Goal: Task Accomplishment & Management: Use online tool/utility

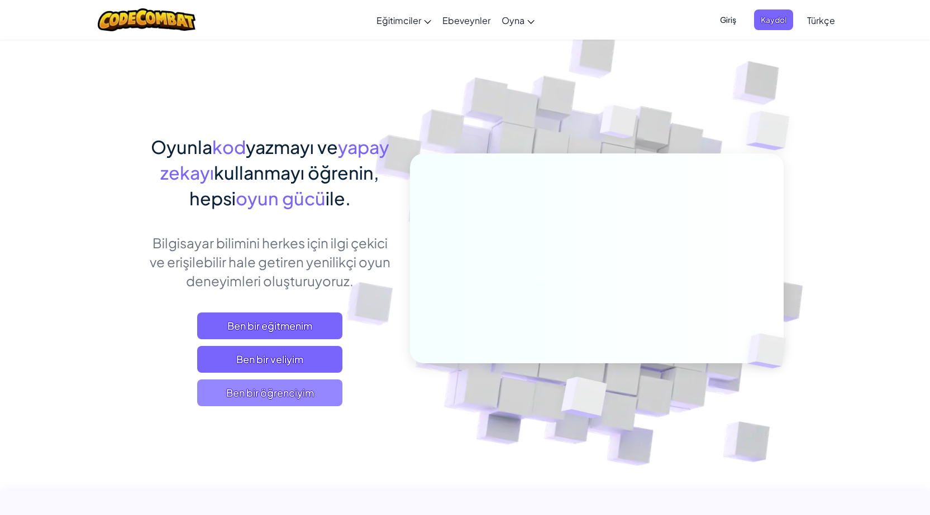
click at [302, 392] on span "Ben bir öğrenciyim" at bounding box center [269, 393] width 145 height 27
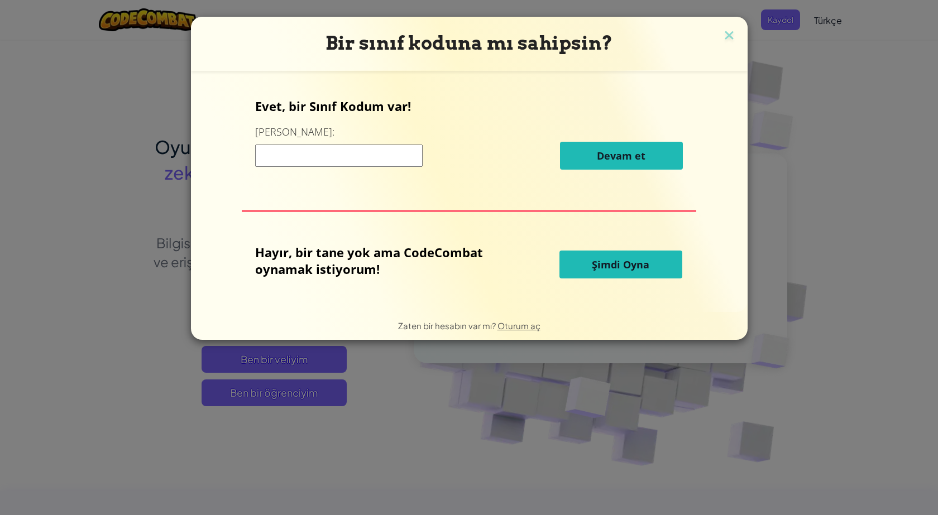
click at [583, 274] on button "Şimdi Oyna" at bounding box center [620, 265] width 123 height 28
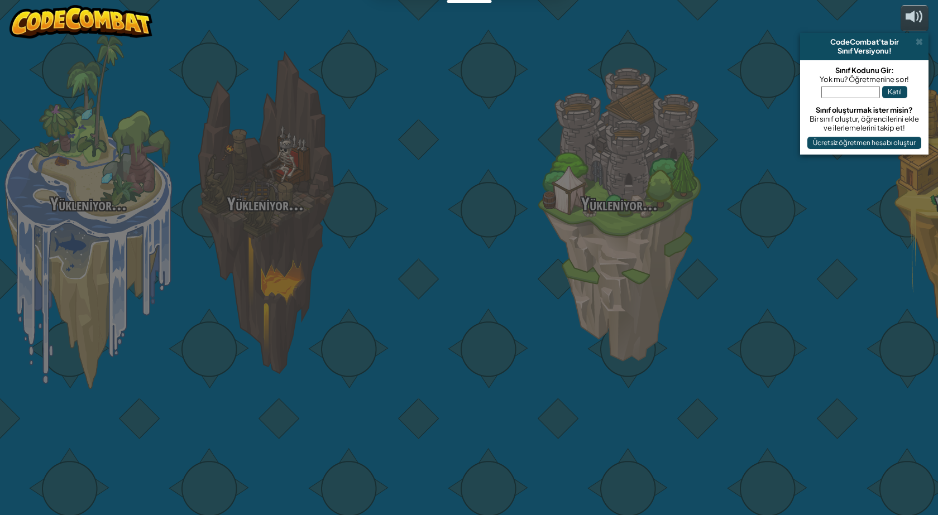
select select "tr"
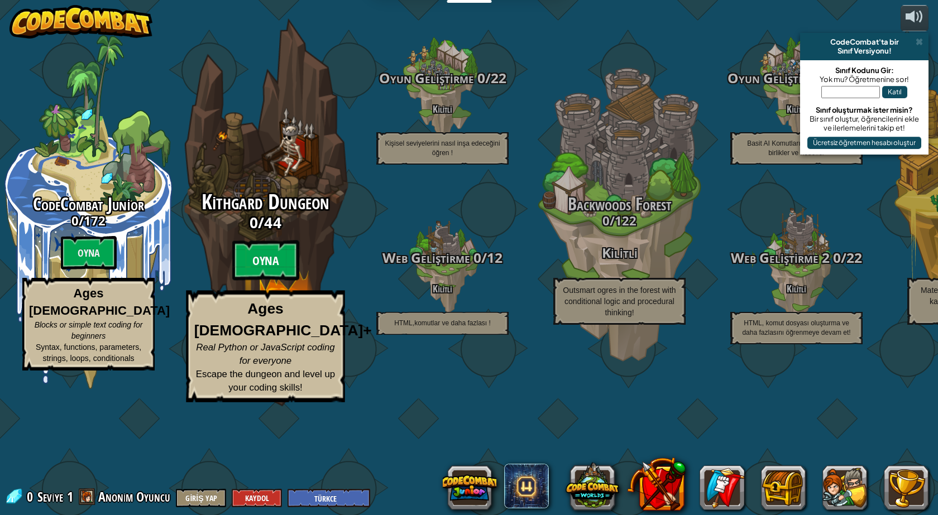
click at [260, 281] on btn "Oyna" at bounding box center [265, 261] width 67 height 40
select select "tr"
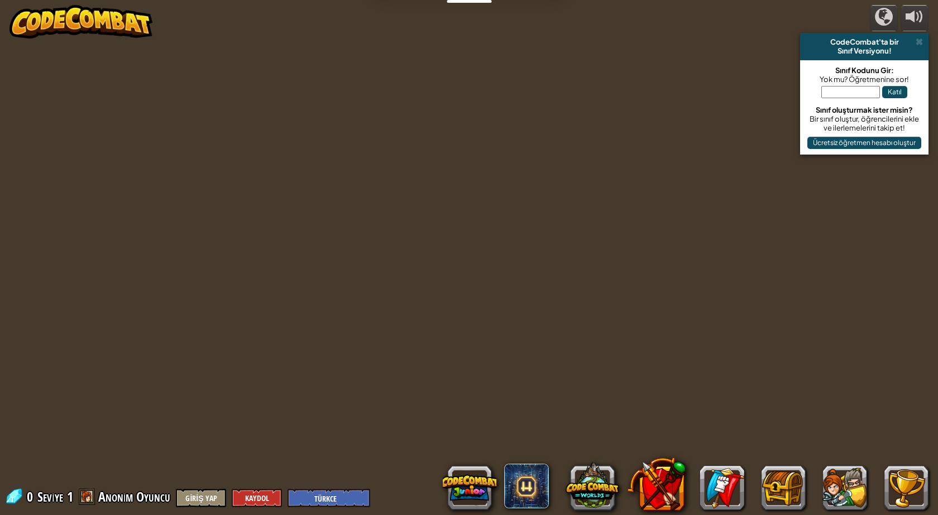
select select "tr"
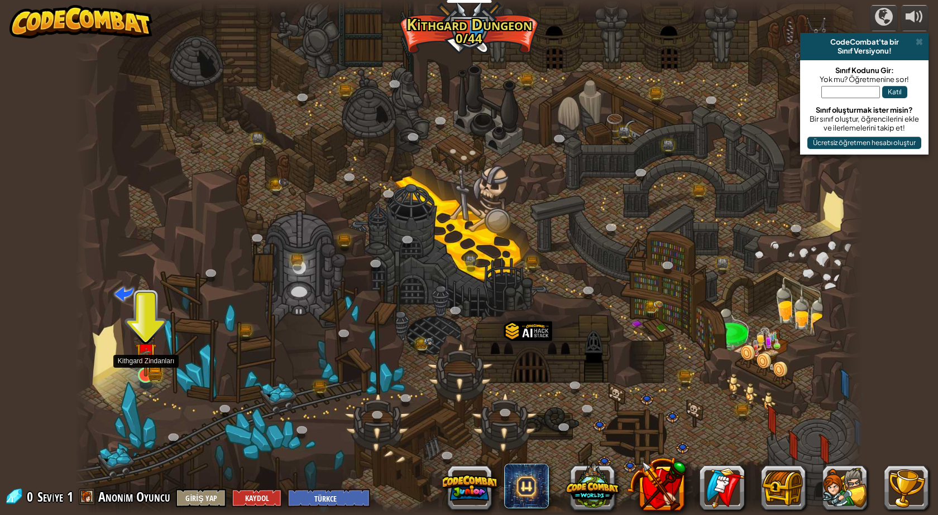
click at [144, 360] on img at bounding box center [146, 354] width 12 height 12
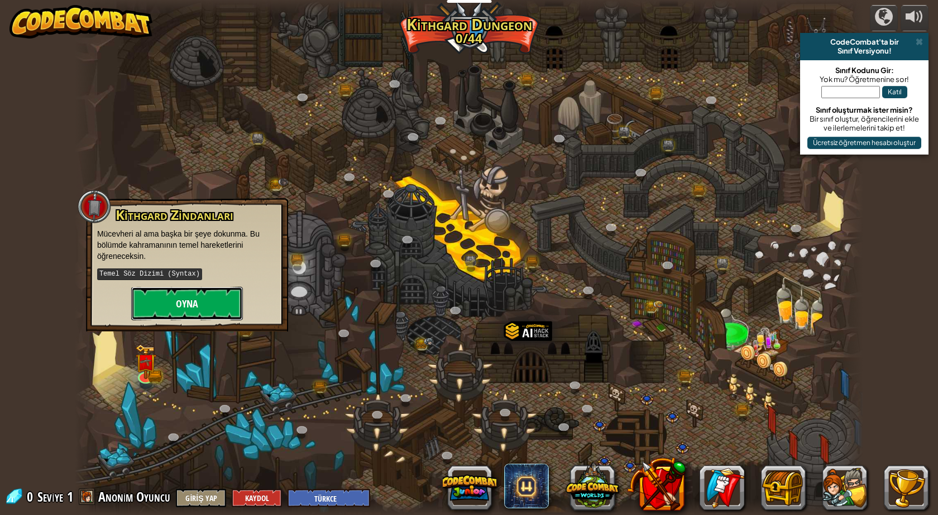
click at [218, 301] on button "Oyna" at bounding box center [187, 303] width 112 height 33
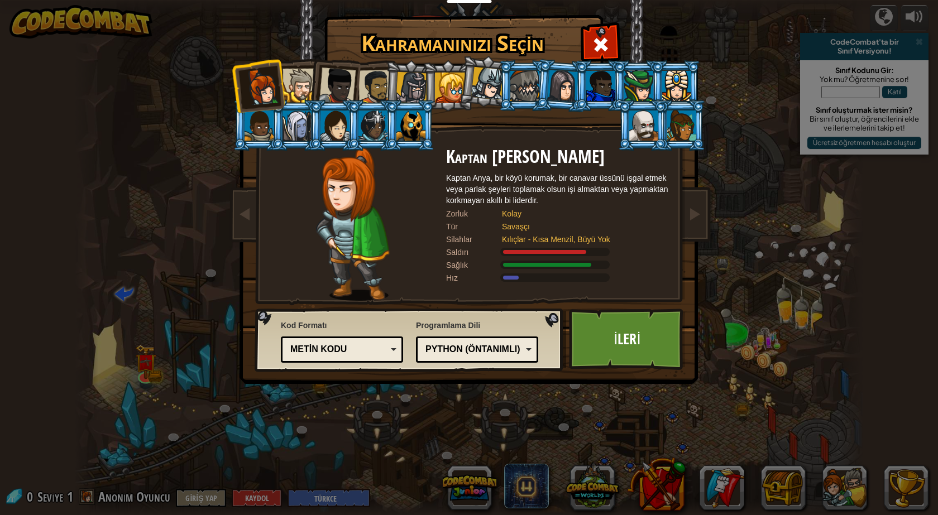
click at [454, 83] on div at bounding box center [450, 88] width 30 height 30
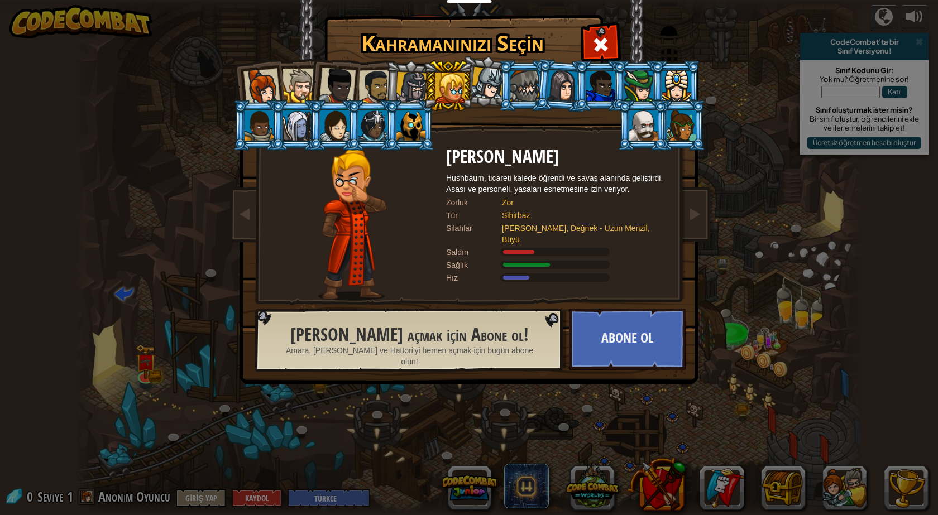
drag, startPoint x: 797, startPoint y: 213, endPoint x: 677, endPoint y: 62, distance: 192.7
click at [677, 62] on li at bounding box center [675, 85] width 50 height 51
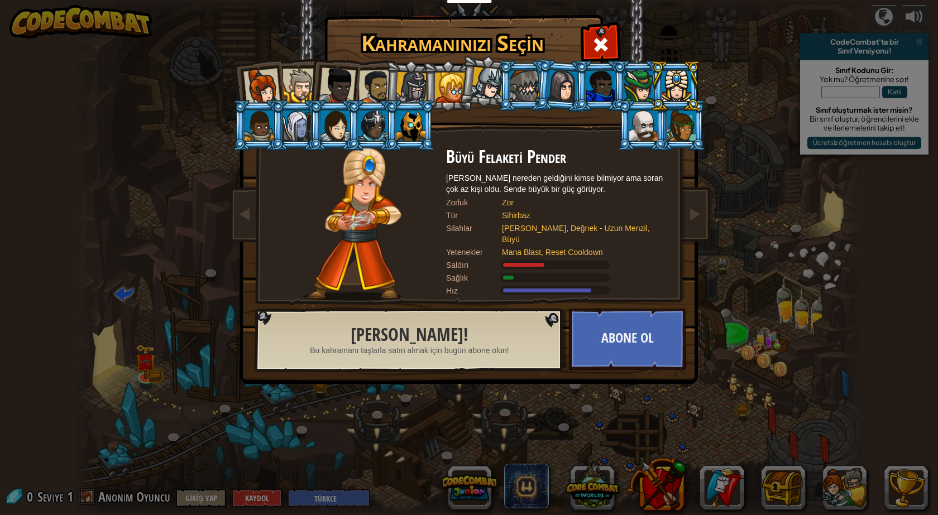
drag, startPoint x: 654, startPoint y: 371, endPoint x: 417, endPoint y: 83, distance: 372.8
click at [417, 83] on div at bounding box center [412, 88] width 32 height 32
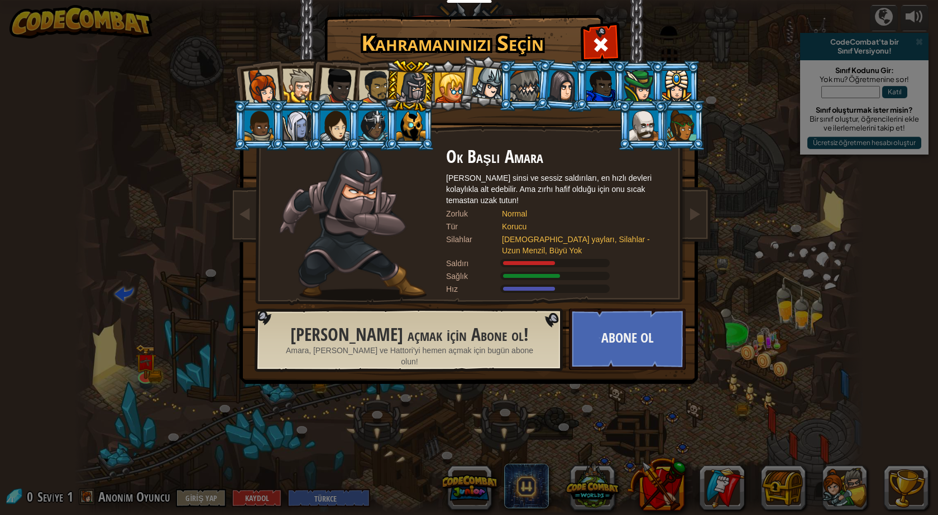
click at [443, 90] on div at bounding box center [450, 88] width 30 height 30
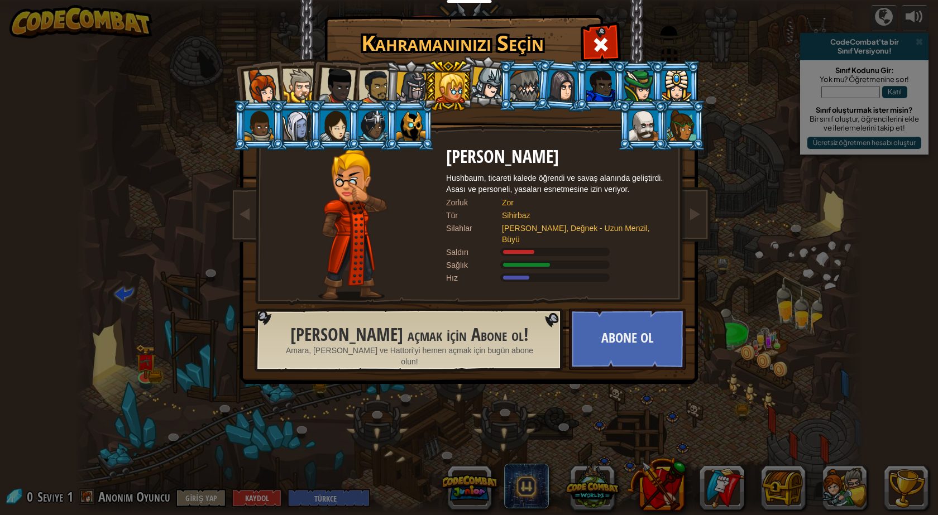
click at [443, 90] on div at bounding box center [450, 88] width 30 height 30
click at [414, 90] on div at bounding box center [412, 88] width 32 height 32
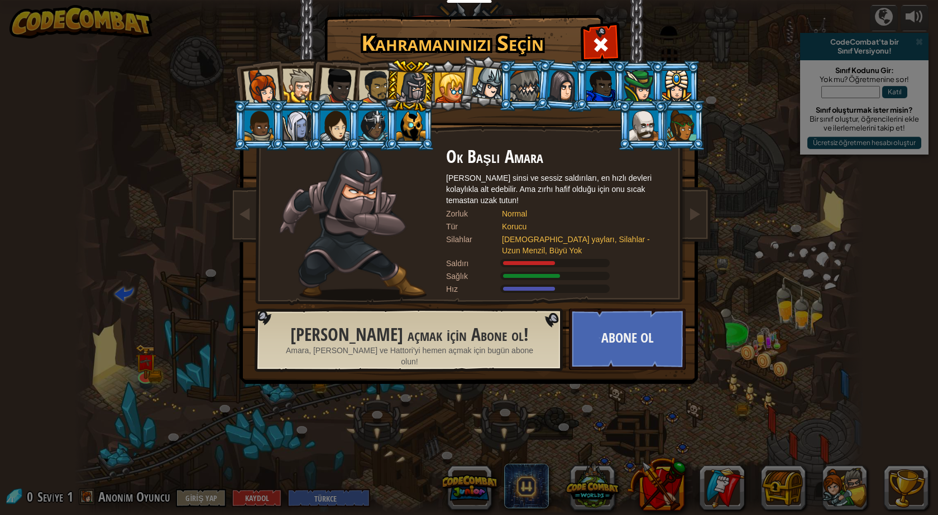
click at [391, 87] on li at bounding box center [410, 86] width 53 height 54
click at [379, 76] on div at bounding box center [375, 87] width 35 height 35
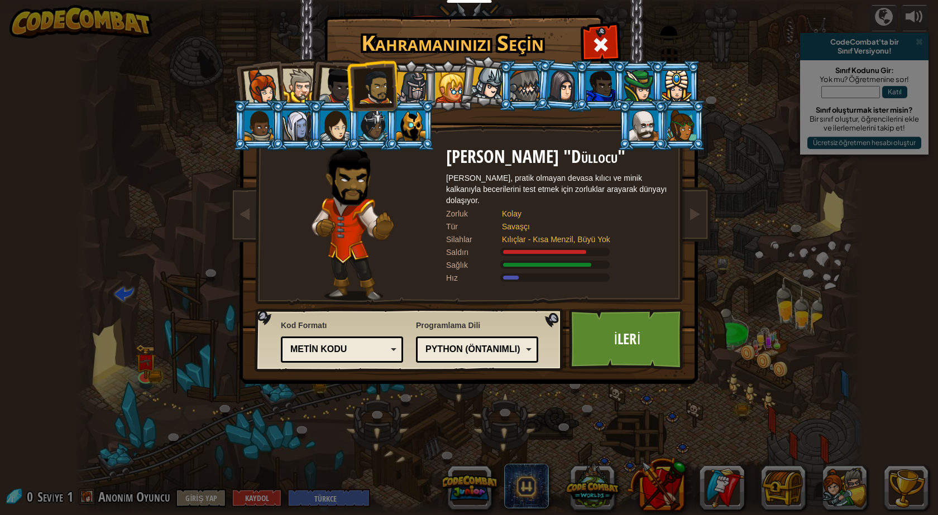
click at [341, 82] on div at bounding box center [337, 86] width 37 height 37
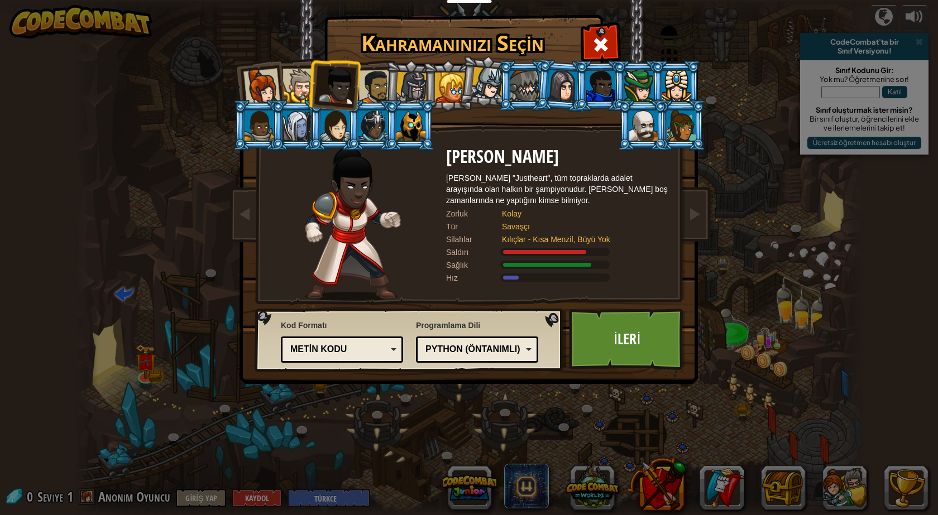
click at [303, 87] on div at bounding box center [300, 86] width 34 height 34
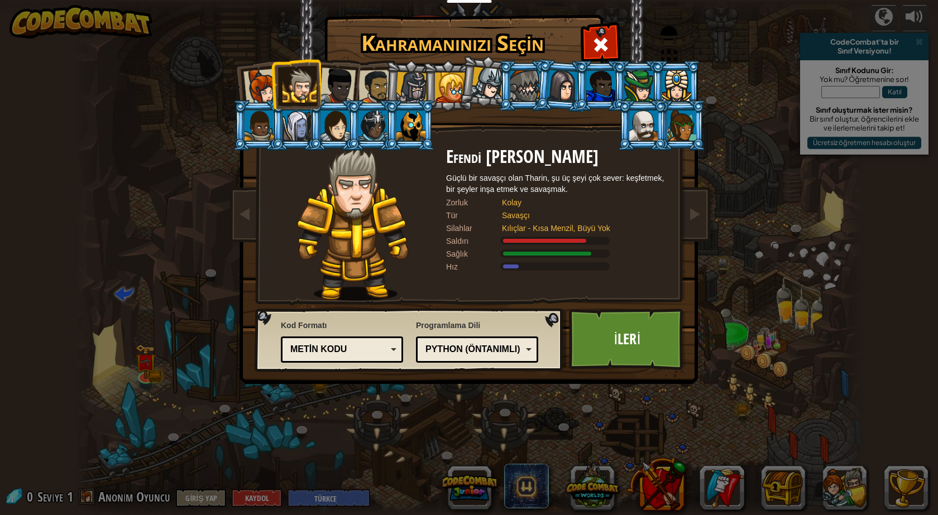
click at [375, 78] on div at bounding box center [375, 87] width 35 height 35
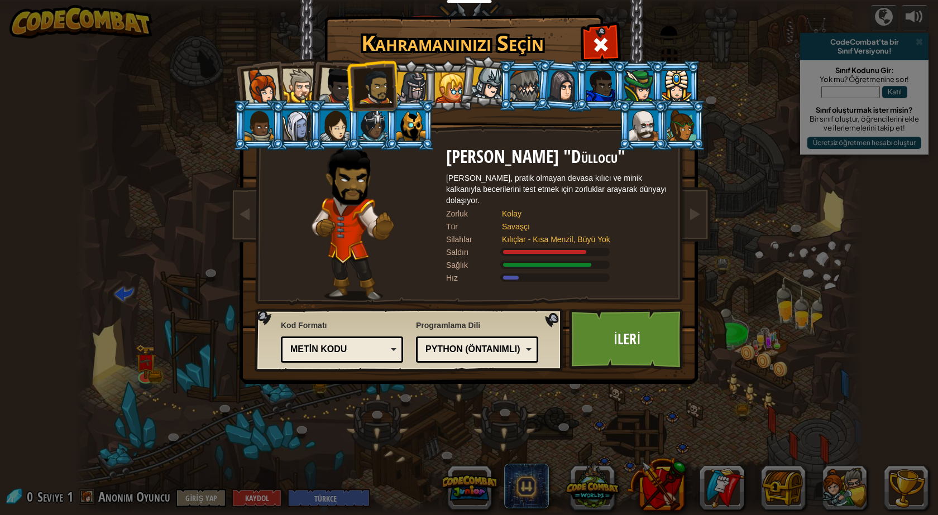
click at [340, 78] on div at bounding box center [337, 86] width 37 height 37
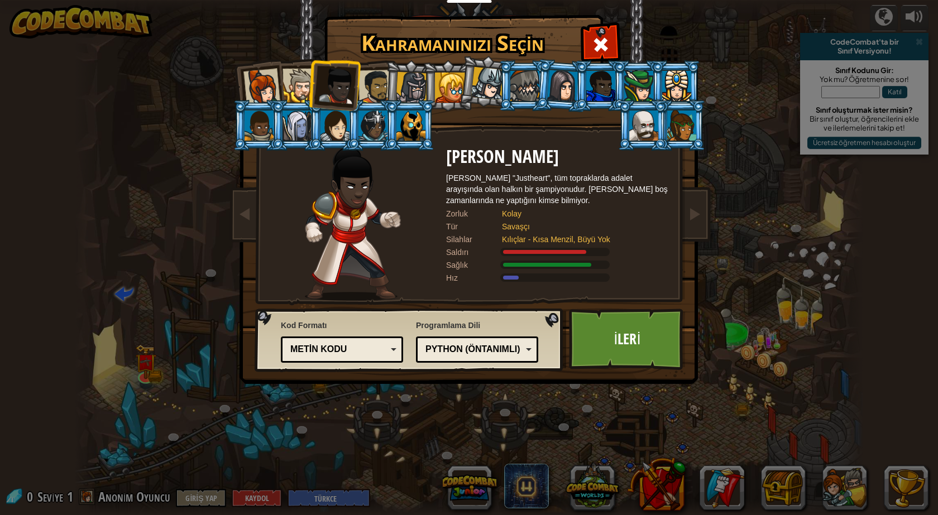
click at [298, 79] on div at bounding box center [300, 86] width 34 height 34
click at [296, 82] on div at bounding box center [300, 86] width 34 height 34
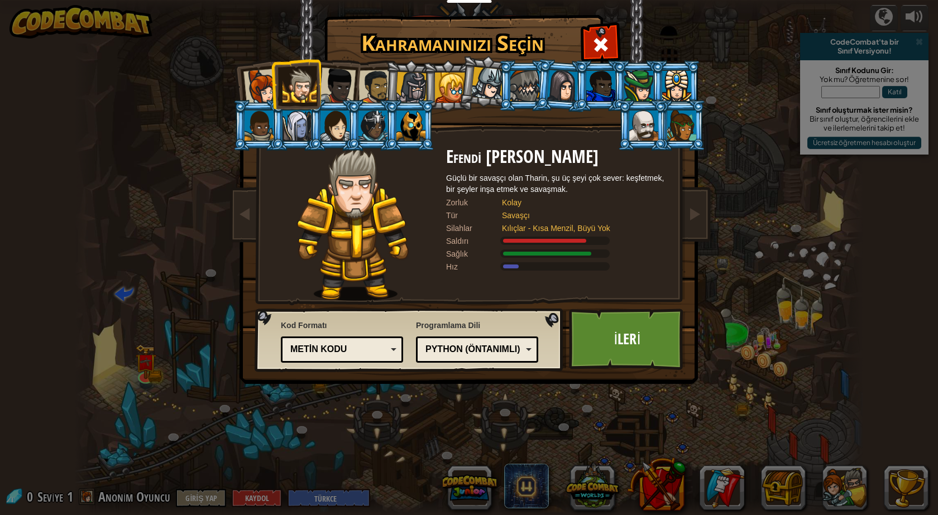
click at [258, 88] on div at bounding box center [261, 87] width 37 height 37
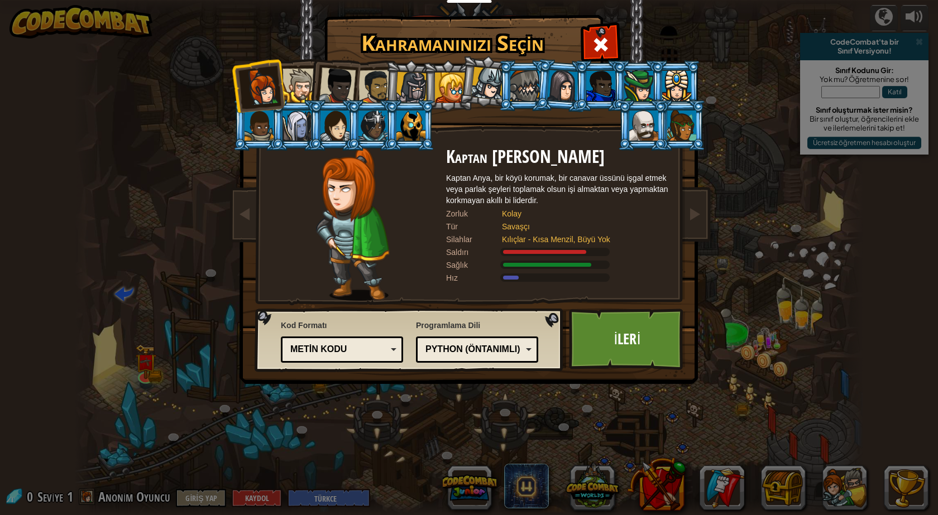
click at [305, 77] on div at bounding box center [300, 86] width 34 height 34
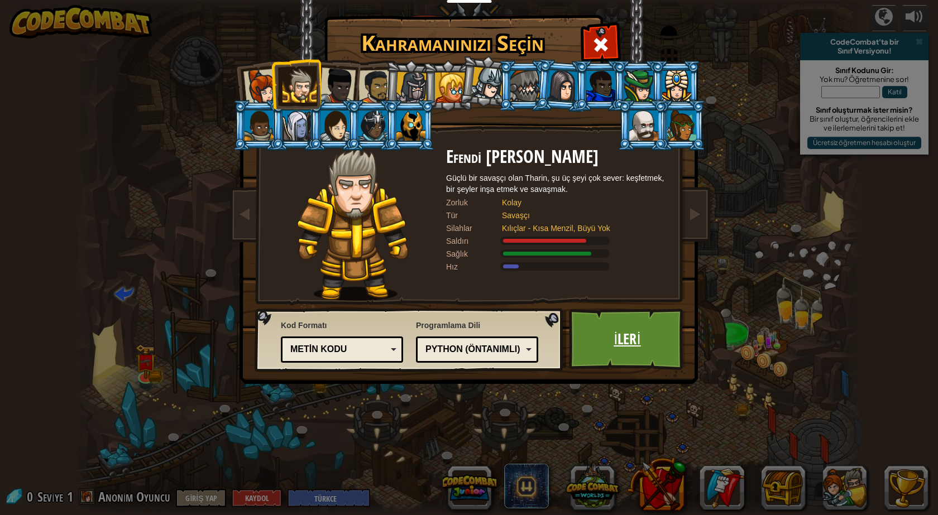
click at [660, 332] on link "İleri" at bounding box center [627, 339] width 117 height 61
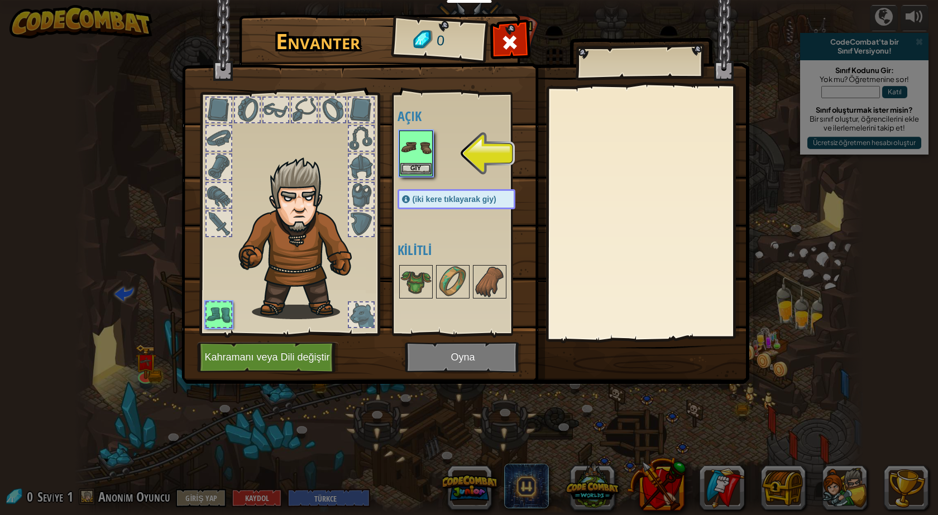
drag, startPoint x: 391, startPoint y: 102, endPoint x: 423, endPoint y: 166, distance: 72.4
click at [404, 136] on div "Envanter 0 Açık Giy (iki kere tıklayarak giy) Kilitli Giy Çıkar Kilidini açmak …" at bounding box center [469, 201] width 568 height 368
click at [424, 167] on button "Giy" at bounding box center [415, 169] width 31 height 12
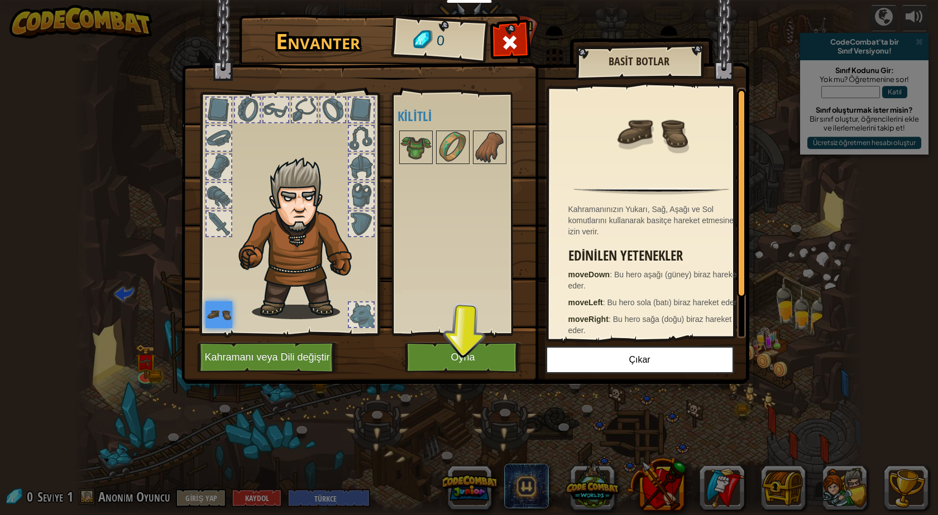
click at [489, 335] on div "Açık Giy (iki kere tıklayarak giy) [PERSON_NAME]" at bounding box center [460, 214] width 137 height 243
click at [496, 360] on button "Oyna" at bounding box center [463, 357] width 117 height 31
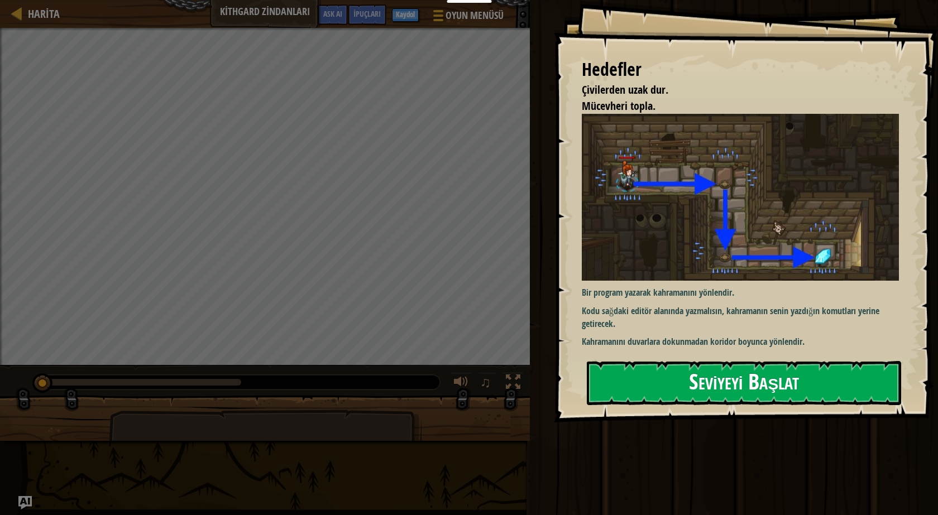
click at [748, 386] on button "Seviyeyi Başlat" at bounding box center [744, 383] width 314 height 44
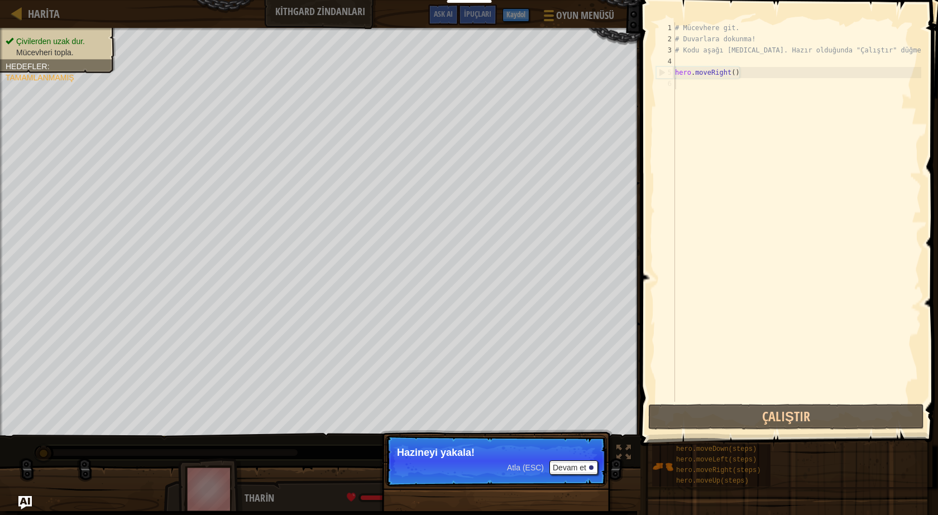
click at [584, 460] on p "Atla (ESC) [PERSON_NAME] et Hazineyi yakala!" at bounding box center [496, 460] width 222 height 51
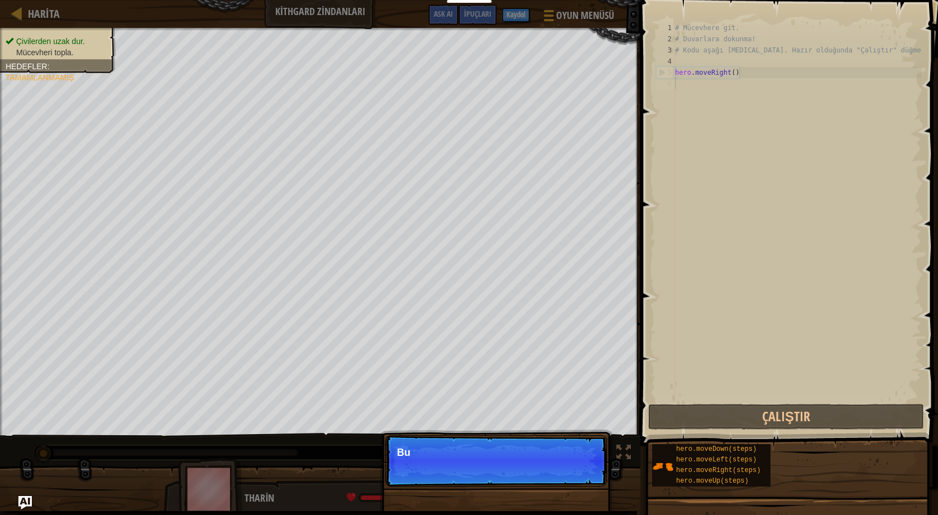
scroll to position [5, 0]
click at [591, 468] on div at bounding box center [591, 468] width 4 height 4
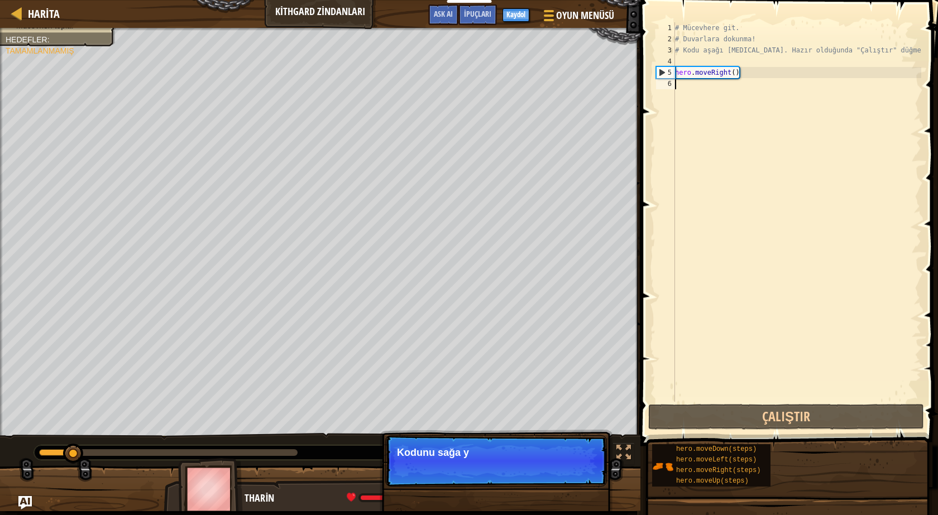
click at [591, 468] on p "Atla (ESC) Devam et Kodunu sağa y" at bounding box center [496, 460] width 222 height 51
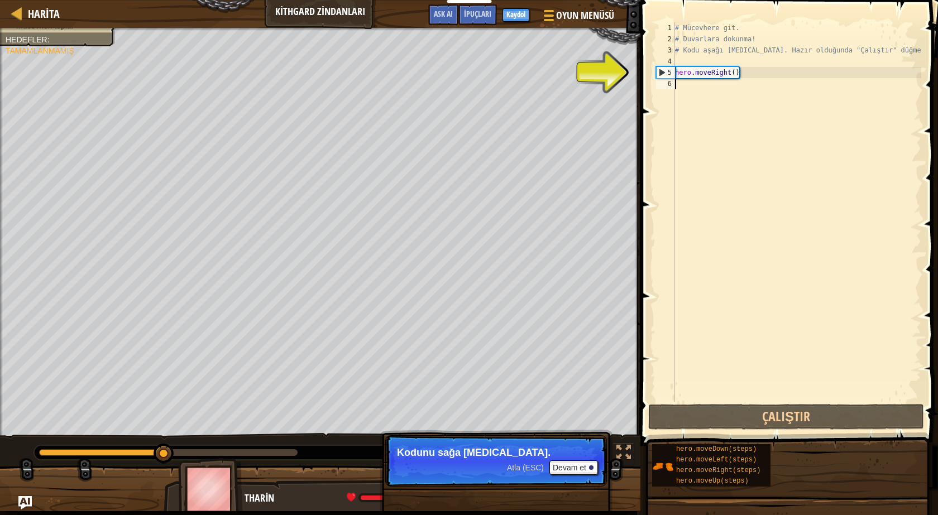
click at [728, 89] on div "# Mücevhere git. # Duvarlara dokunma! # Kodu aşağı [MEDICAL_DATA]. Hazır olduğu…" at bounding box center [797, 223] width 248 height 402
click at [707, 89] on div "# Mücevhere git. # Duvarlara dokunma! # Kodu aşağı [MEDICAL_DATA]. Hazır olduğu…" at bounding box center [797, 223] width 248 height 402
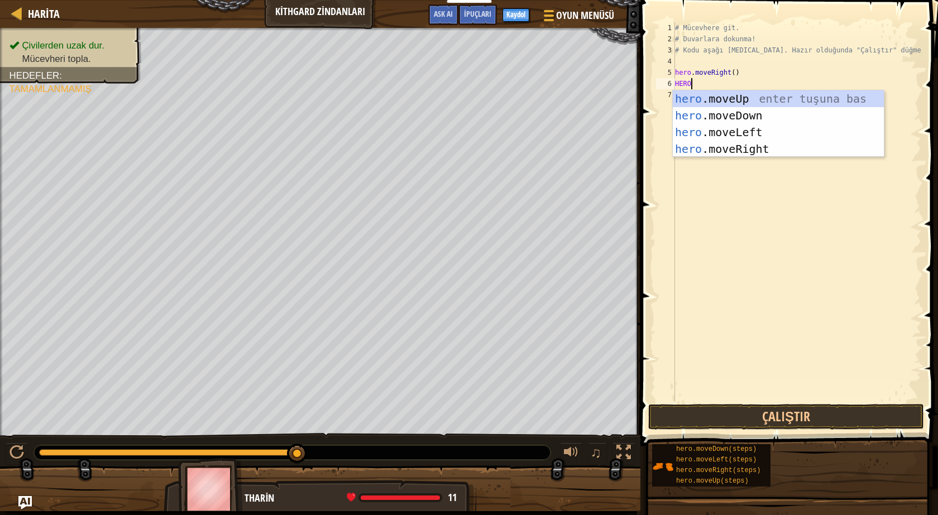
scroll to position [5, 1]
type textarea "H"
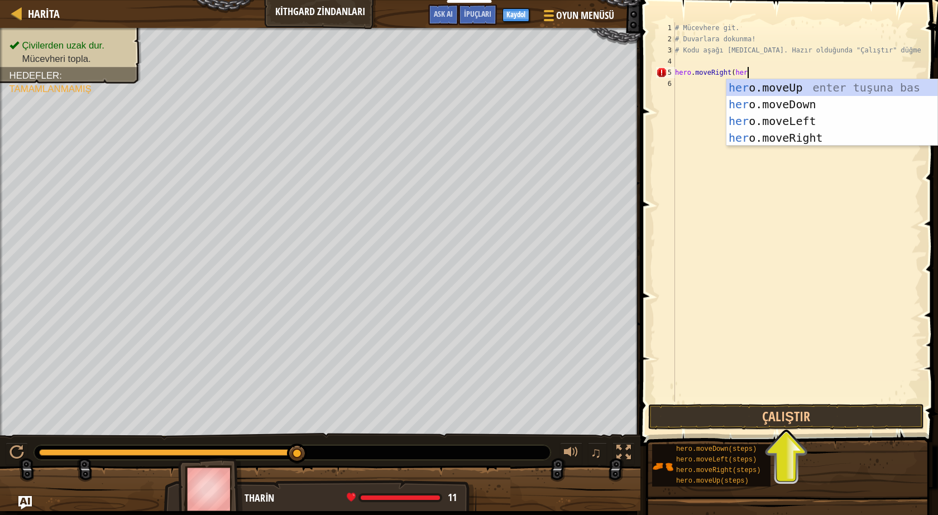
type textarea "hero.moveRight(hero"
click at [822, 98] on div "hero .moveUp enter tuşuna bas hero .moveDown enter tuşuna bas hero .moveLeft en…" at bounding box center [831, 129] width 211 height 100
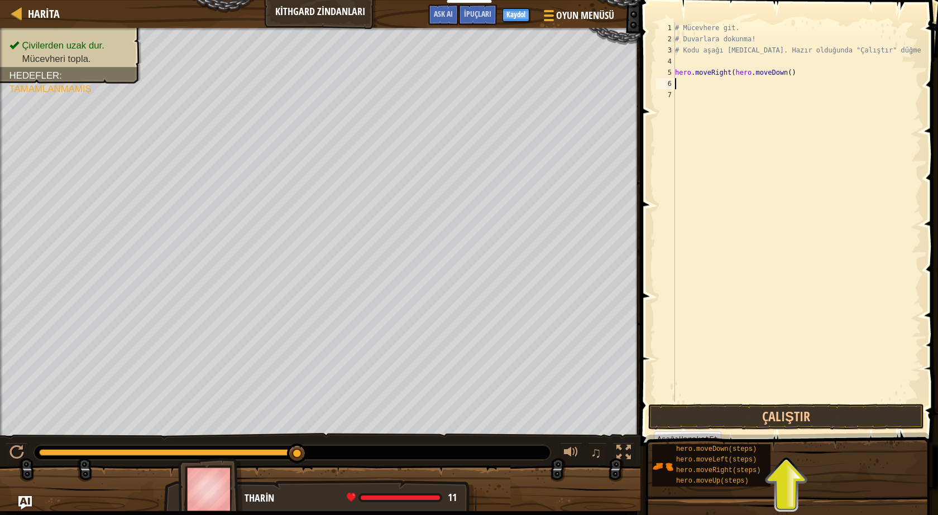
scroll to position [5, 0]
click at [805, 73] on div "# Mücevhere git. # Duvarlara dokunma! # Kodu aşağı [MEDICAL_DATA]. Hazır olduğu…" at bounding box center [797, 223] width 248 height 402
type textarea "hero.moveRight"
click at [697, 88] on div "# Mücevhere git. # Duvarlara dokunma! # Kodu aşağı [MEDICAL_DATA]. Hazır olduğu…" at bounding box center [797, 223] width 248 height 402
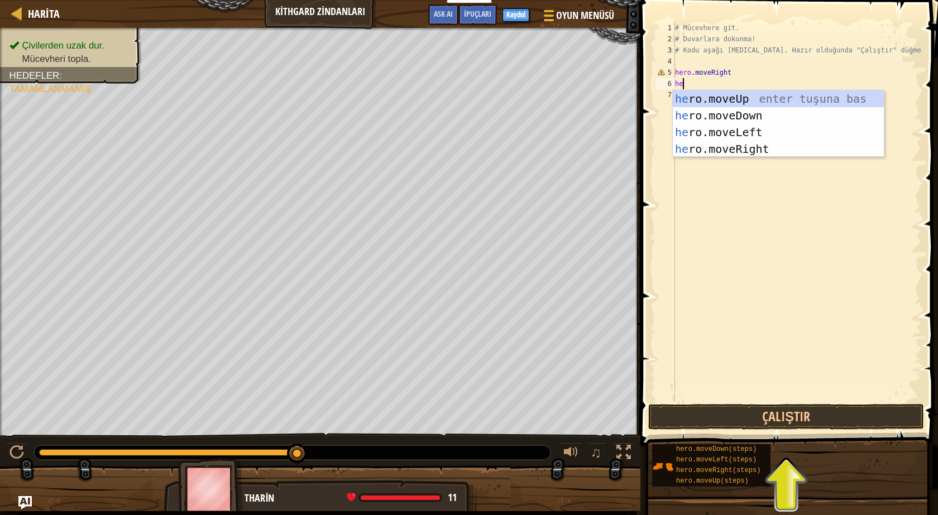
type textarea "hero"
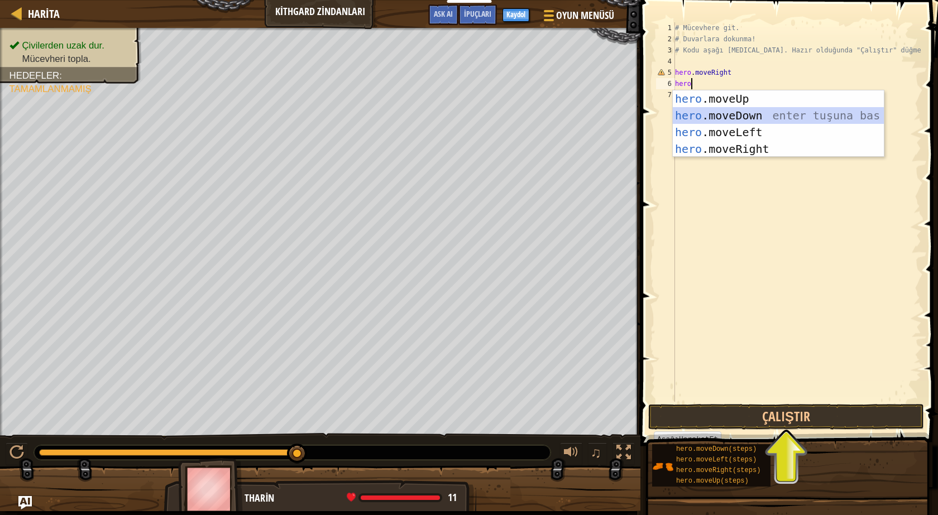
click at [790, 110] on div "hero .moveUp enter tuşuna bas hero .moveDown enter tuşuna bas hero .moveLeft en…" at bounding box center [778, 140] width 211 height 100
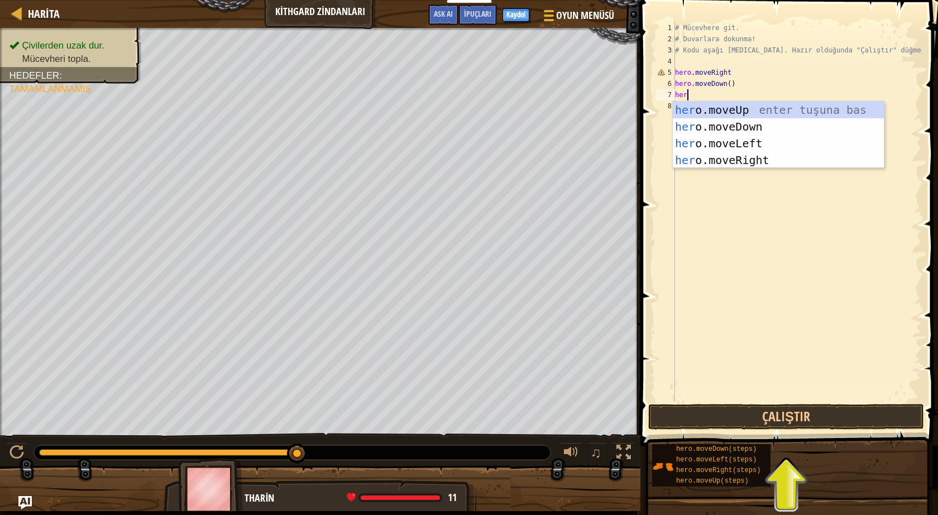
type textarea "hero"
click at [765, 163] on div "hero .moveUp enter tuşuna bas hero .moveDown enter tuşuna bas hero .moveLeft en…" at bounding box center [778, 152] width 211 height 100
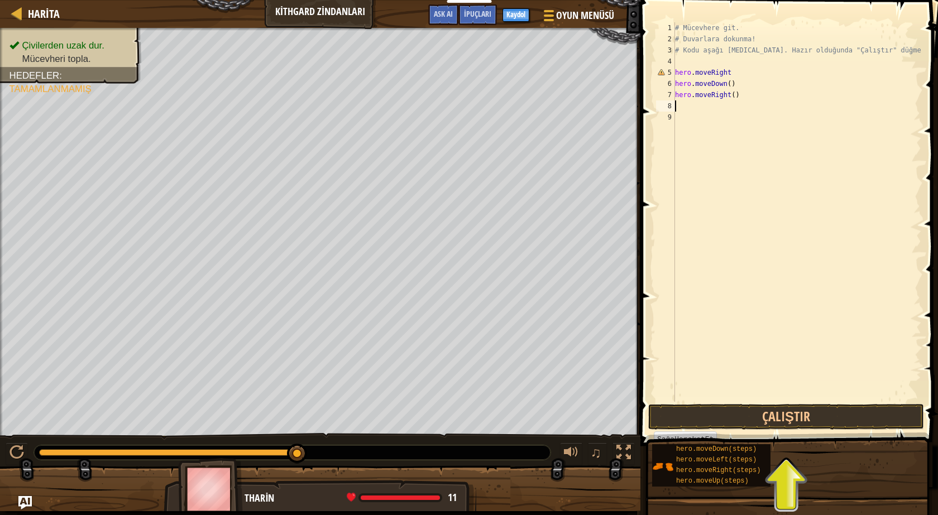
scroll to position [5, 0]
click at [754, 415] on button "Çalıştır" at bounding box center [786, 417] width 276 height 26
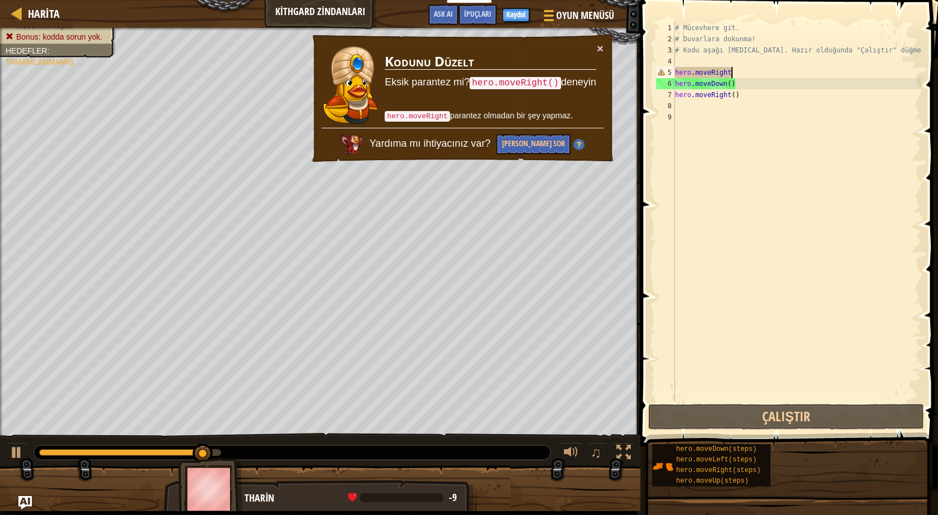
click at [785, 70] on div "# Mücevhere git. # Duvarlara dokunma! # Kodu aşağı [MEDICAL_DATA]. Hazır olduğu…" at bounding box center [797, 223] width 248 height 402
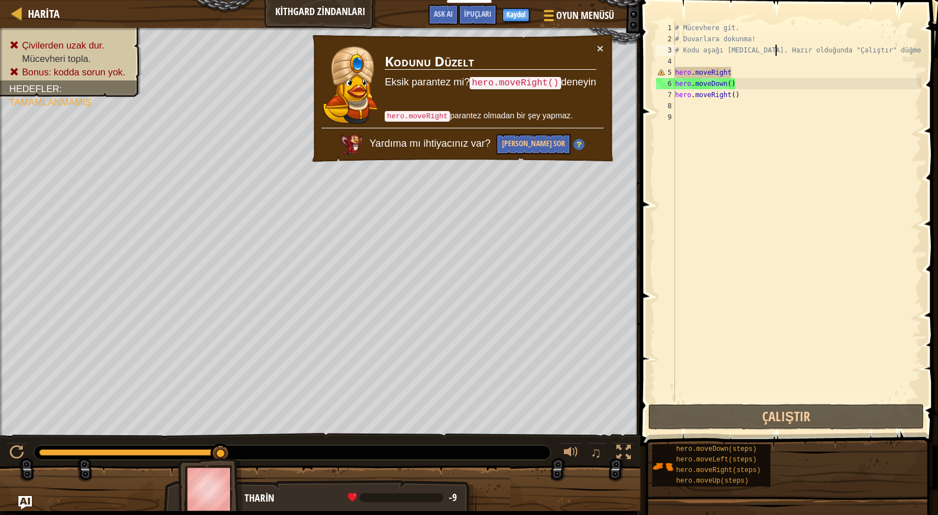
click at [774, 54] on div "# Mücevhere git. # Duvarlara dokunma! # Kodu aşağı [MEDICAL_DATA]. Hazır olduğu…" at bounding box center [797, 223] width 248 height 402
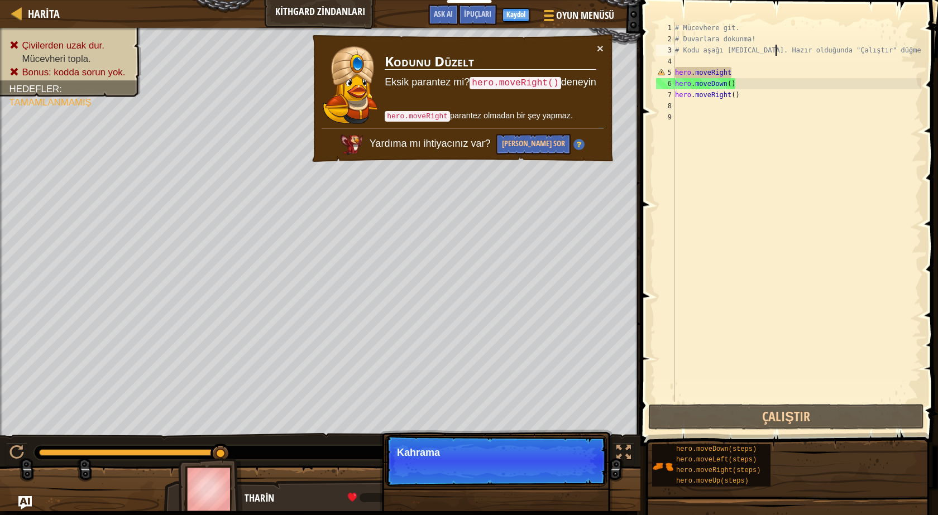
click at [756, 75] on div "# Mücevhere git. # Duvarlara dokunma! # Kodu aşağı [MEDICAL_DATA]. Hazır olduğu…" at bounding box center [797, 223] width 248 height 402
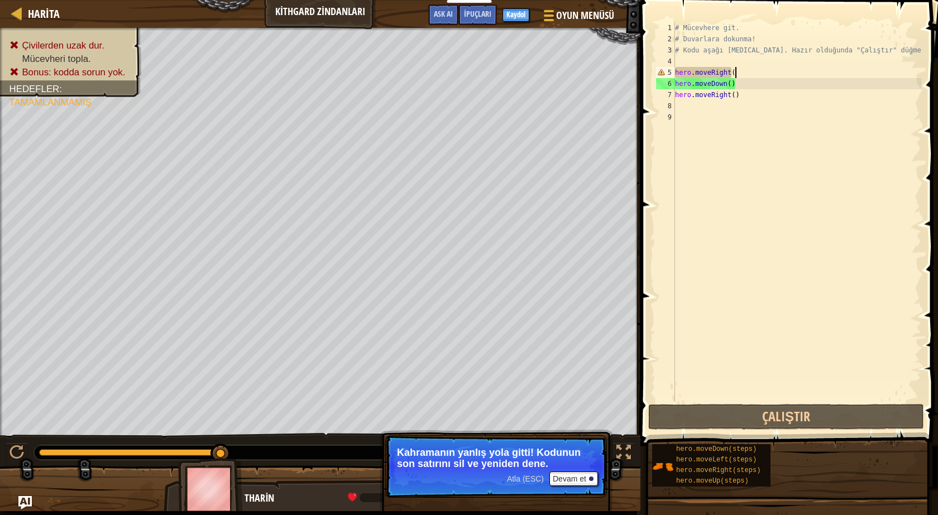
scroll to position [5, 4]
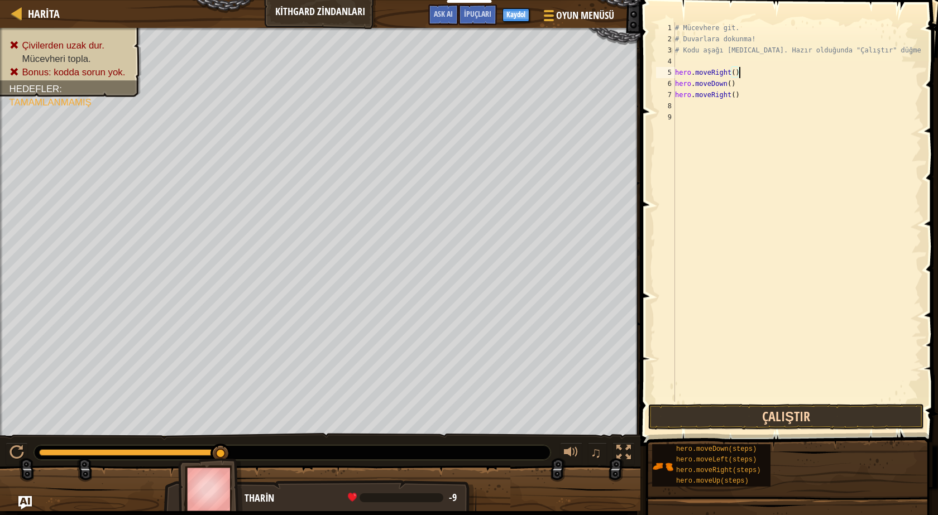
type textarea "hero.moveRight()"
click at [783, 425] on button "Çalıştır" at bounding box center [786, 417] width 276 height 26
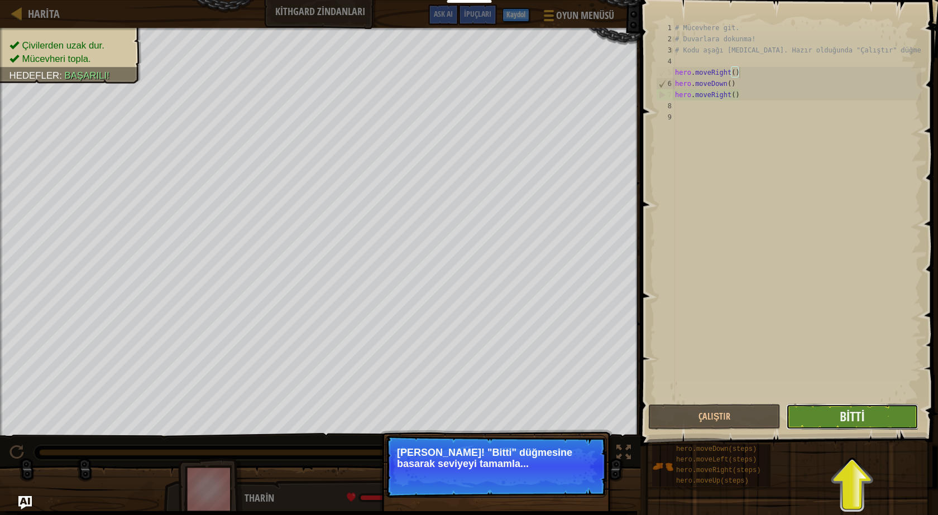
click at [886, 408] on button "Bitti" at bounding box center [852, 417] width 132 height 26
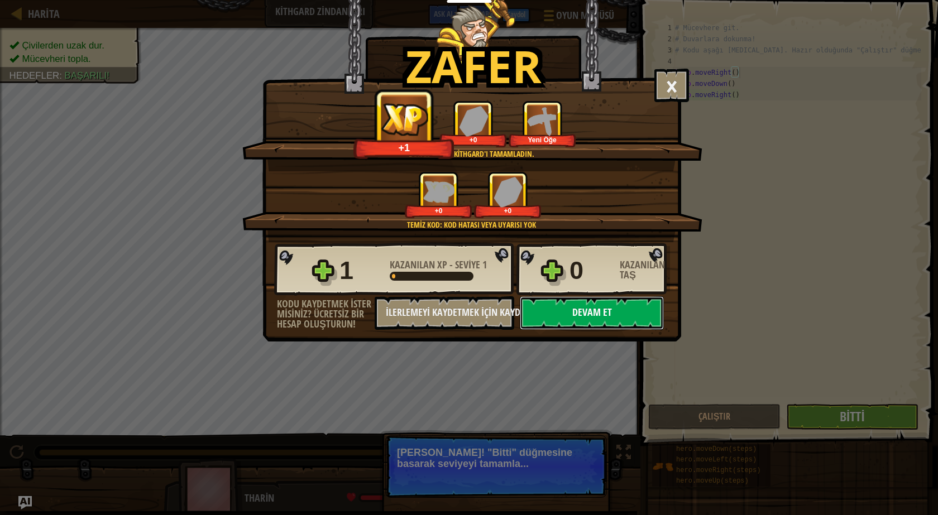
click at [561, 319] on button "Devam et" at bounding box center [592, 312] width 144 height 33
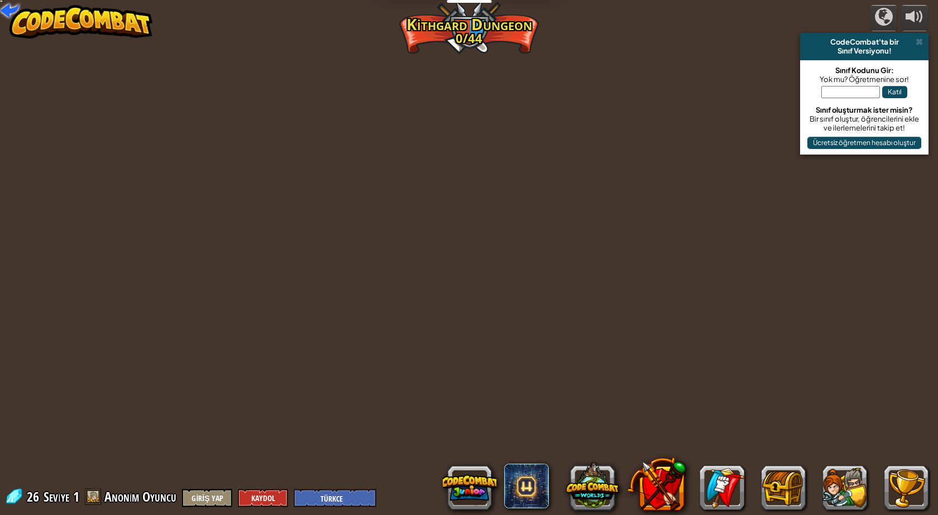
select select "tr"
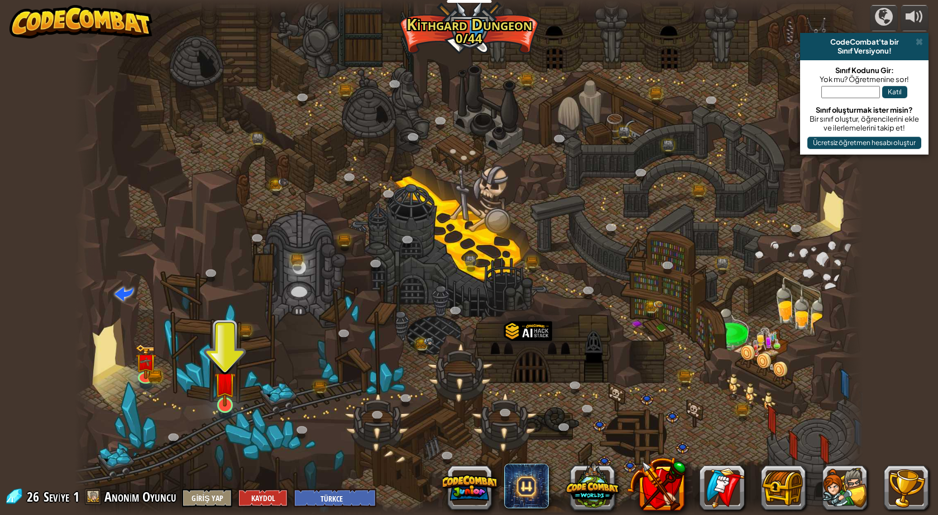
click at [215, 399] on div "Twisted Canyon (Kilitli) Challenge: collect the most gold using all the program…" at bounding box center [469, 257] width 788 height 515
click at [215, 399] on img at bounding box center [224, 382] width 21 height 49
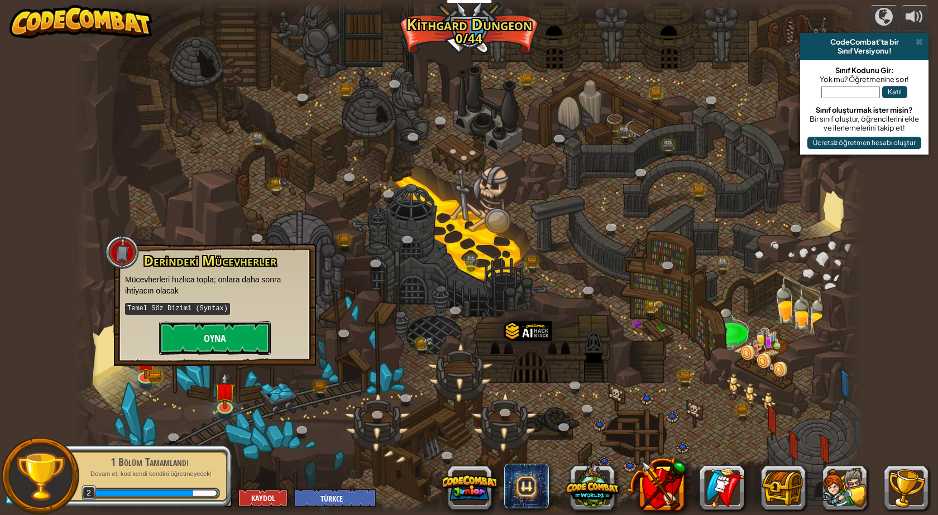
click at [239, 341] on button "Oyna" at bounding box center [215, 338] width 112 height 33
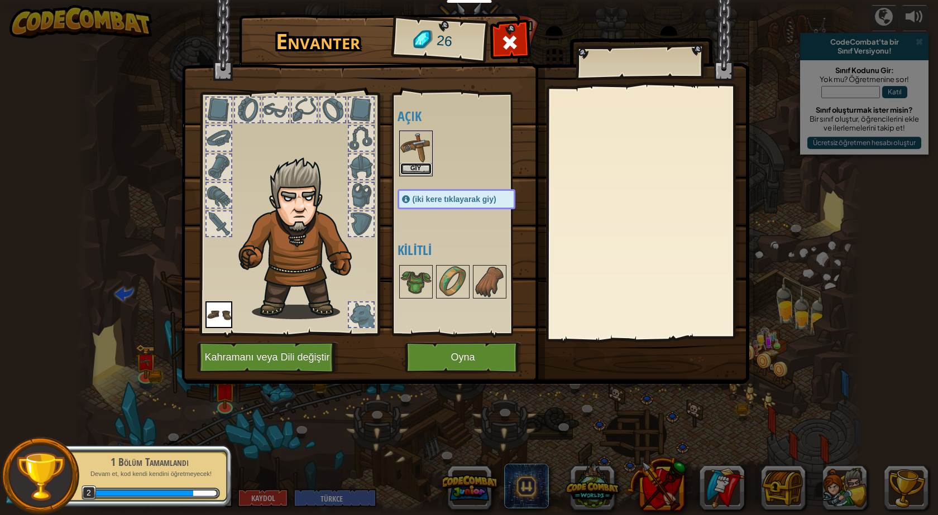
click at [413, 167] on button "Giy" at bounding box center [415, 169] width 31 height 12
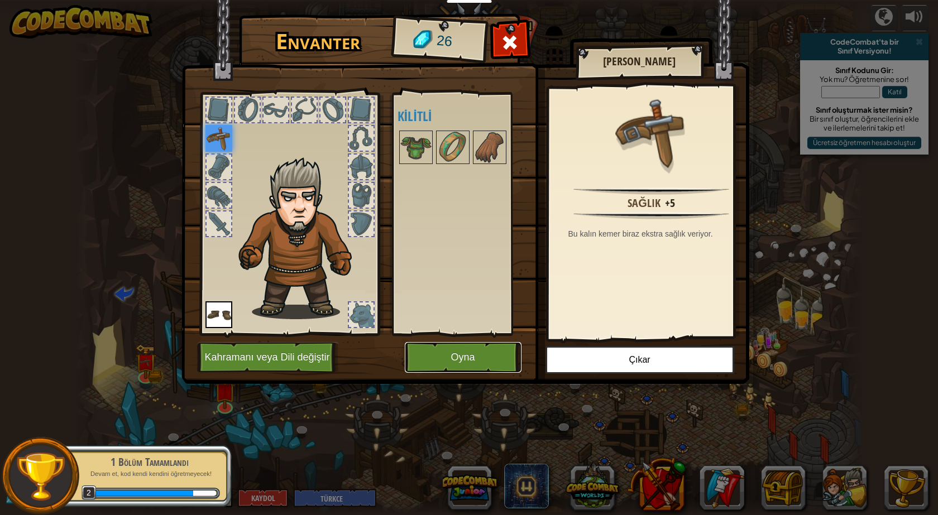
click at [497, 351] on button "Oyna" at bounding box center [463, 357] width 117 height 31
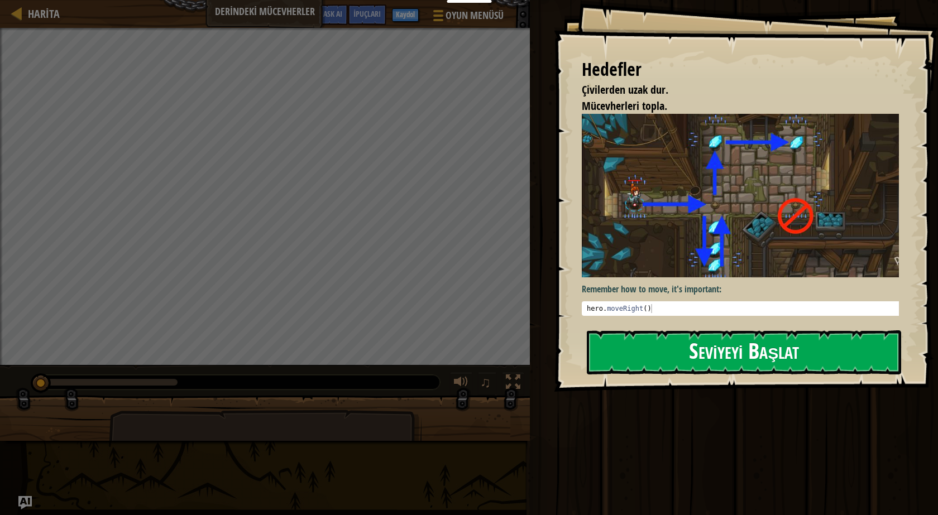
click at [731, 353] on button "Seviyeyi Başlat" at bounding box center [744, 353] width 314 height 44
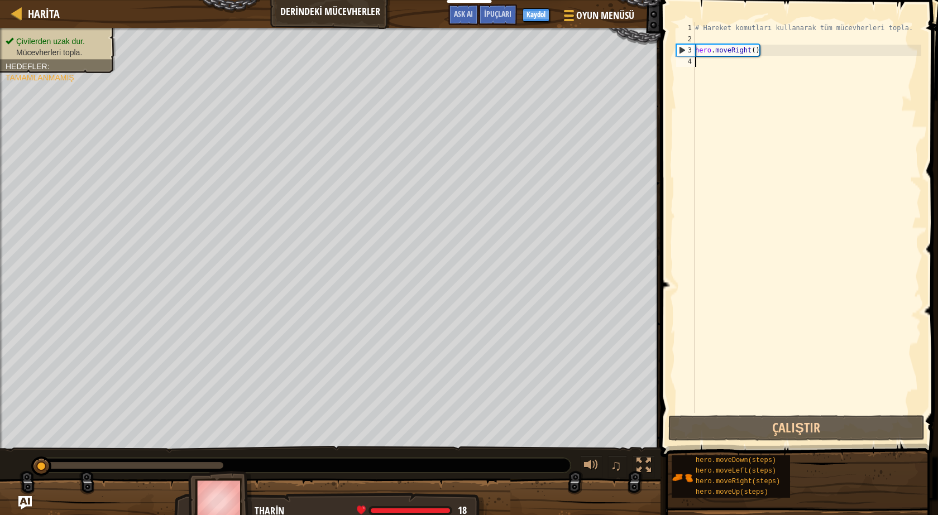
click at [727, 67] on div "# Hareket komutları kullanarak tüm mücevherleri topla. hero . moveRight ( )" at bounding box center [807, 228] width 228 height 413
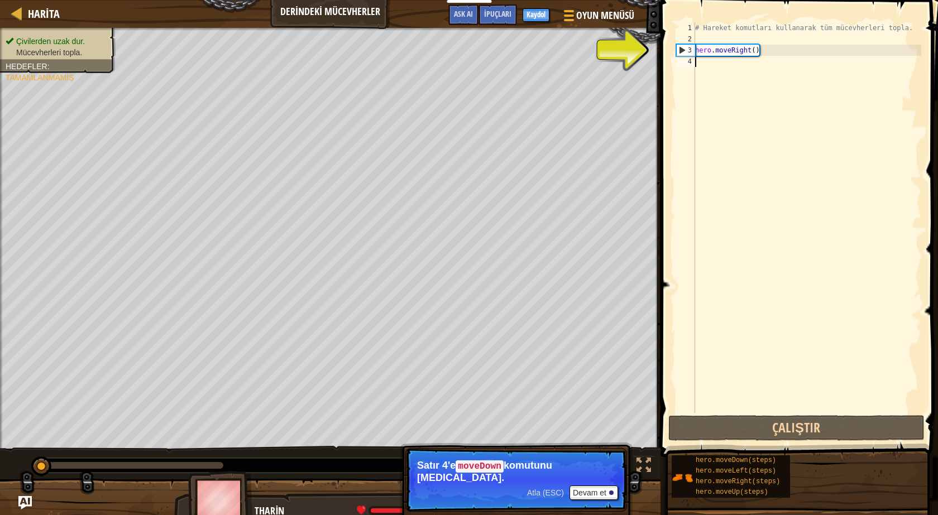
scroll to position [5, 0]
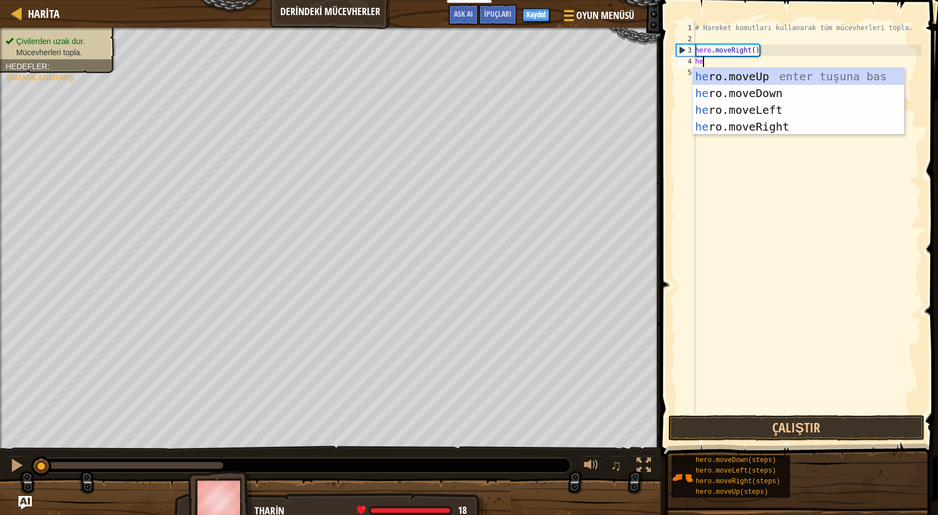
type textarea "hero"
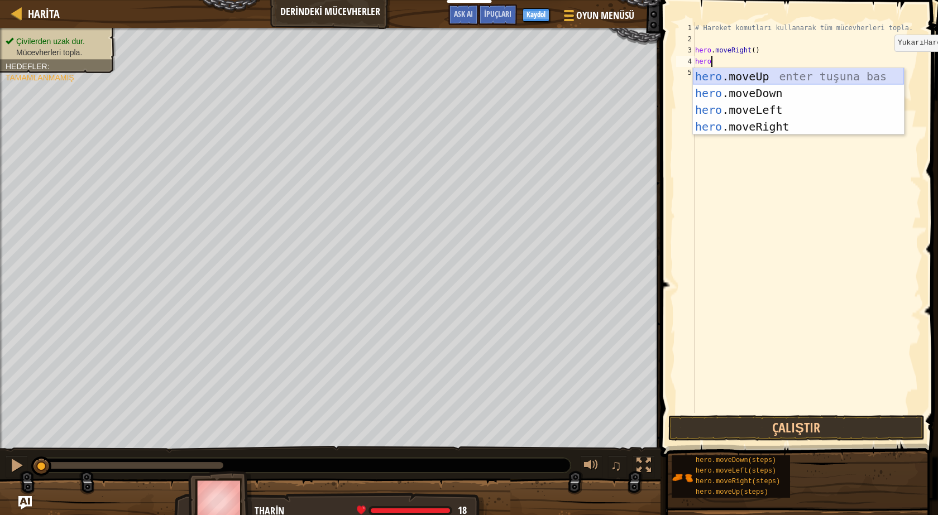
click at [894, 77] on div "hero .moveUp enter tuşuna bas hero .moveDown enter tuşuna bas hero .moveLeft en…" at bounding box center [798, 118] width 211 height 100
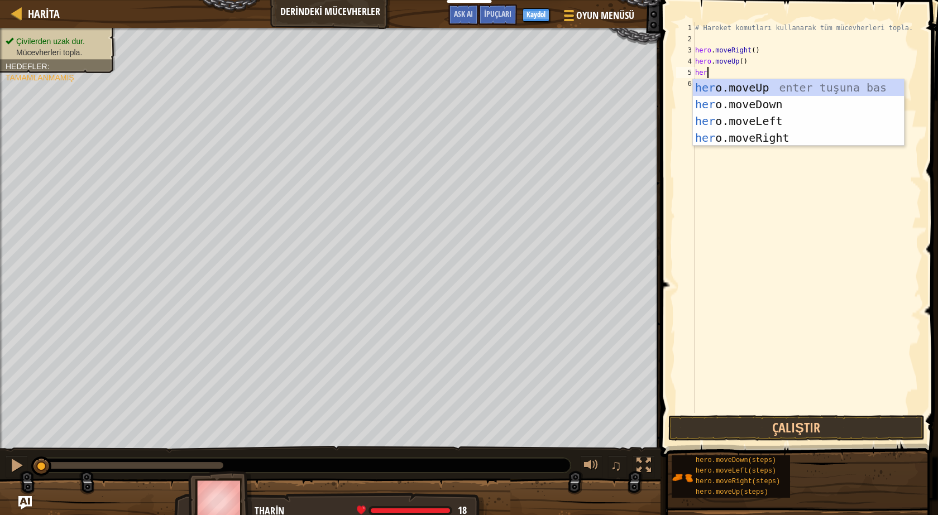
type textarea "hero"
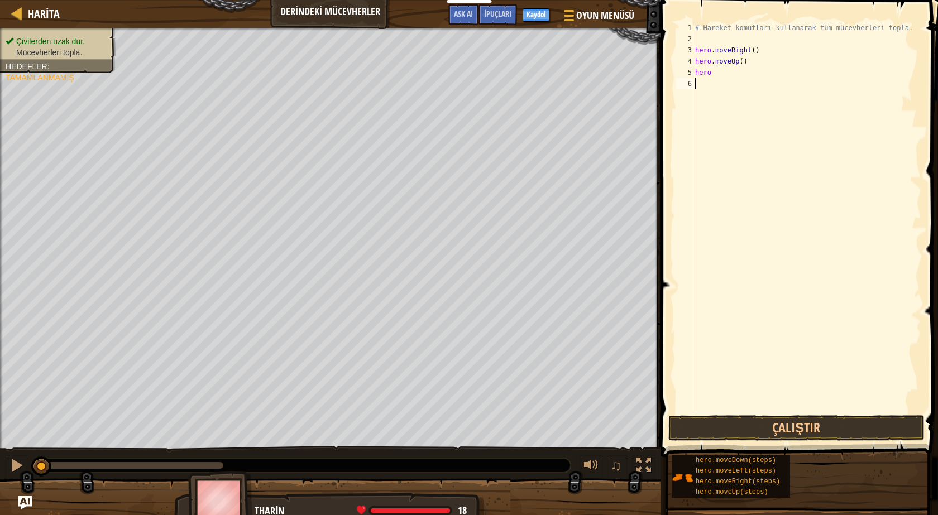
click at [796, 146] on div "# Hareket komutları kullanarak tüm mücevherleri topla. hero . moveRight ( ) her…" at bounding box center [807, 228] width 228 height 413
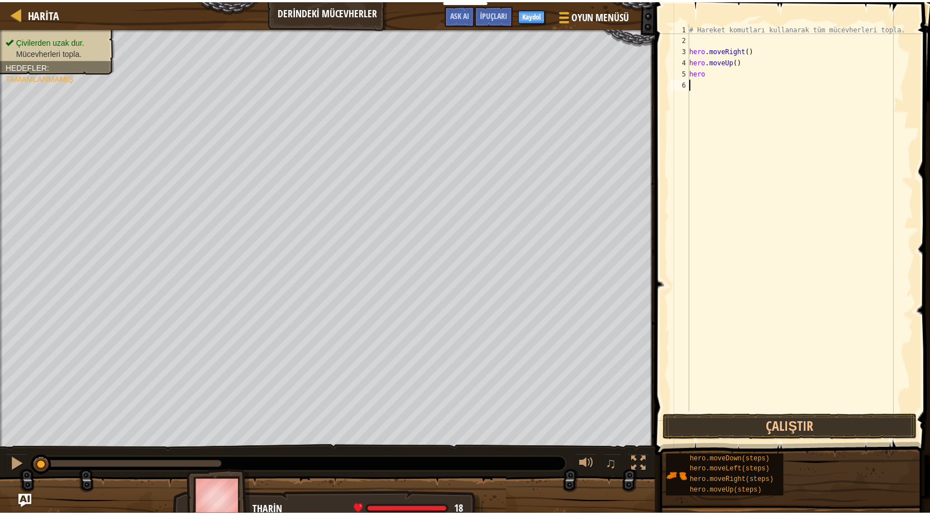
scroll to position [5, 0]
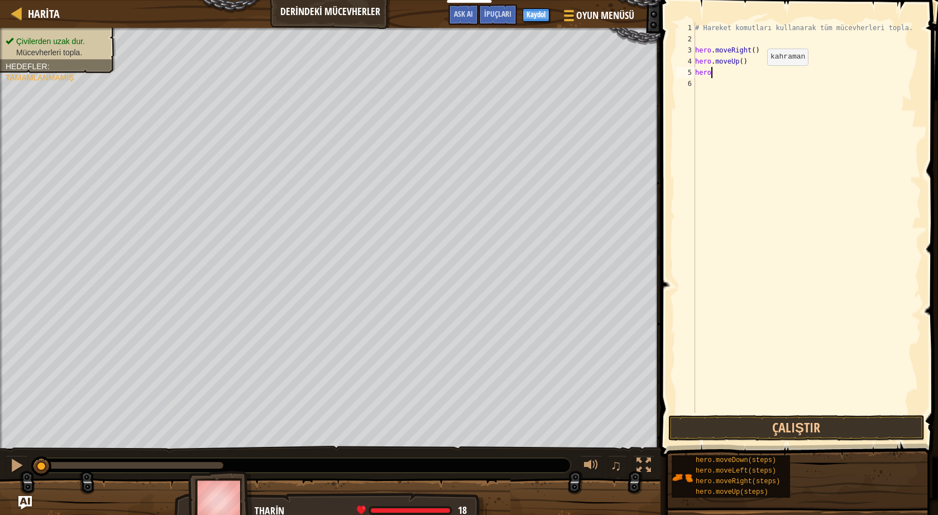
click at [758, 76] on div "# Hareket komutları kullanarak tüm mücevherleri topla. hero . moveRight ( ) her…" at bounding box center [807, 228] width 228 height 413
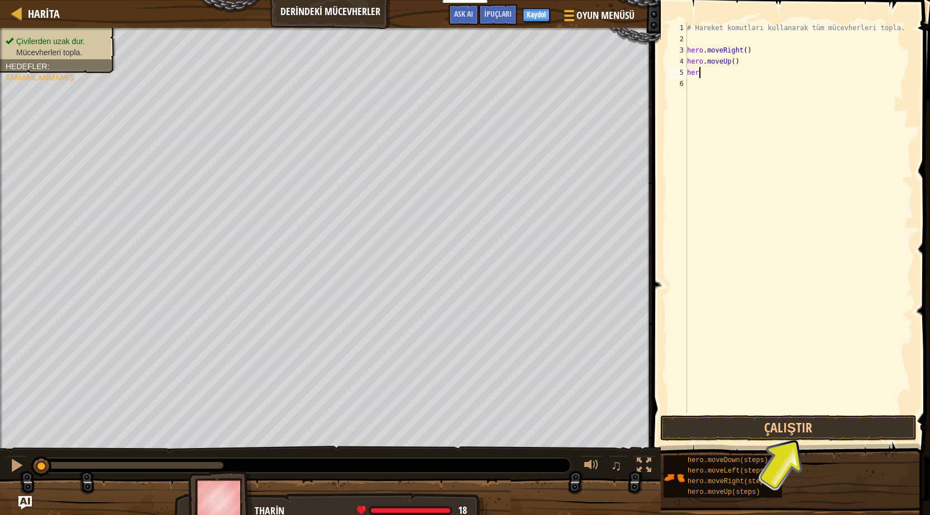
type textarea "hero"
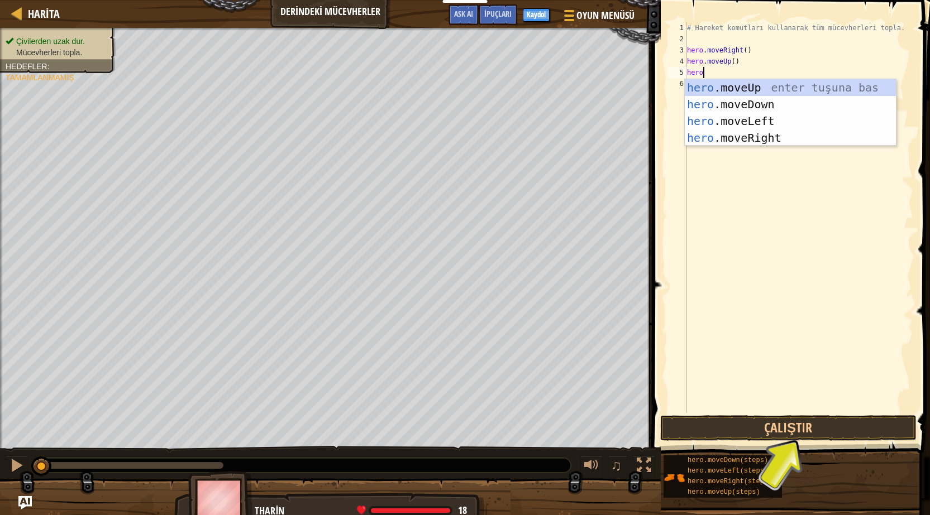
scroll to position [5, 1]
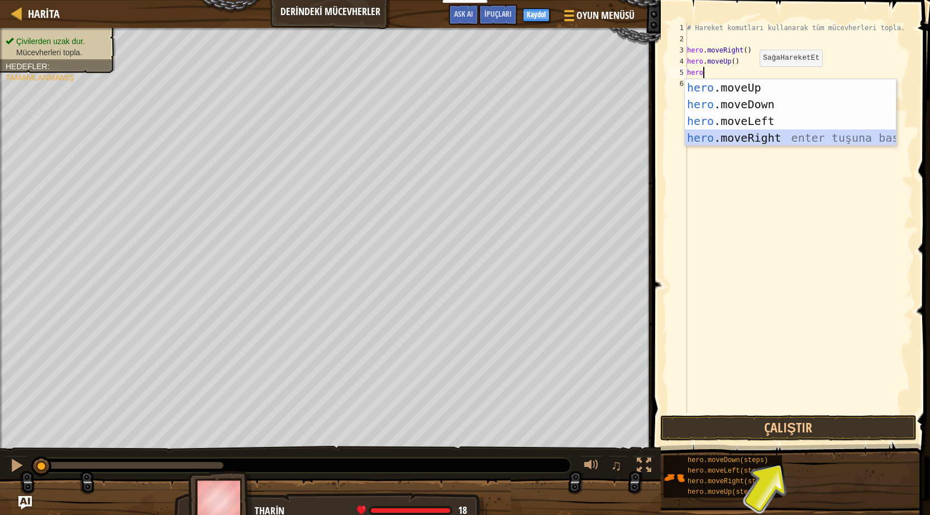
click at [792, 137] on div "hero .moveUp enter tuşuna bas hero .moveDown enter tuşuna bas hero .moveLeft en…" at bounding box center [789, 129] width 211 height 100
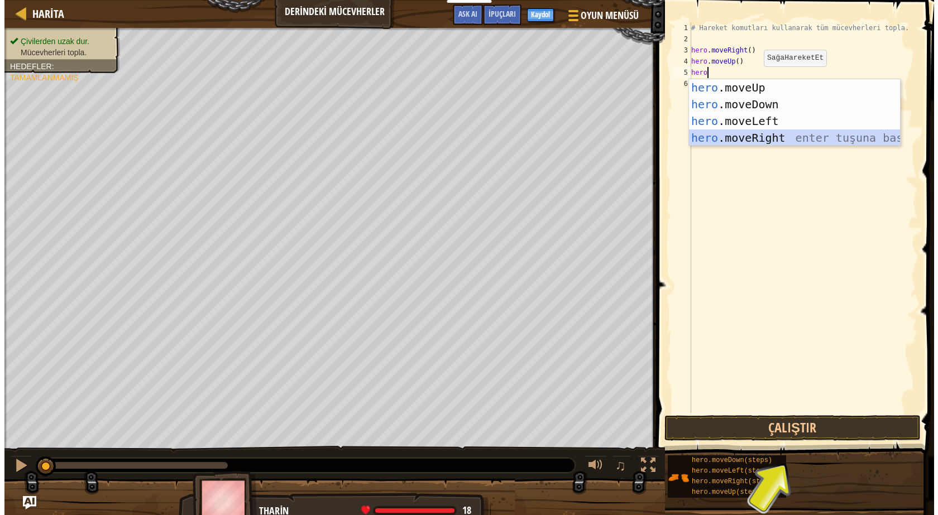
scroll to position [5, 0]
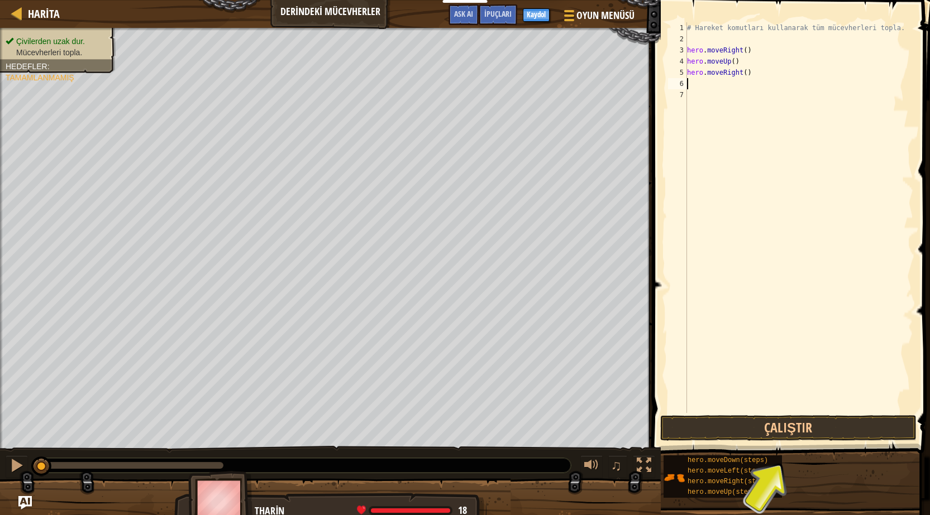
click at [746, 87] on div "# Hareket komutları kullanarak tüm mücevherleri topla. hero . moveRight ( ) her…" at bounding box center [798, 228] width 228 height 413
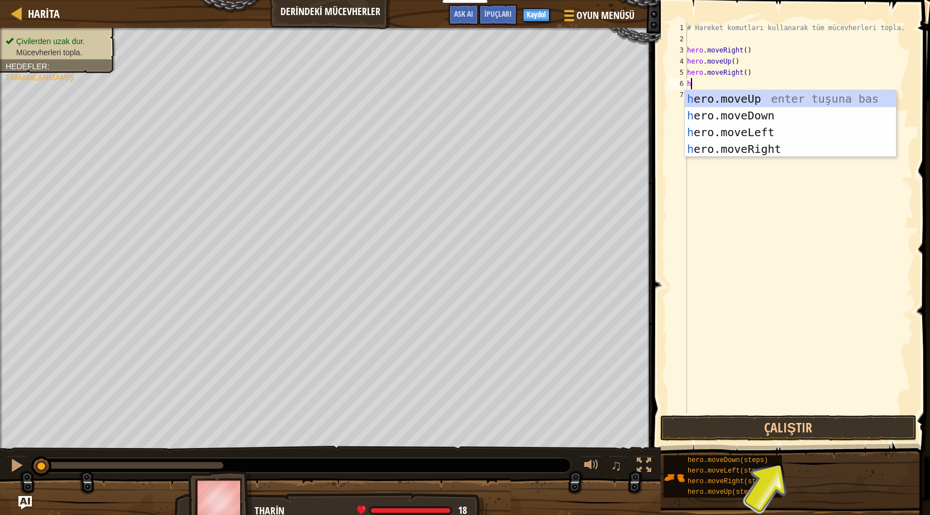
type textarea "hr"
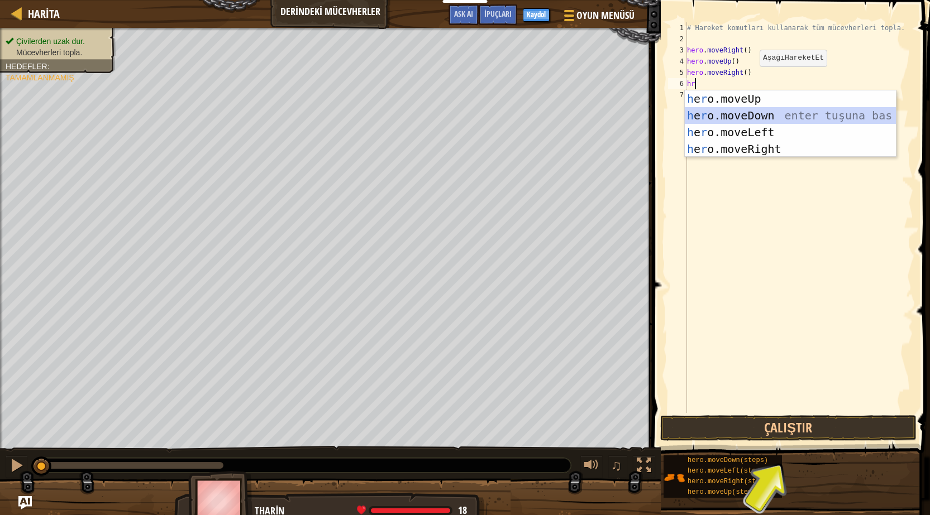
click at [782, 118] on div "h e r o.moveUp enter tuşuna bas h e r o.moveDown enter tuşuna bas h e r o.moveL…" at bounding box center [789, 140] width 211 height 100
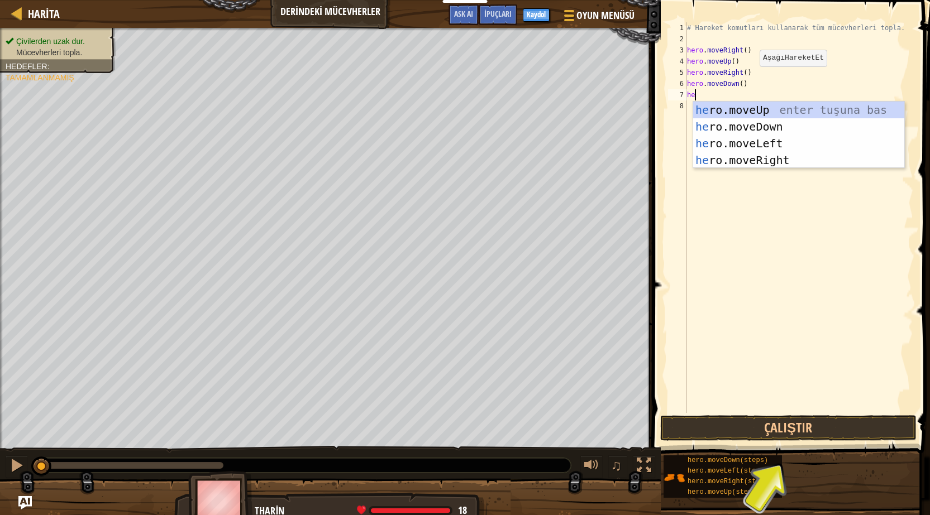
type textarea "her"
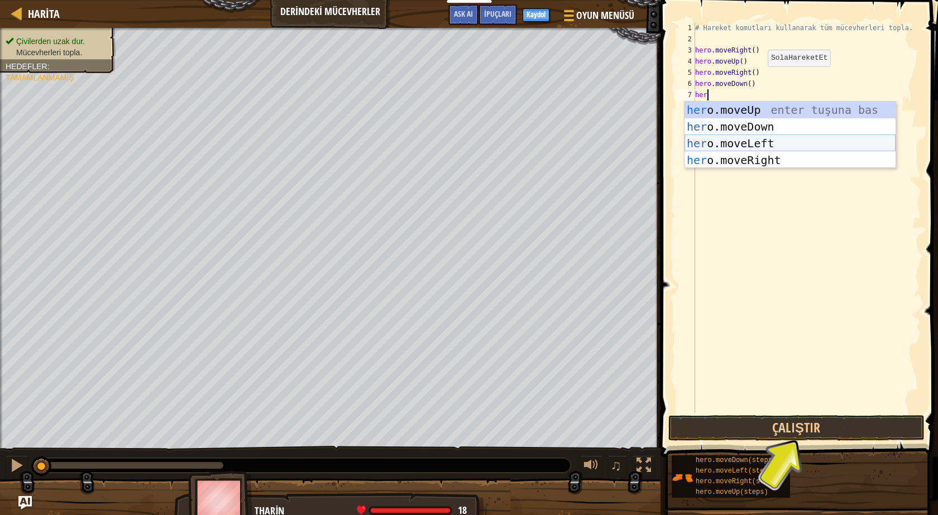
click at [778, 142] on div "her o.moveUp enter tuşuna bas her o.moveDown enter tuşuna bas her o.moveLeft en…" at bounding box center [789, 152] width 211 height 100
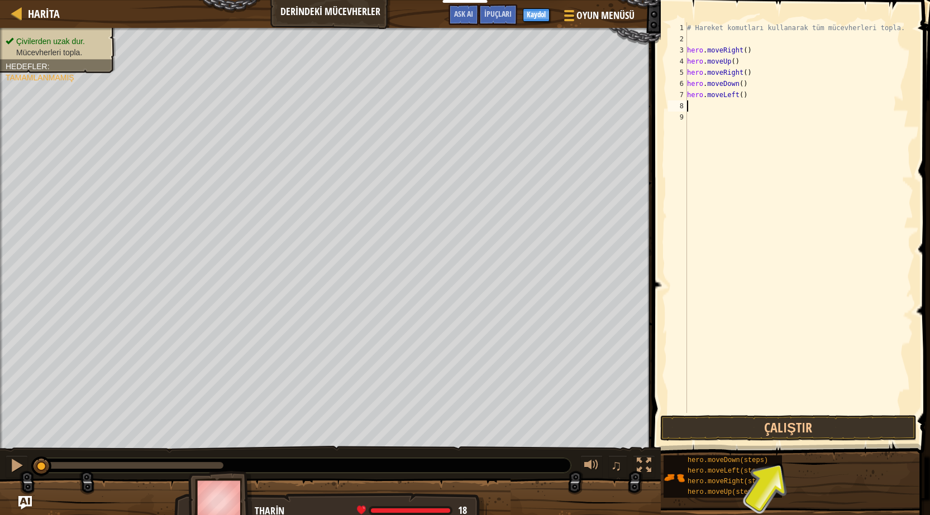
type textarea "h"
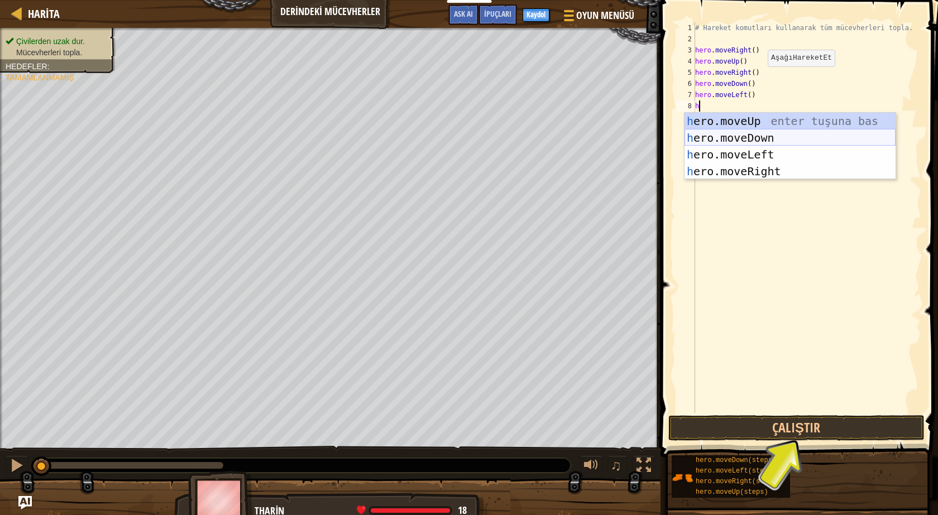
click at [773, 140] on div "h ero.moveUp enter tuşuna bas h ero.moveDown enter tuşuna bas h ero.moveLeft en…" at bounding box center [789, 163] width 211 height 100
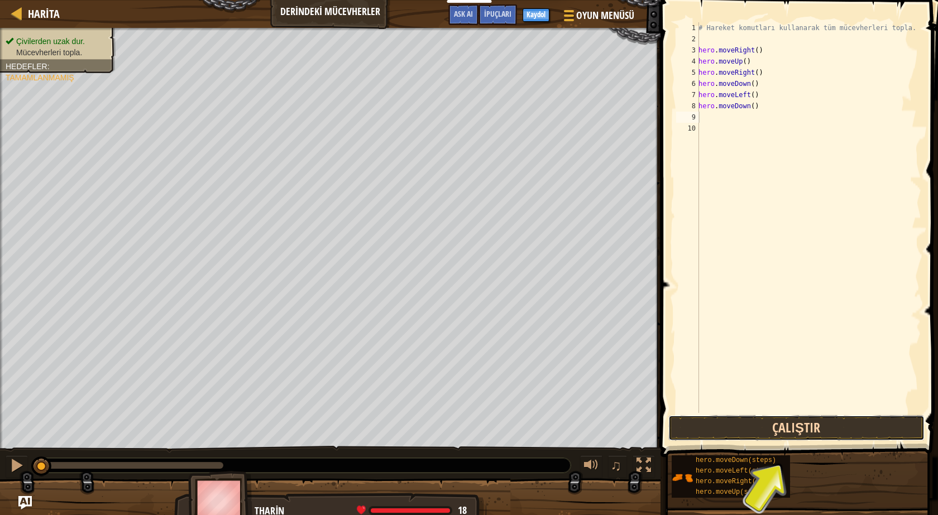
click at [778, 425] on button "Çalıştır" at bounding box center [796, 428] width 256 height 26
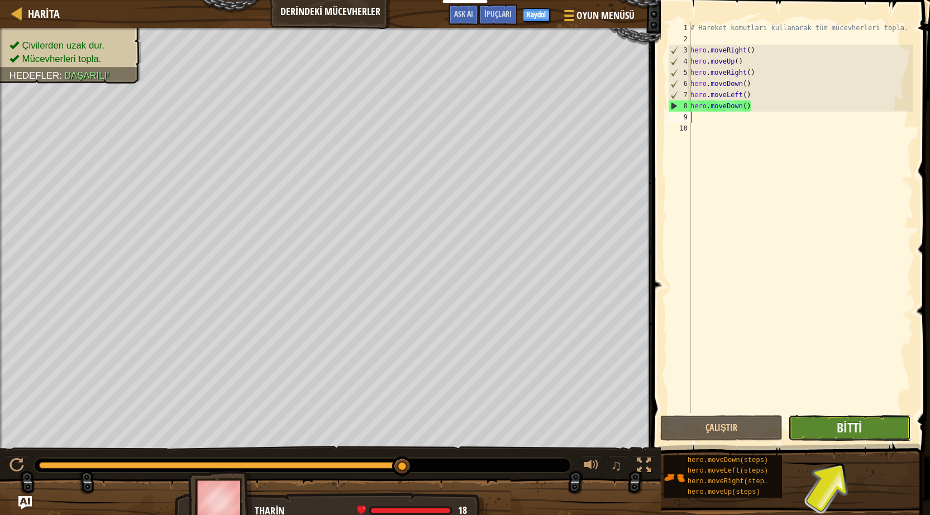
click at [842, 437] on button "Bitti" at bounding box center [849, 428] width 122 height 26
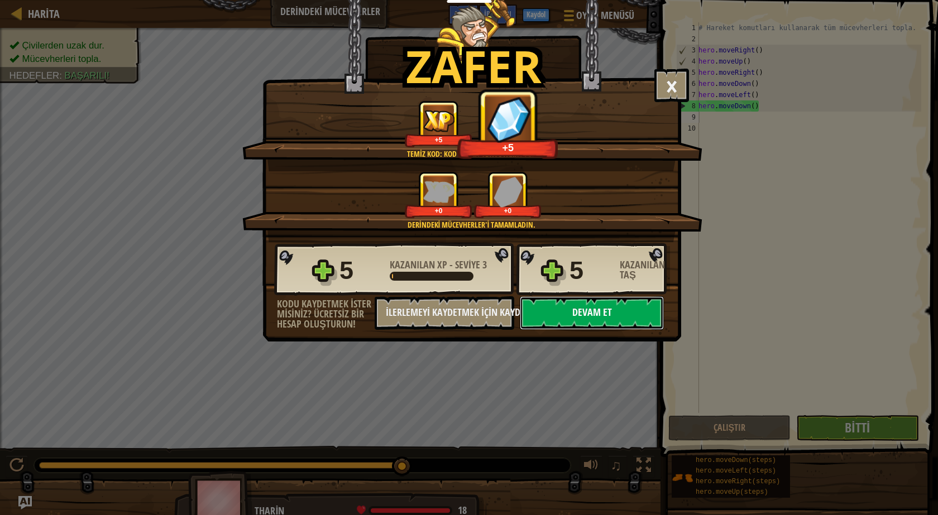
click at [588, 317] on button "Devam et" at bounding box center [592, 312] width 144 height 33
select select "tr"
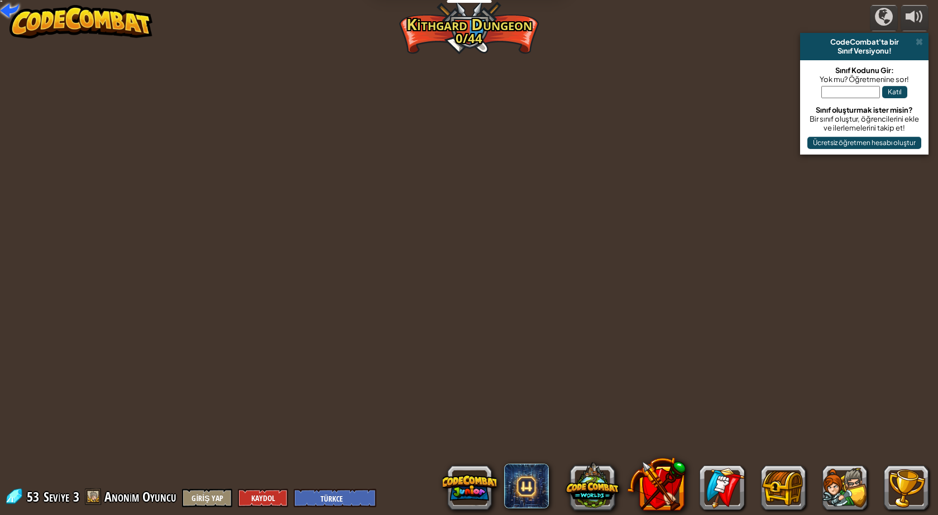
select select "tr"
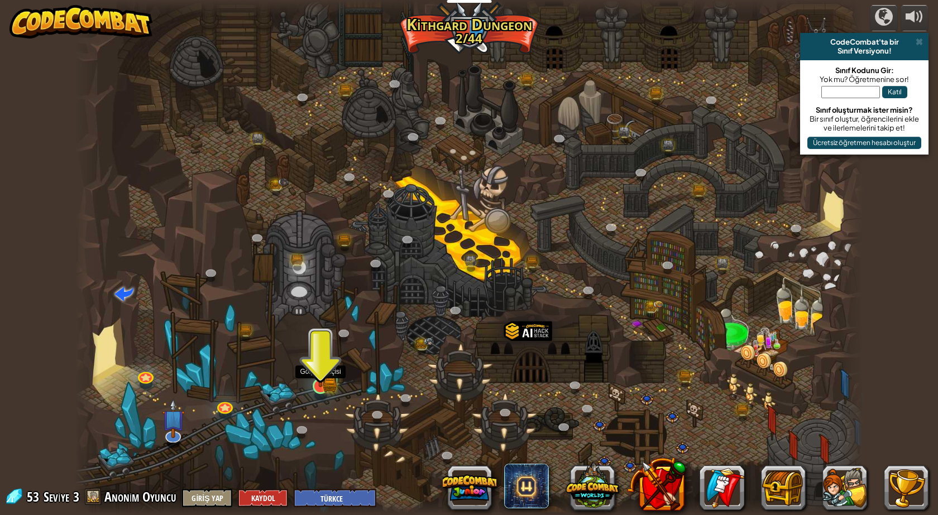
click at [332, 383] on img at bounding box center [330, 384] width 14 height 16
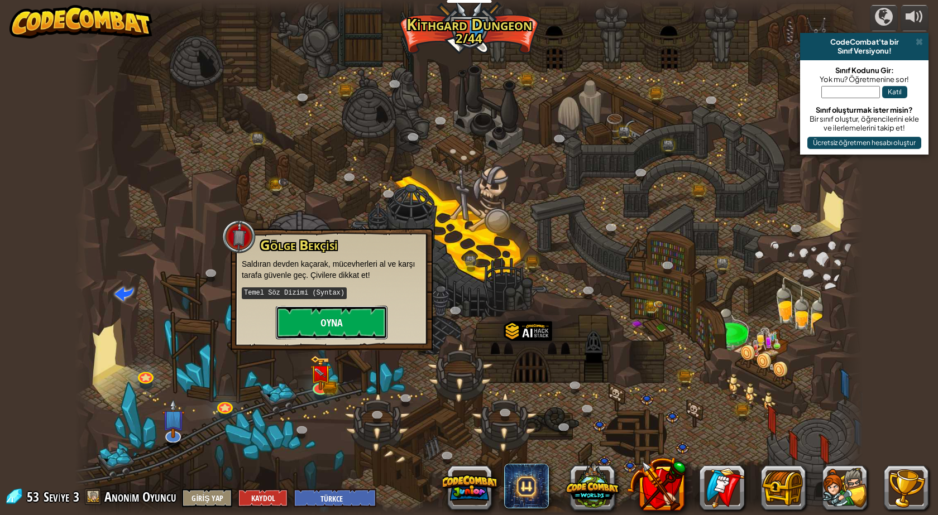
click at [353, 316] on button "Oyna" at bounding box center [332, 322] width 112 height 33
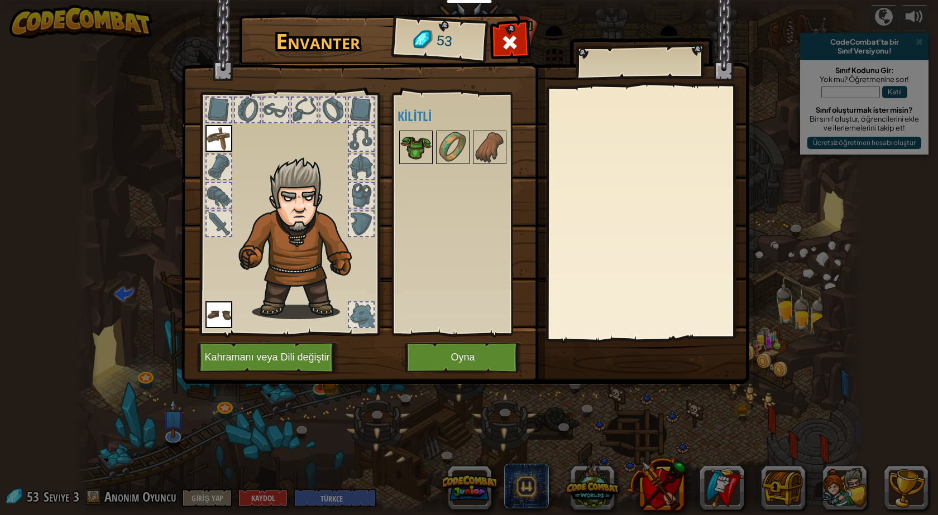
click at [424, 138] on img at bounding box center [415, 147] width 31 height 31
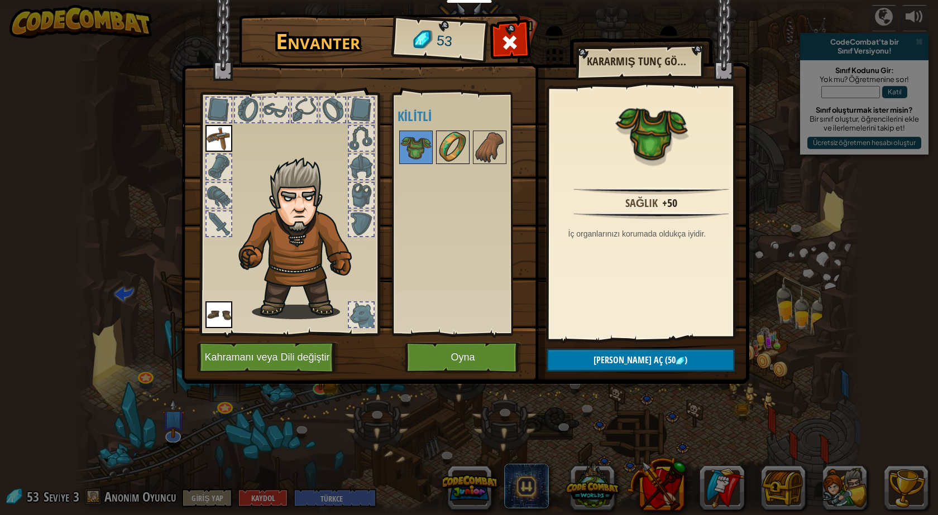
click at [466, 146] on img at bounding box center [452, 147] width 31 height 31
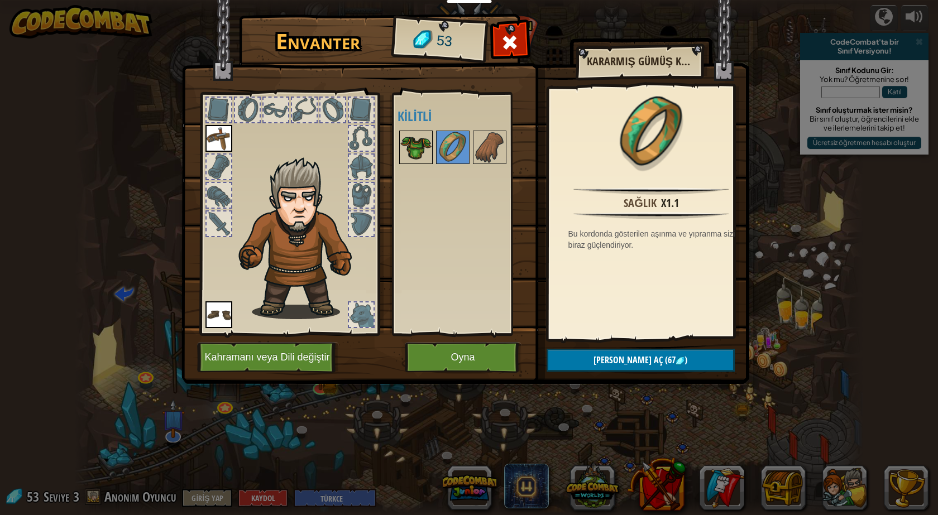
click at [405, 150] on img at bounding box center [415, 147] width 31 height 31
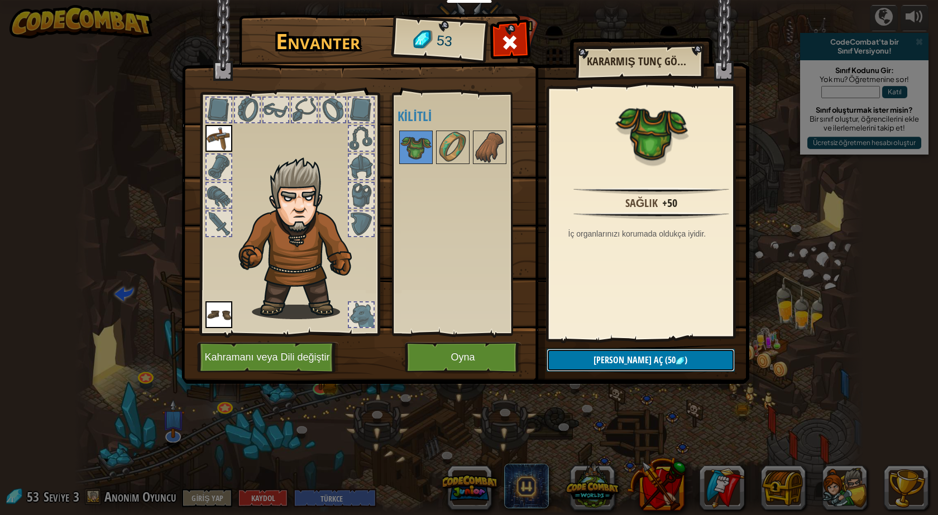
click at [606, 364] on button "Kilidi aç (50 )" at bounding box center [641, 360] width 188 height 23
click at [605, 364] on button "Devam et" at bounding box center [641, 360] width 188 height 23
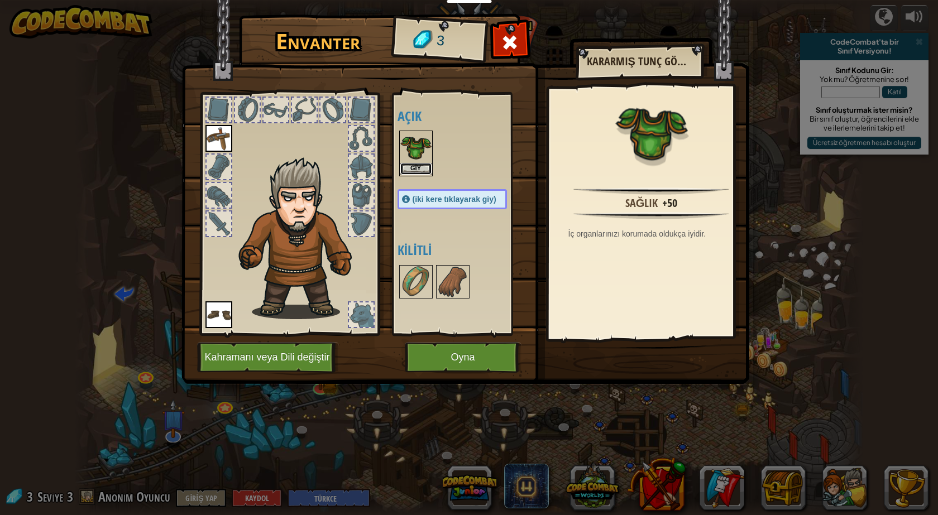
click at [429, 165] on button "Giy" at bounding box center [415, 169] width 31 height 12
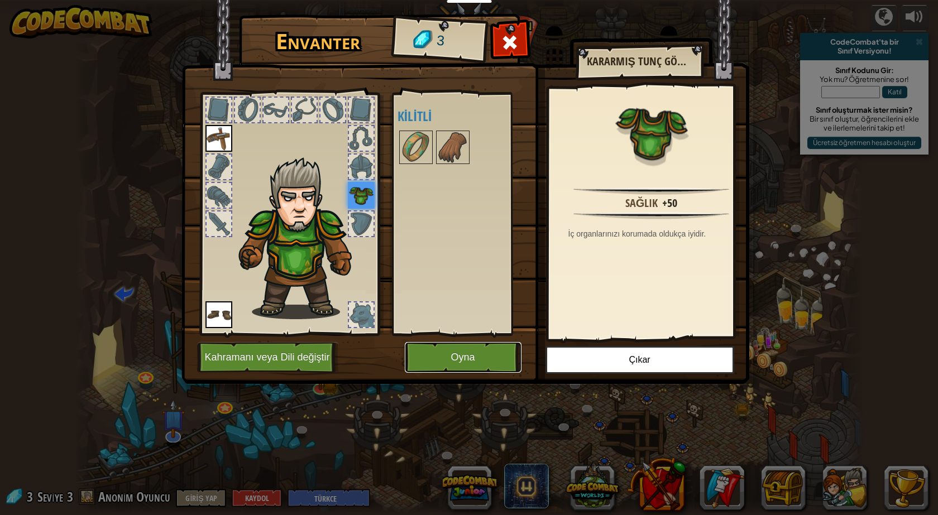
click at [474, 362] on button "Oyna" at bounding box center [463, 357] width 117 height 31
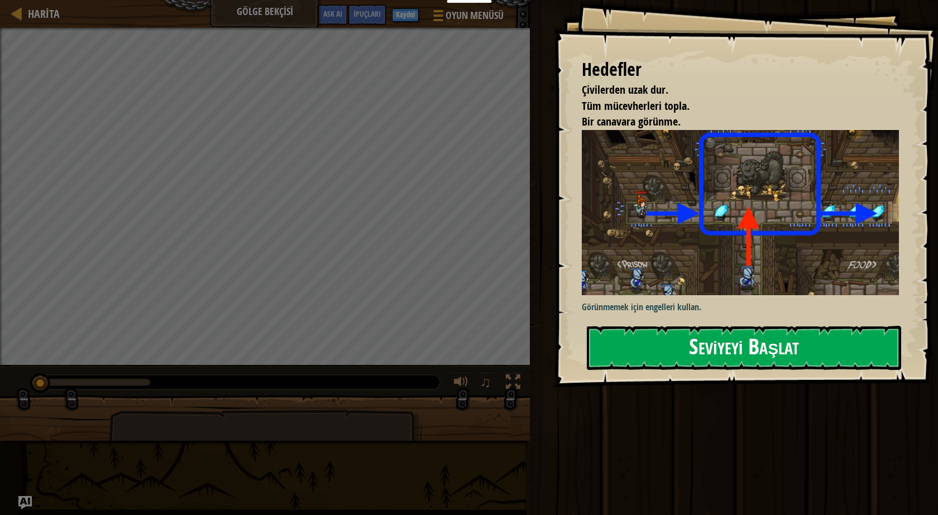
click at [679, 347] on button "Seviyeyi Başlat" at bounding box center [744, 348] width 314 height 44
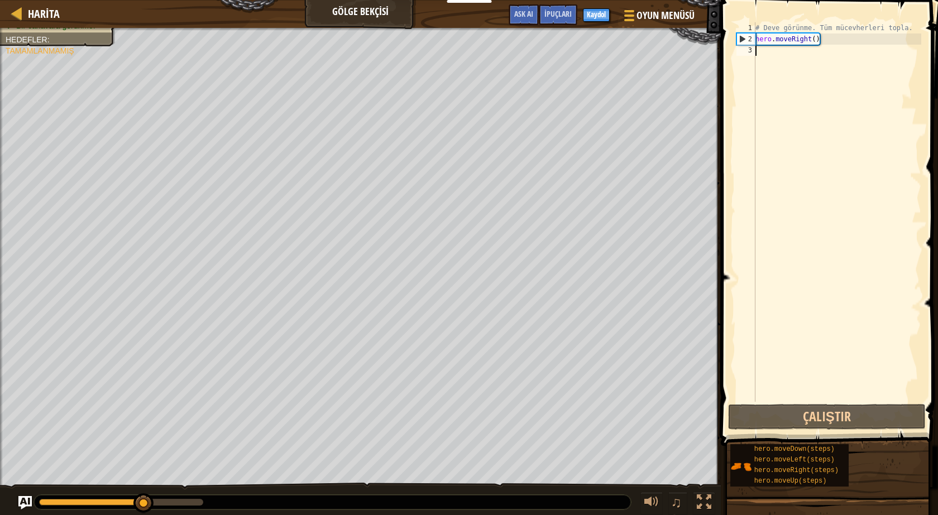
scroll to position [5, 0]
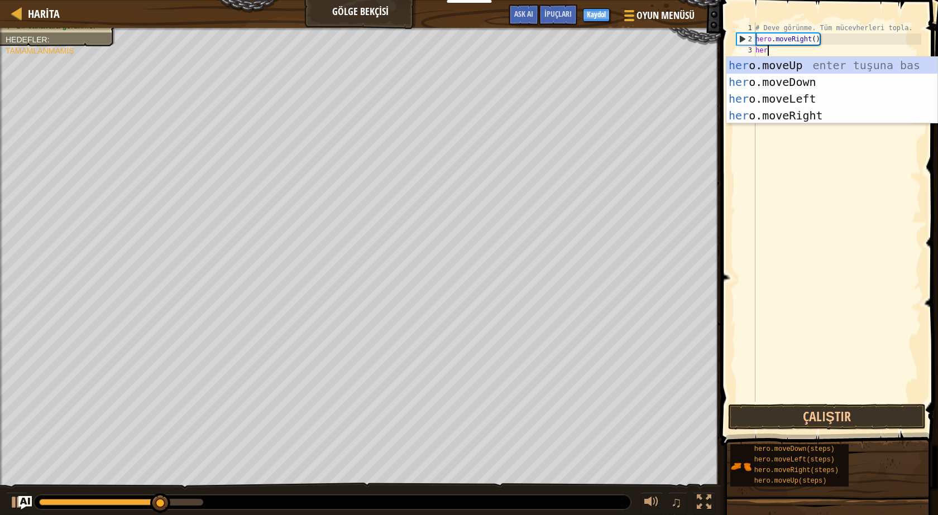
type textarea "hero"
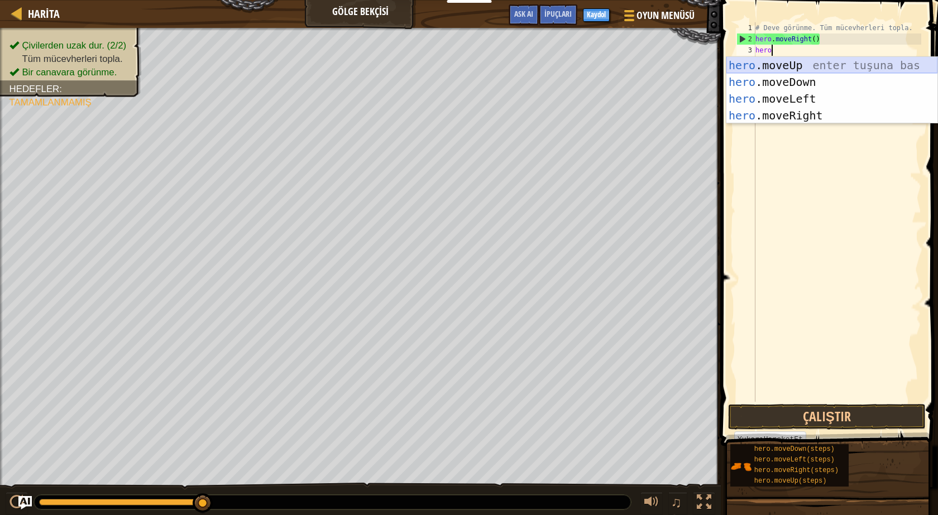
click at [814, 65] on div "hero .moveUp enter tuşuna bas hero .moveDown enter tuşuna bas hero .moveLeft en…" at bounding box center [831, 107] width 211 height 100
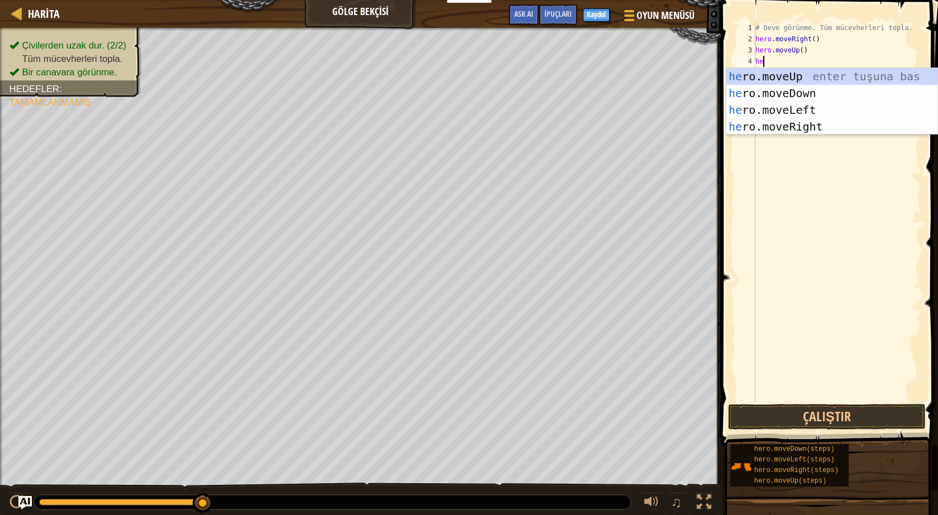
type textarea "her"
click at [832, 120] on div "her o.moveUp enter tuşuna bas her o.moveDown enter tuşuna bas her o.moveLeft en…" at bounding box center [831, 118] width 211 height 100
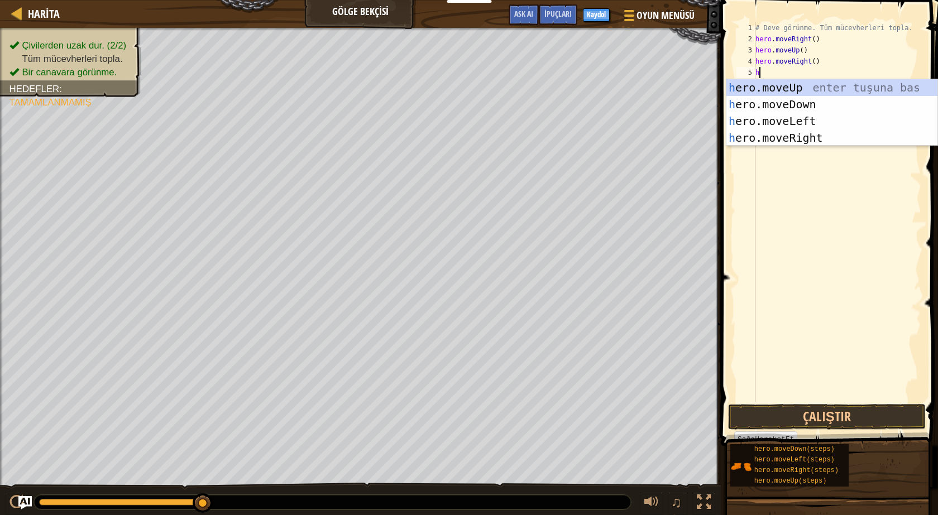
type textarea "he"
click at [831, 104] on div "he ro.moveUp enter tuşuna bas he ro.moveDown enter tuşuna bas he ro.moveLeft en…" at bounding box center [831, 129] width 211 height 100
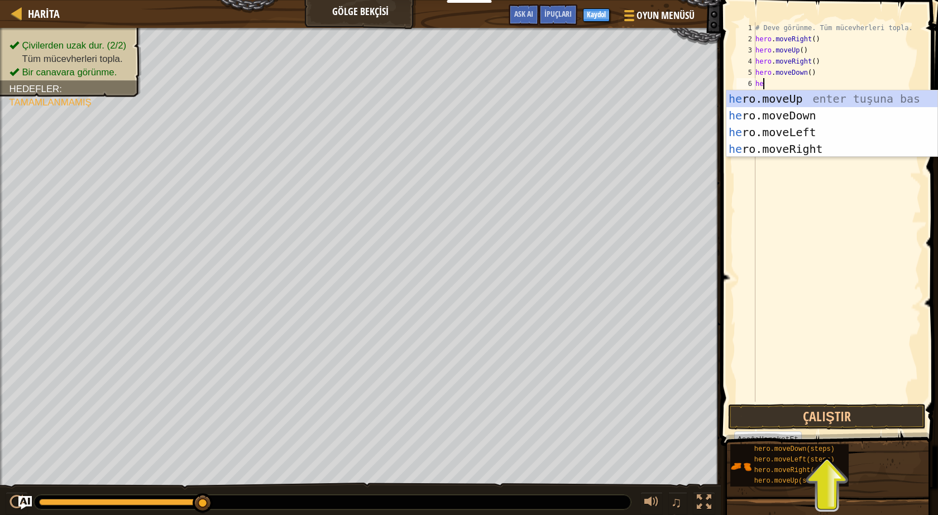
type textarea "her"
click at [812, 132] on div "her o.moveUp enter tuşuna bas her o.moveDown enter tuşuna bas her o.moveLeft en…" at bounding box center [831, 140] width 211 height 100
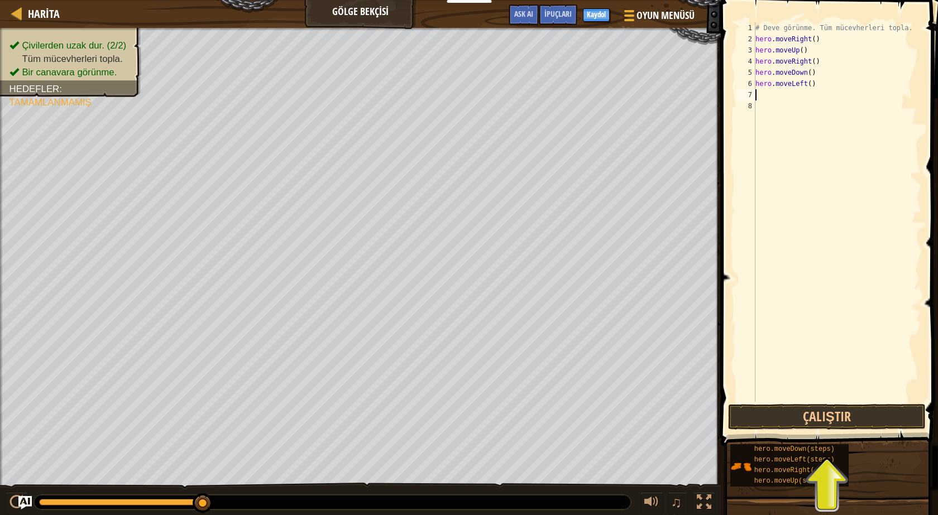
click at [821, 84] on div "# Deve görünme. Tüm mücevherleri topla. hero . moveRight ( ) hero . moveUp ( ) …" at bounding box center [837, 223] width 168 height 402
type textarea "h"
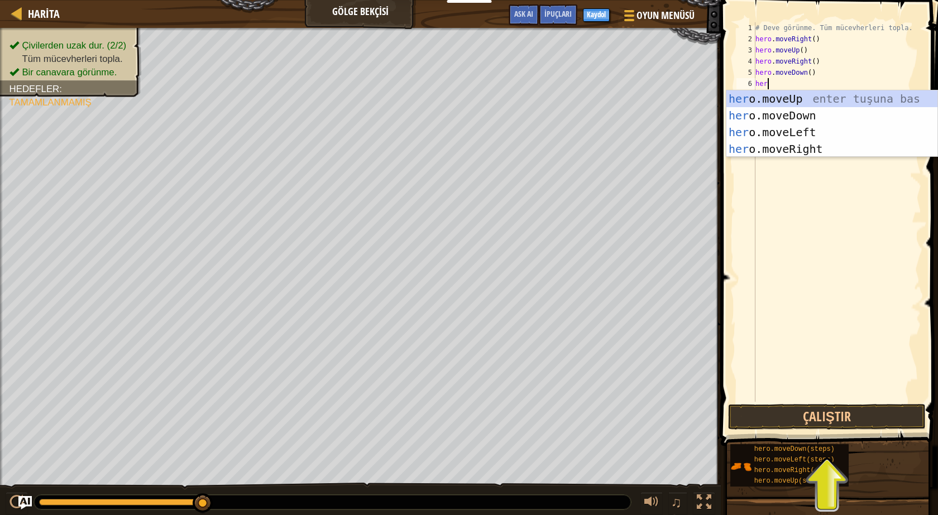
type textarea "hero"
click at [847, 154] on div "hero .moveUp enter tuşuna bas hero .moveDown enter tuşuna bas hero .moveLeft en…" at bounding box center [831, 140] width 211 height 100
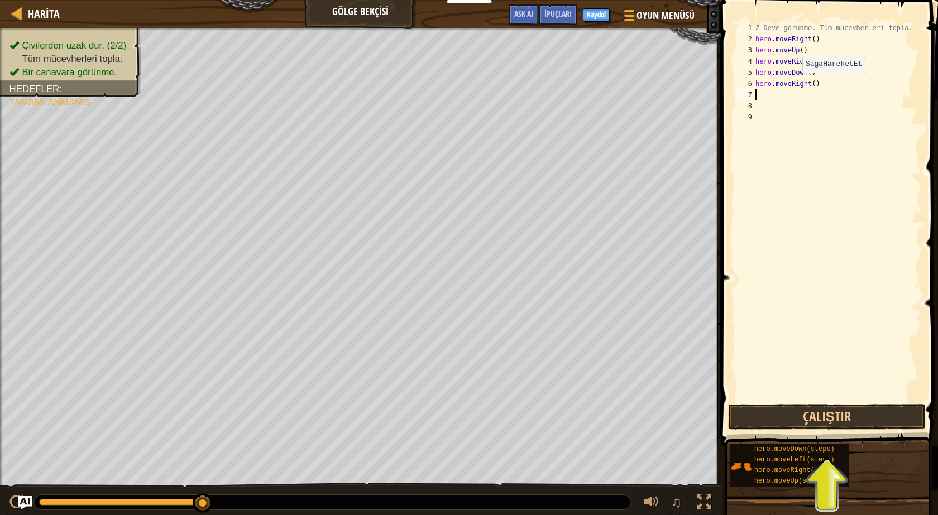
scroll to position [5, 0]
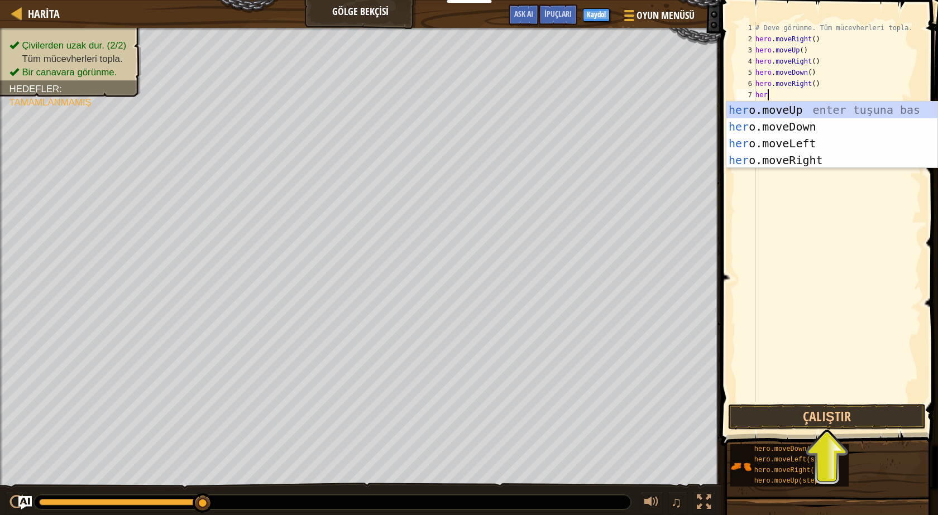
type textarea "hero"
click at [834, 145] on div "hero .moveUp enter tuşuna bas hero .moveDown enter tuşuna bas hero .moveLeft en…" at bounding box center [831, 152] width 211 height 100
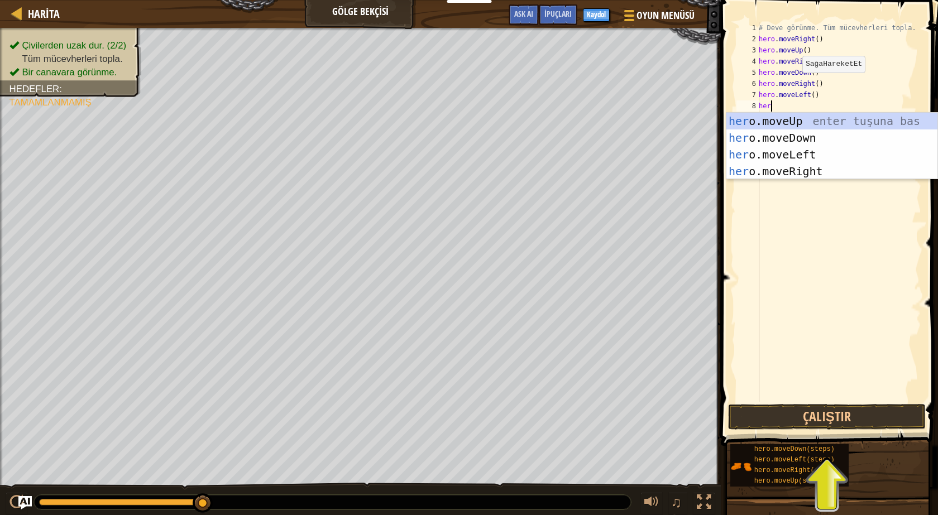
type textarea "hero"
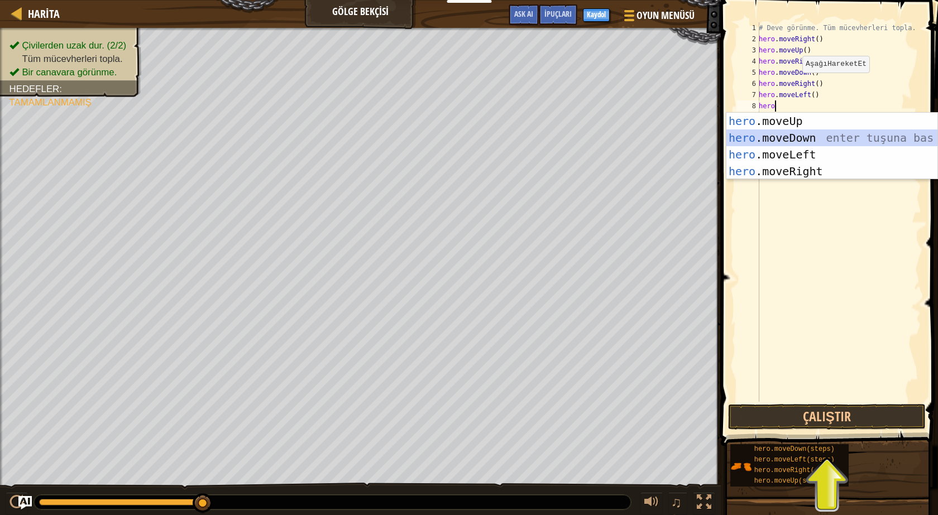
click at [829, 131] on div "hero .moveUp enter tuşuna bas hero .moveDown enter tuşuna bas hero .moveLeft en…" at bounding box center [831, 163] width 211 height 100
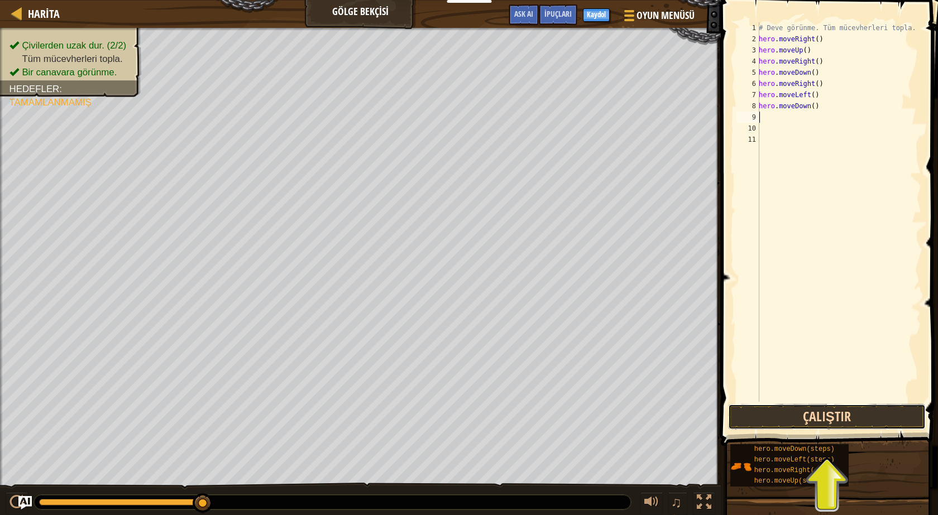
click at [874, 409] on button "Çalıştır" at bounding box center [827, 417] width 198 height 26
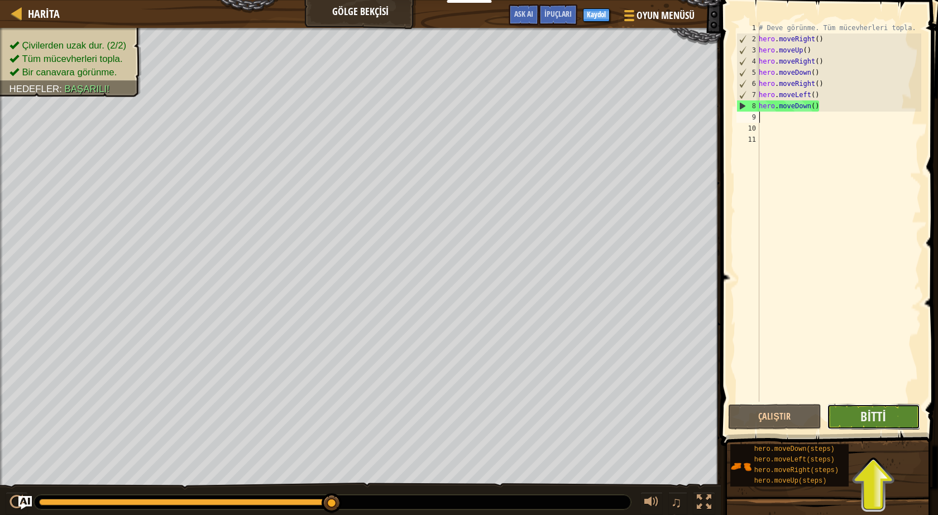
click at [903, 418] on button "Bitti" at bounding box center [873, 417] width 93 height 26
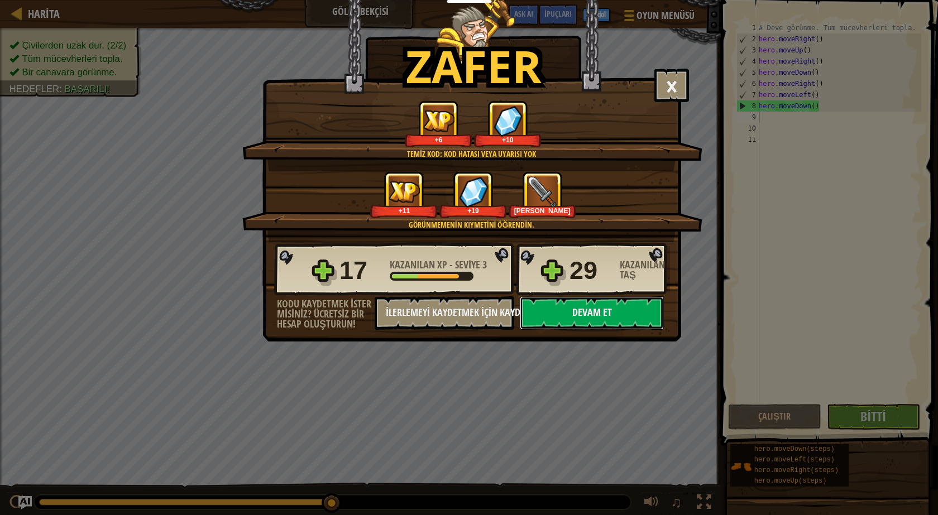
click at [596, 317] on button "Devam et" at bounding box center [592, 312] width 144 height 33
select select "tr"
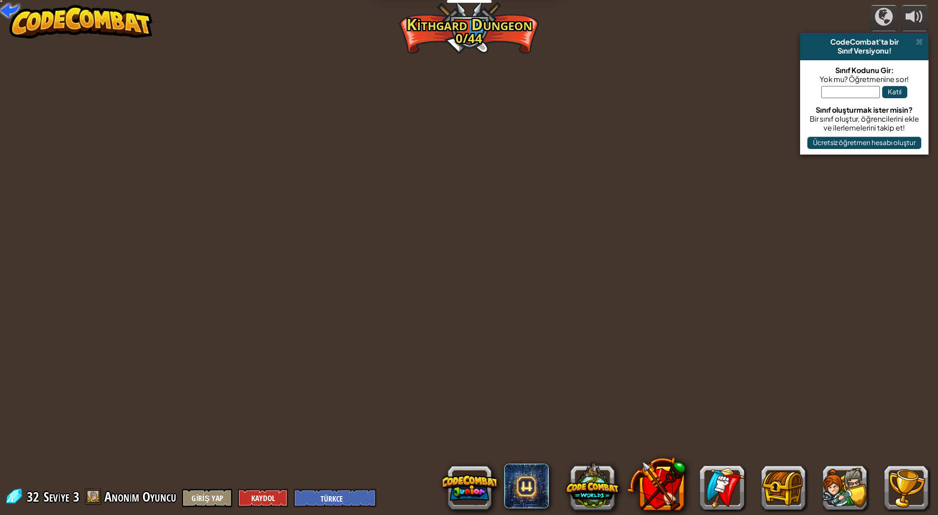
select select "tr"
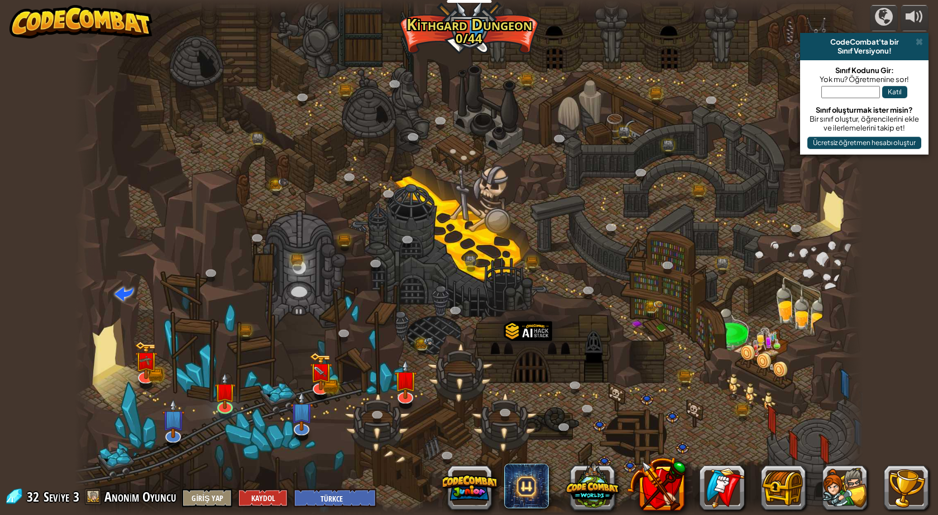
select select "tr"
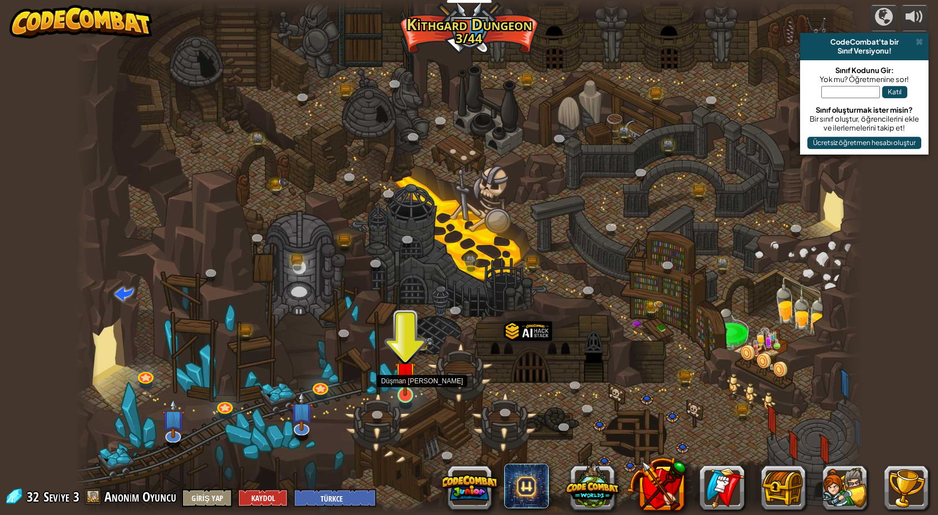
click at [408, 386] on img at bounding box center [405, 372] width 21 height 49
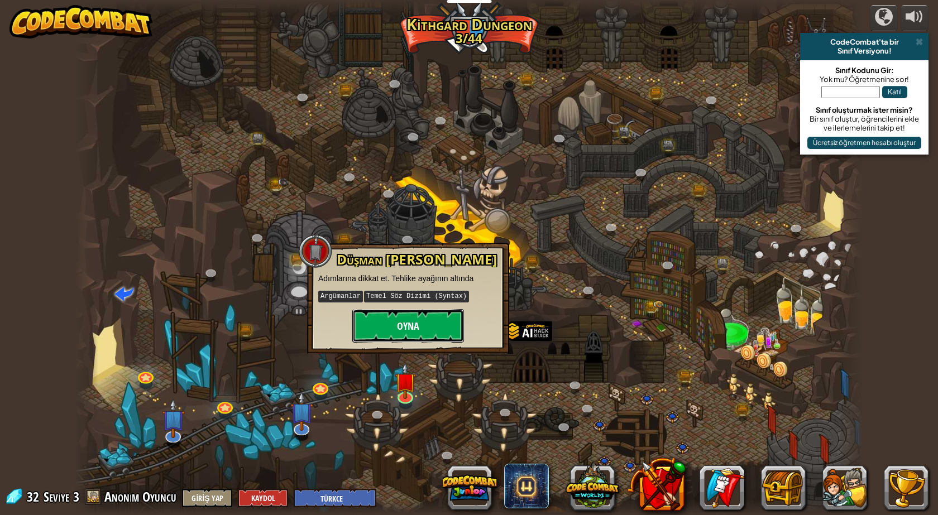
click at [404, 321] on button "Oyna" at bounding box center [408, 325] width 112 height 33
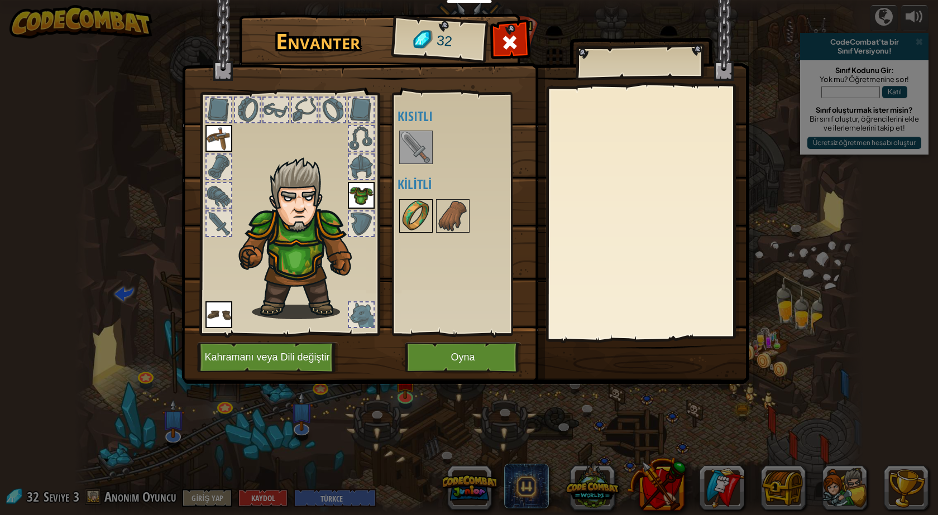
click at [410, 202] on img at bounding box center [415, 215] width 31 height 31
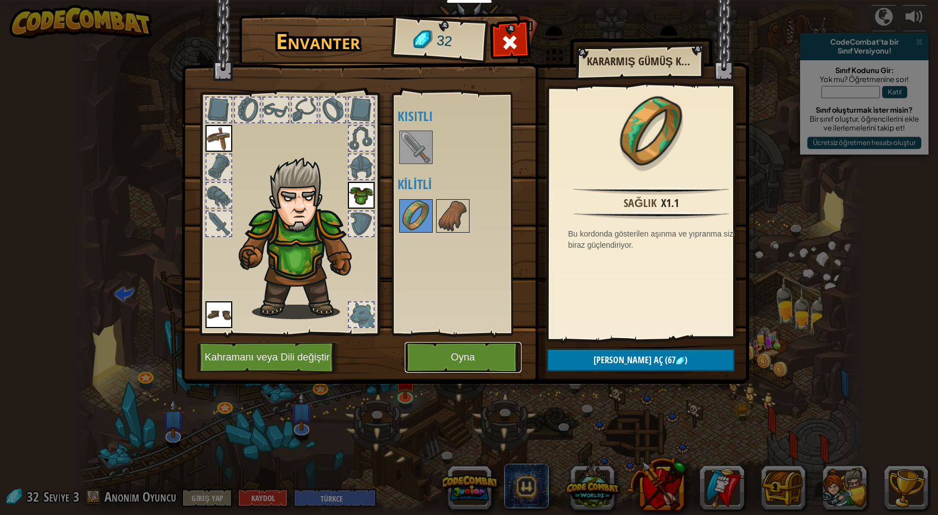
click at [462, 356] on button "Oyna" at bounding box center [463, 357] width 117 height 31
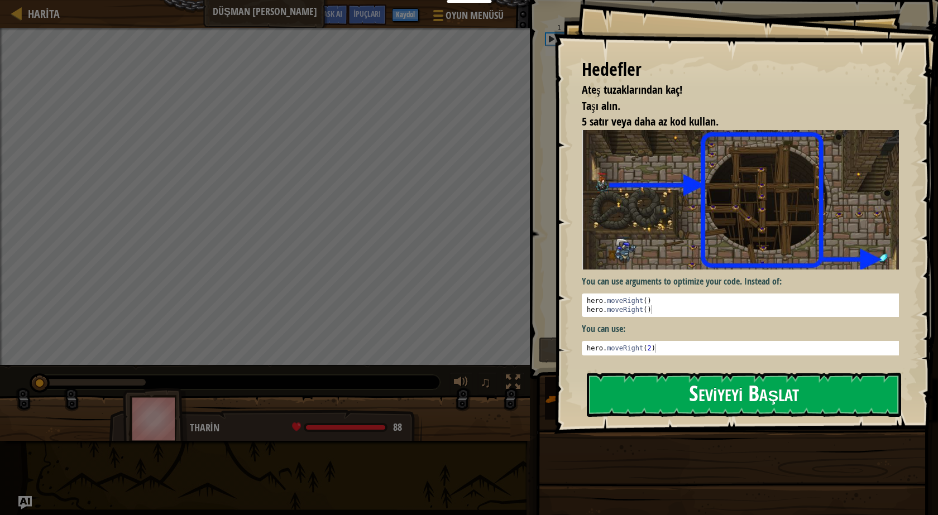
click at [667, 221] on div "Hedefler Ateş tuzaklarından kaç! Taşı alın. 5 satır veya daha az kod kullan. Yo…" at bounding box center [746, 217] width 384 height 434
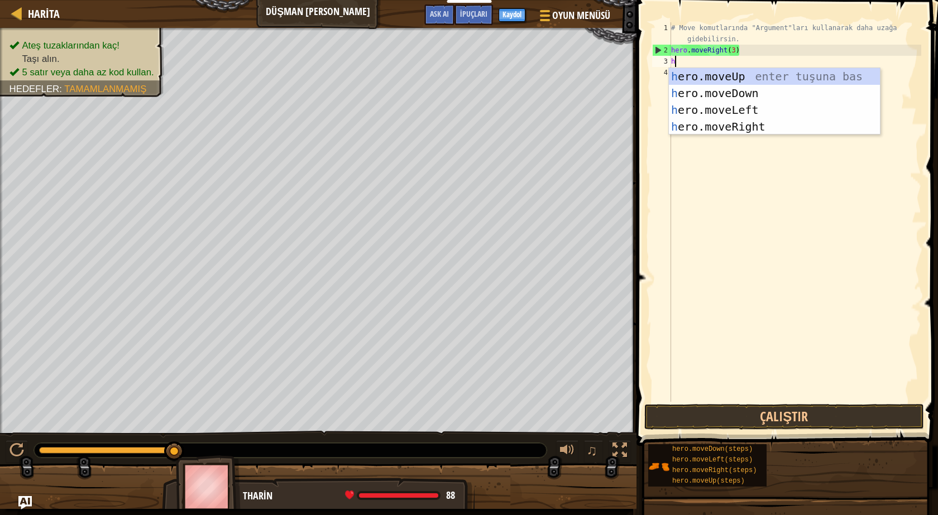
scroll to position [5, 0]
type textarea "her"
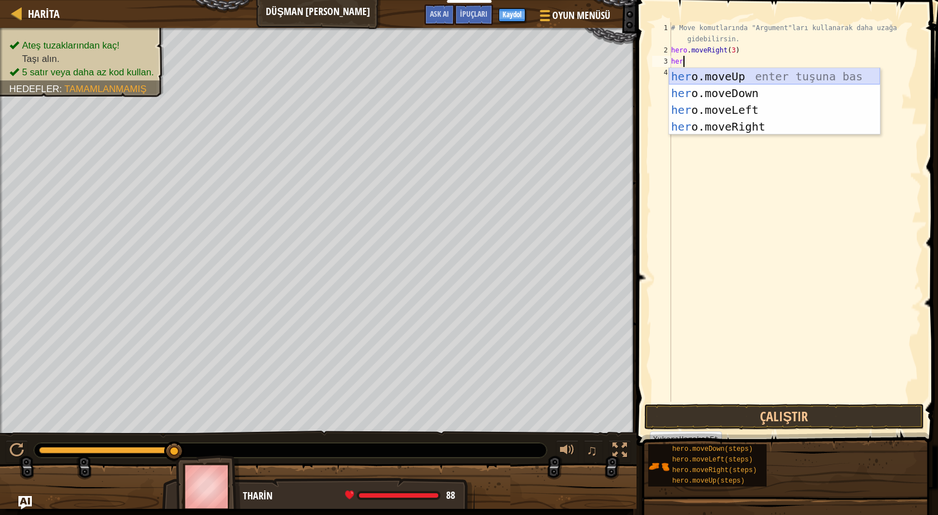
click at [780, 80] on div "her o.moveUp enter tuşuna bas her o.moveDown enter tuşuna bas her o.moveLeft en…" at bounding box center [774, 118] width 211 height 100
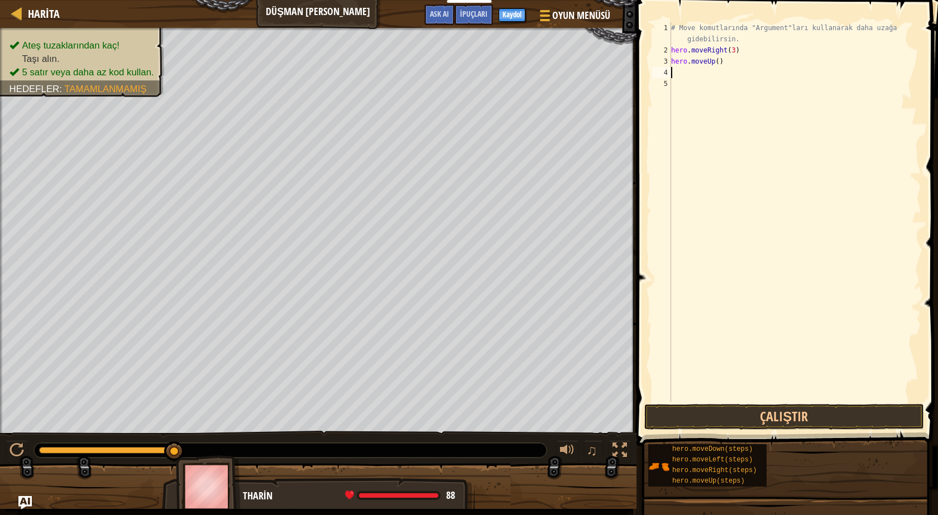
type textarea "h"
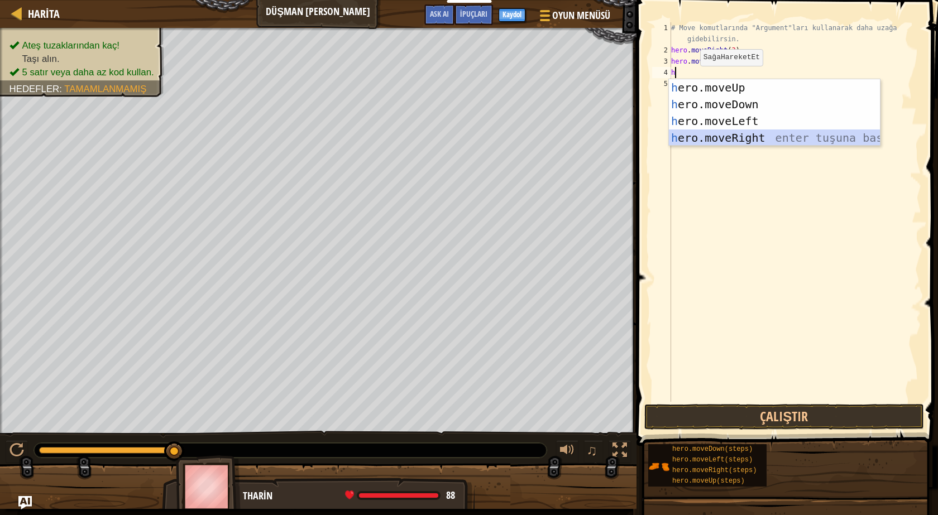
click at [757, 135] on div "h ero.moveUp enter tuşuna bas h ero.moveDown enter tuşuna bas h ero.moveLeft en…" at bounding box center [774, 129] width 211 height 100
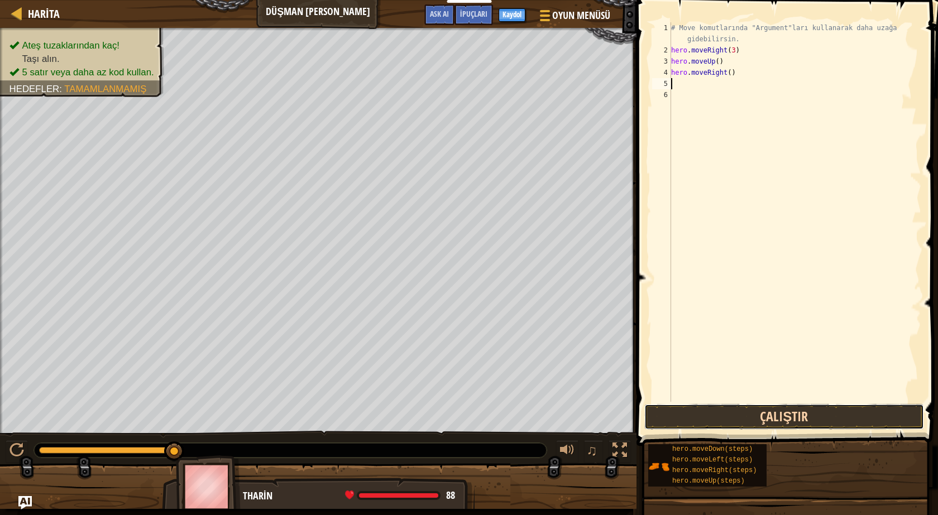
click at [781, 421] on button "Çalıştır" at bounding box center [784, 417] width 280 height 26
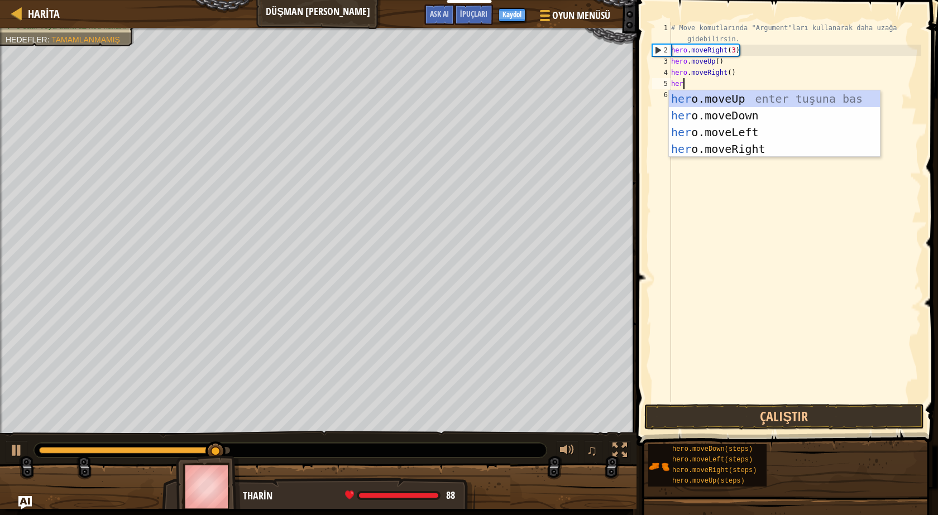
type textarea "hero"
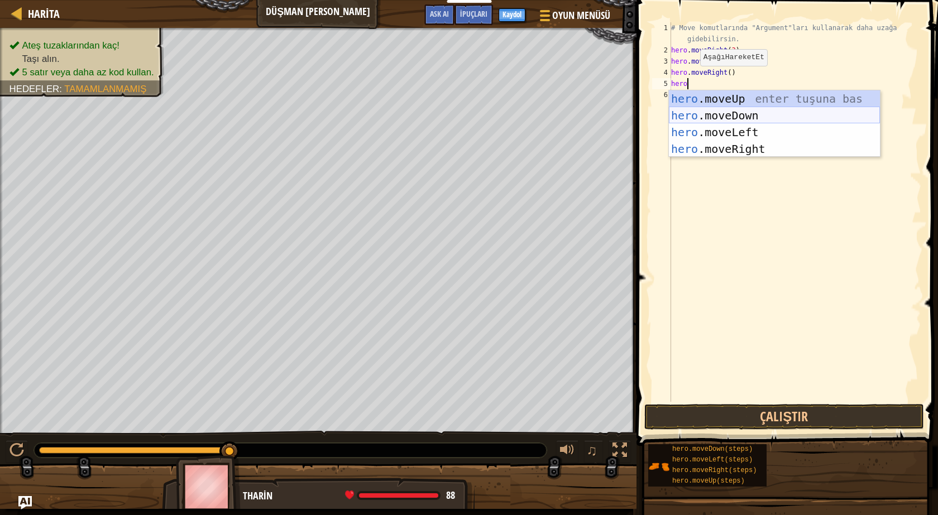
click at [782, 111] on div "hero .moveUp enter tuşuna bas hero .moveDown enter tuşuna bas hero .moveLeft en…" at bounding box center [774, 140] width 211 height 100
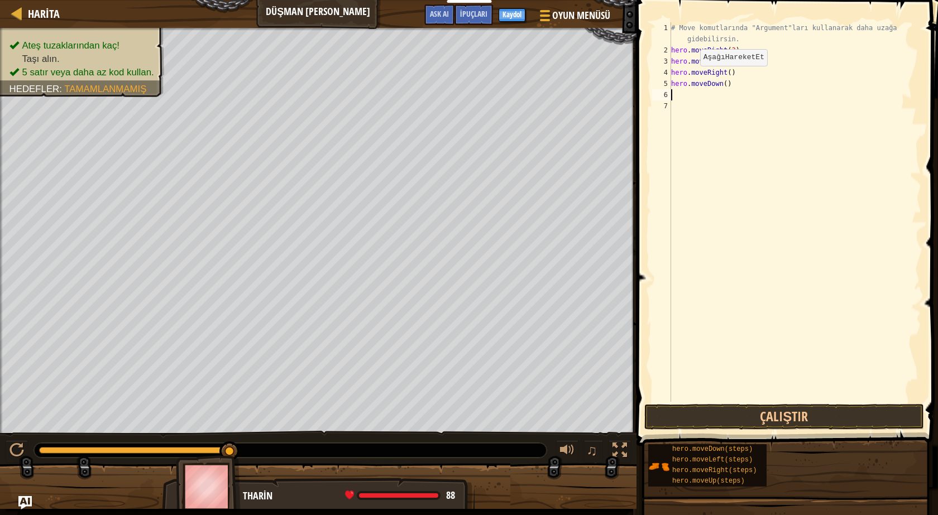
scroll to position [5, 0]
click at [726, 85] on div "# Move komutlarında "Argument"ları kullanarak daha uzağa gidebilirsin. hero . m…" at bounding box center [795, 228] width 252 height 413
type textarea "hero.moveDown(3)"
click at [683, 95] on div "# Move komutlarında "Argument"ları kullanarak daha uzağa gidebilirsin. hero . m…" at bounding box center [795, 228] width 252 height 413
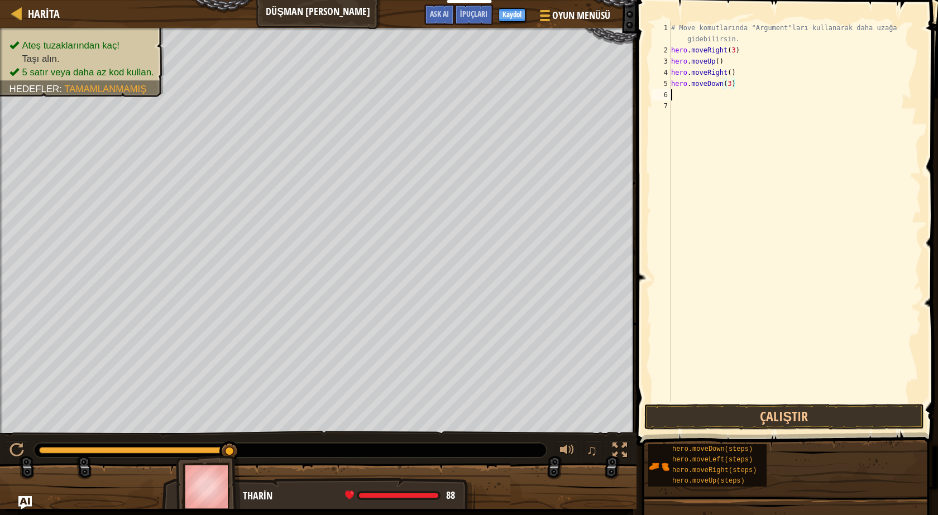
scroll to position [5, 0]
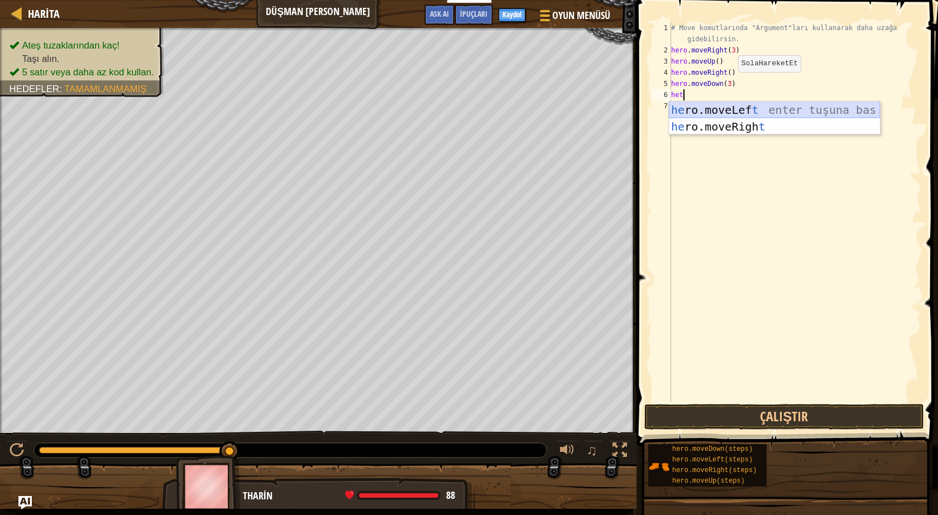
type textarea "he"
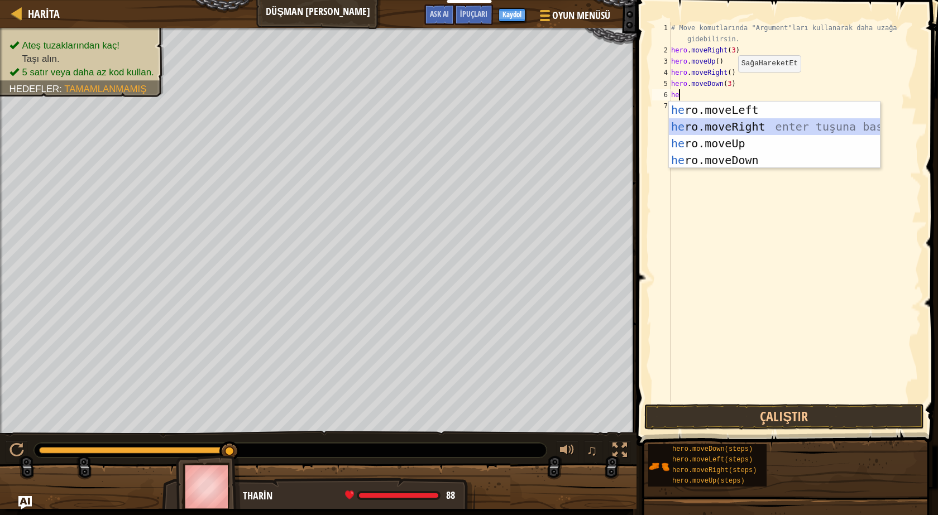
click at [807, 123] on div "he ro.moveLeft enter tuşuna bas he ro.moveRight enter tuşuna bas he ro.moveUp e…" at bounding box center [774, 152] width 211 height 100
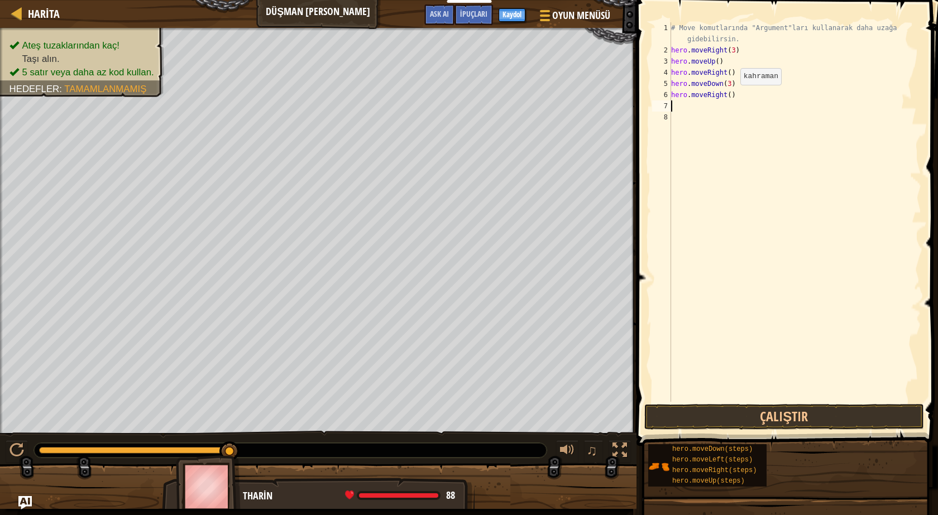
click at [731, 96] on div "# Move komutlarında "Argument"ları kullanarak daha uzağa gidebilirsin. hero . m…" at bounding box center [795, 228] width 252 height 413
type textarea "hero.moveRight(2)"
click at [774, 424] on button "Çalıştır" at bounding box center [784, 417] width 280 height 26
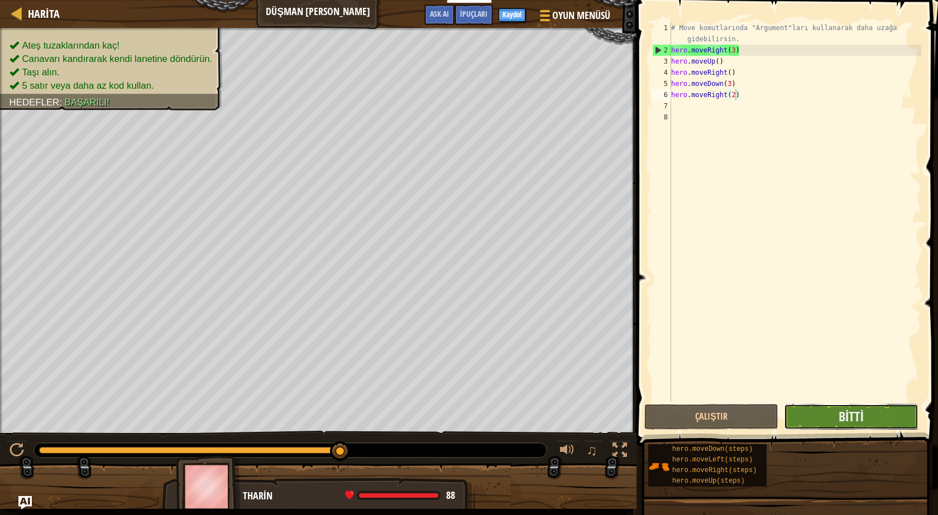
click at [830, 411] on button "Bitti" at bounding box center [851, 417] width 134 height 26
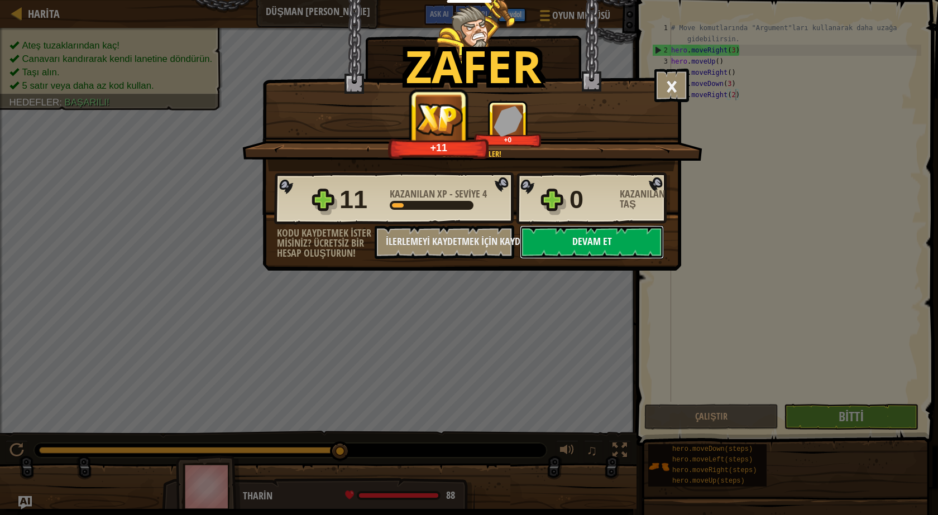
click at [636, 243] on button "Devam et" at bounding box center [592, 242] width 144 height 33
select select "tr"
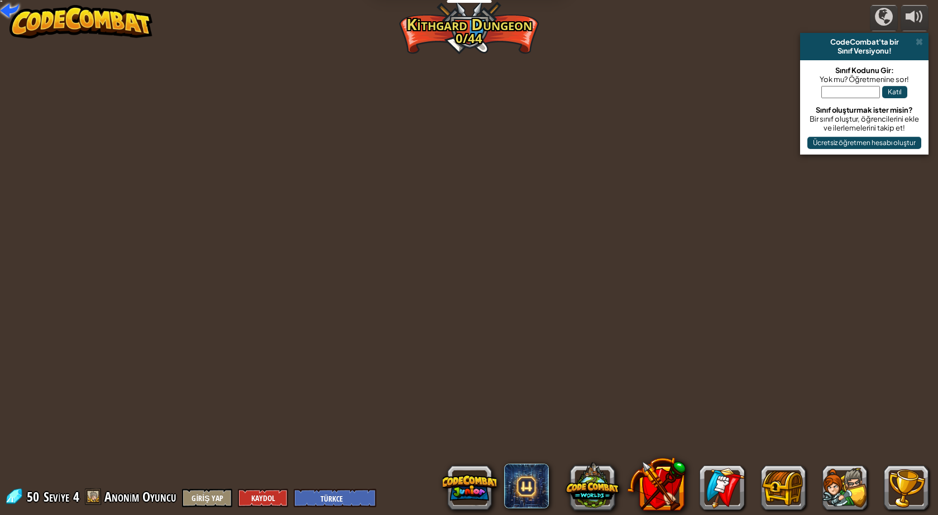
select select "tr"
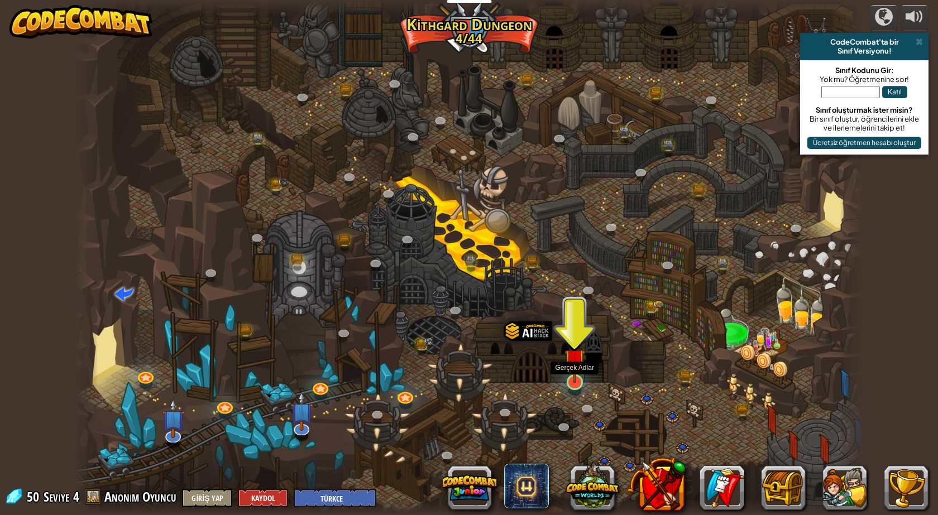
click at [584, 377] on img at bounding box center [574, 360] width 21 height 49
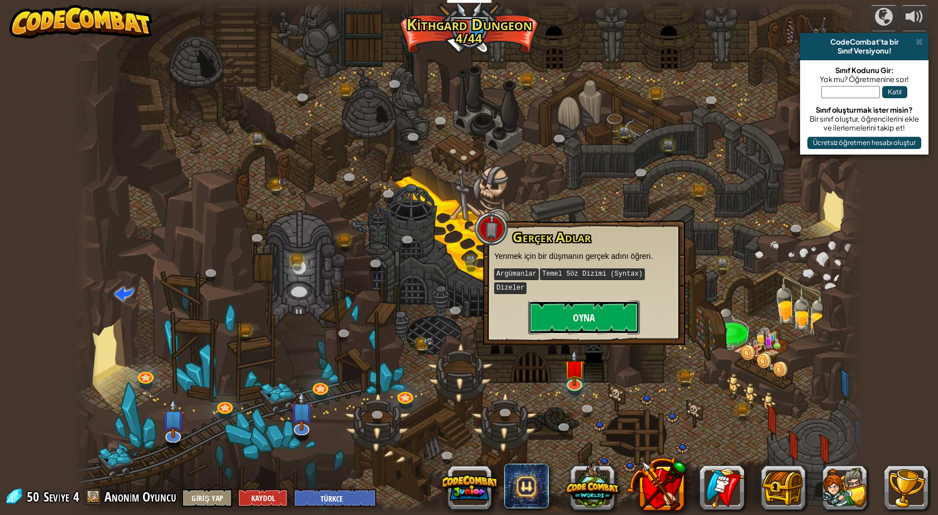
click at [588, 319] on button "Oyna" at bounding box center [584, 317] width 112 height 33
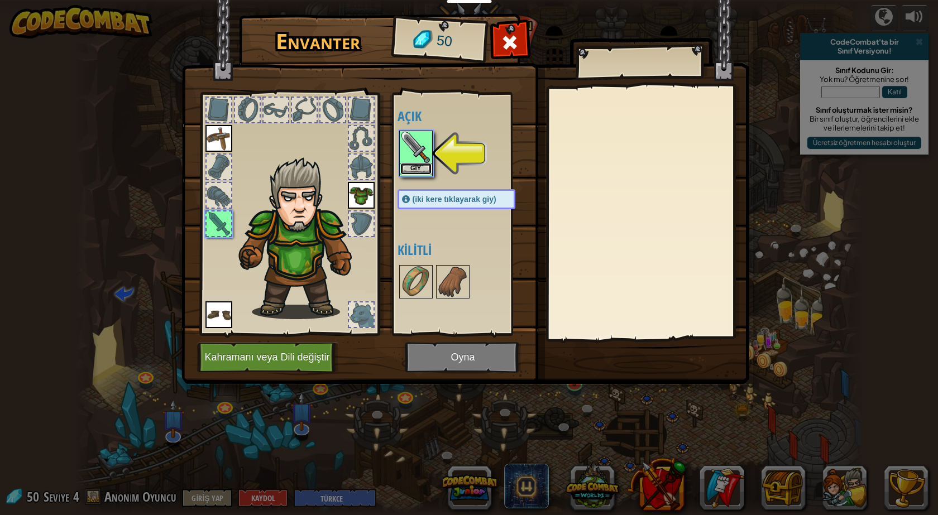
click at [422, 171] on button "Giy" at bounding box center [415, 169] width 31 height 12
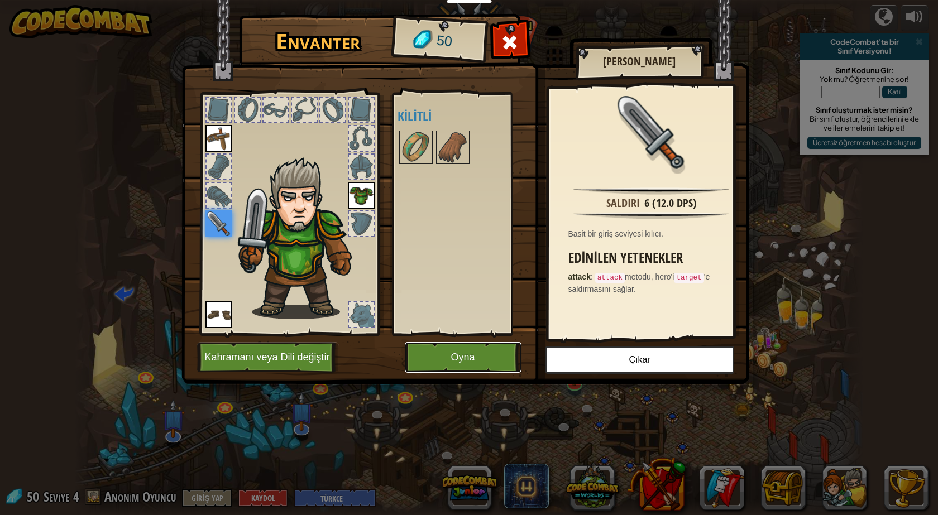
click at [502, 348] on button "Oyna" at bounding box center [463, 357] width 117 height 31
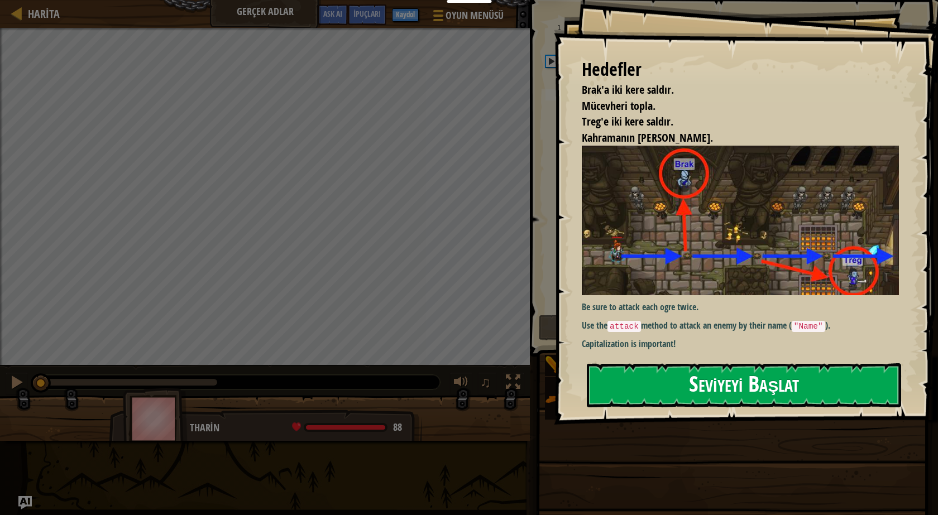
click at [691, 397] on button "Seviyeyi Başlat" at bounding box center [744, 385] width 314 height 44
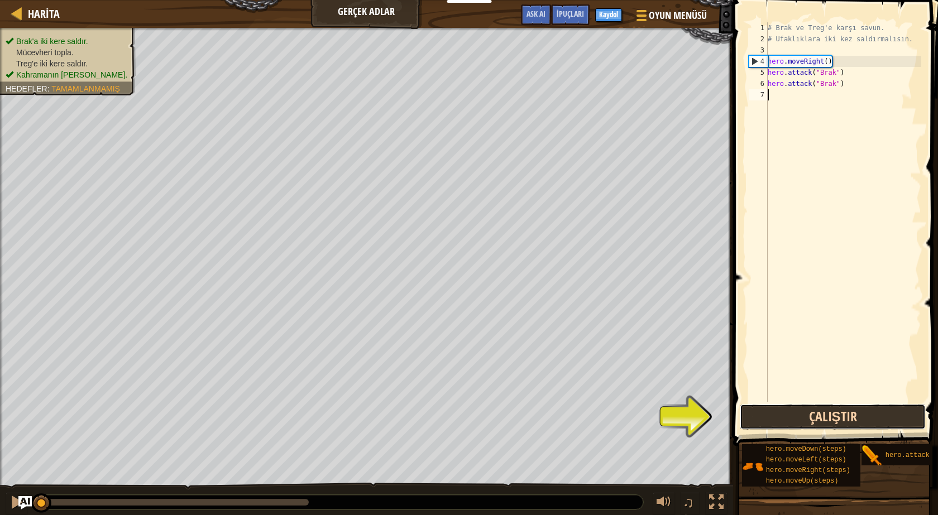
click at [817, 417] on button "Çalıştır" at bounding box center [833, 417] width 186 height 26
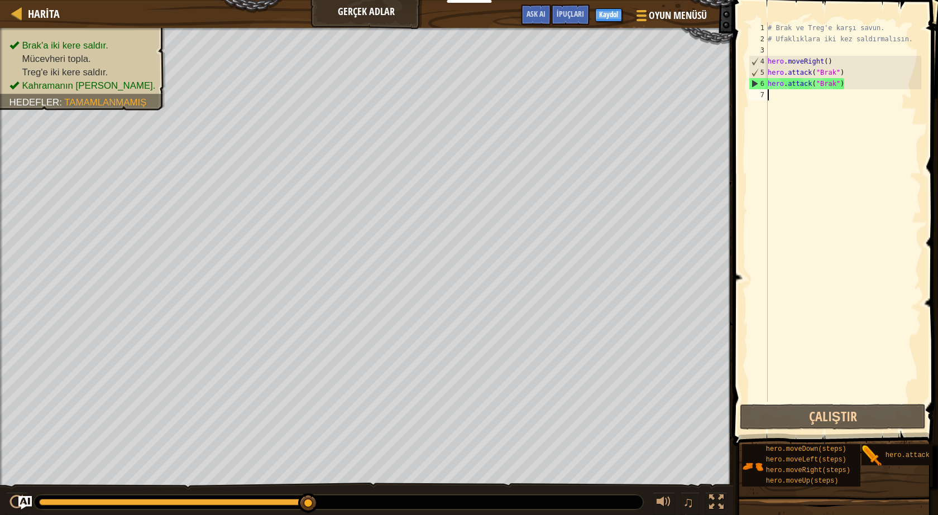
scroll to position [5, 0]
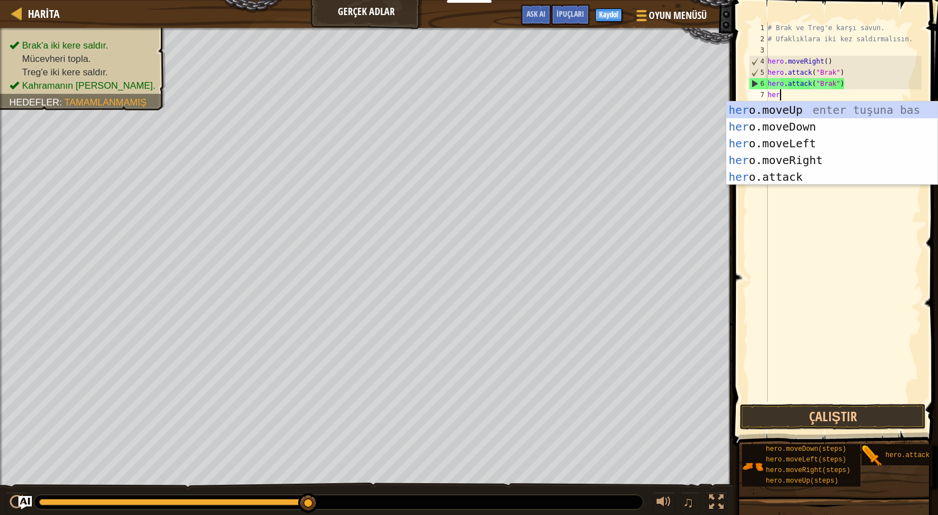
type textarea "hero"
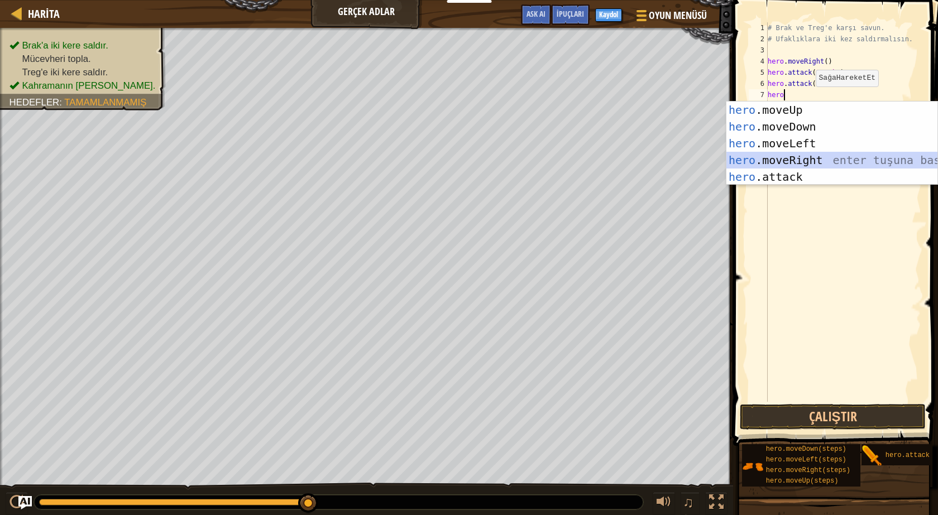
click at [846, 153] on div "hero .moveUp enter tuşuna bas hero .moveDown enter tuşuna bas hero .moveLeft en…" at bounding box center [831, 160] width 211 height 117
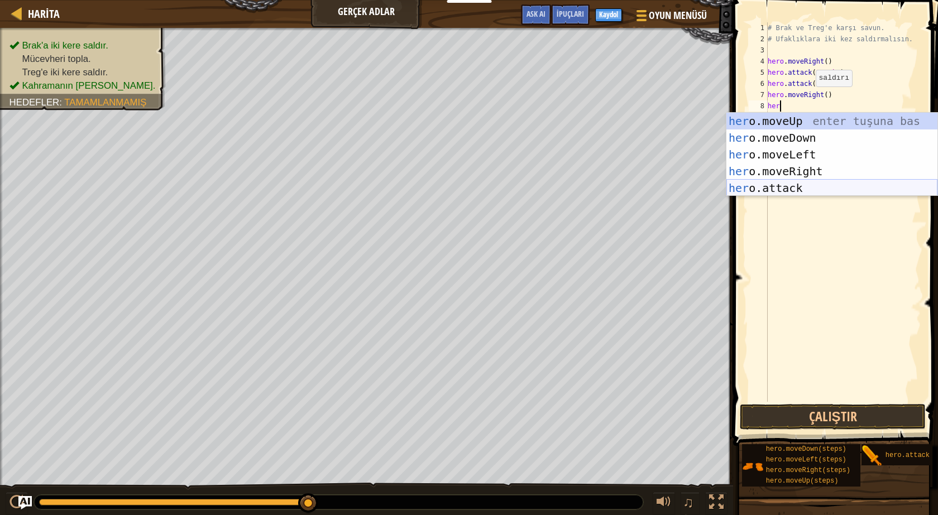
click at [859, 190] on div "her o.moveUp enter tuşuna bas her o.moveDown enter tuşuna bas her o.moveLeft en…" at bounding box center [831, 171] width 211 height 117
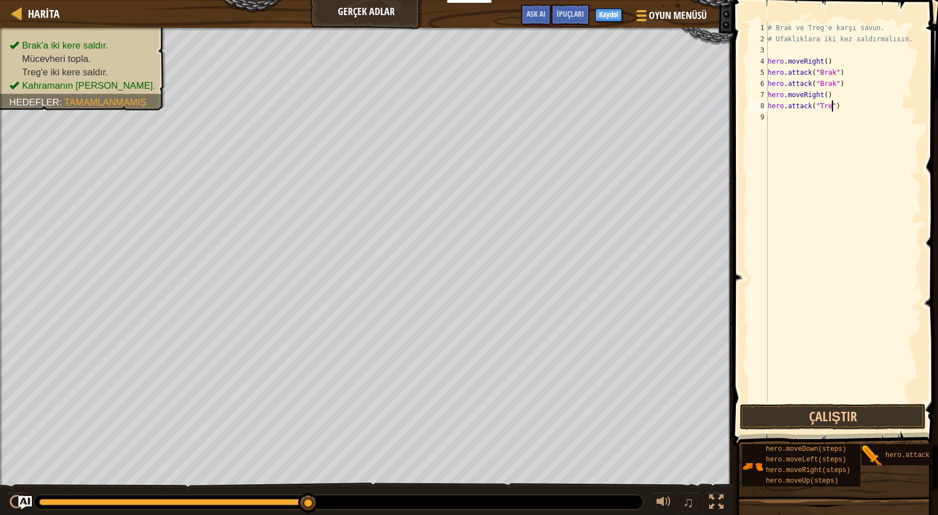
scroll to position [5, 6]
type textarea "hero.attack("Treg")"
click at [803, 423] on button "Çalıştır" at bounding box center [833, 417] width 186 height 26
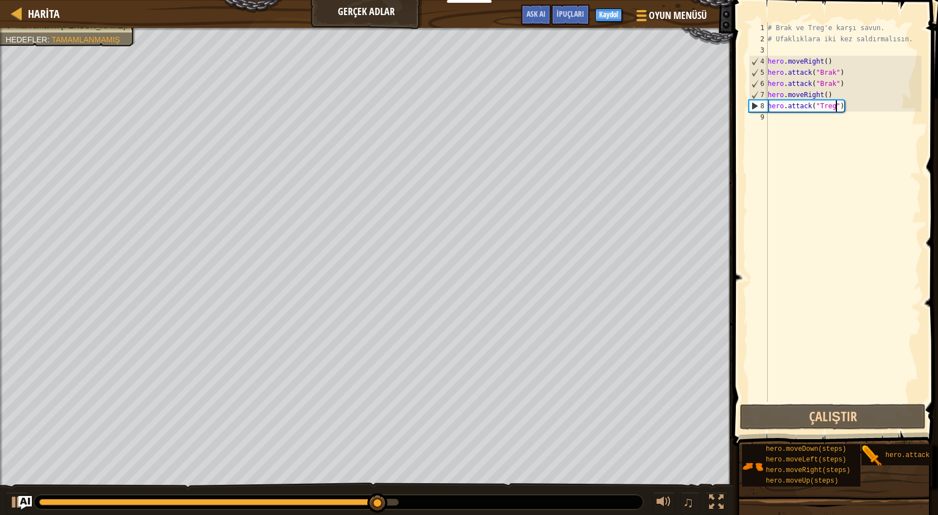
click at [781, 117] on div "# Brak ve Treg'e karşı savun. # Ufaklıklara iki kez saldırmalısın. hero . moveR…" at bounding box center [843, 223] width 156 height 402
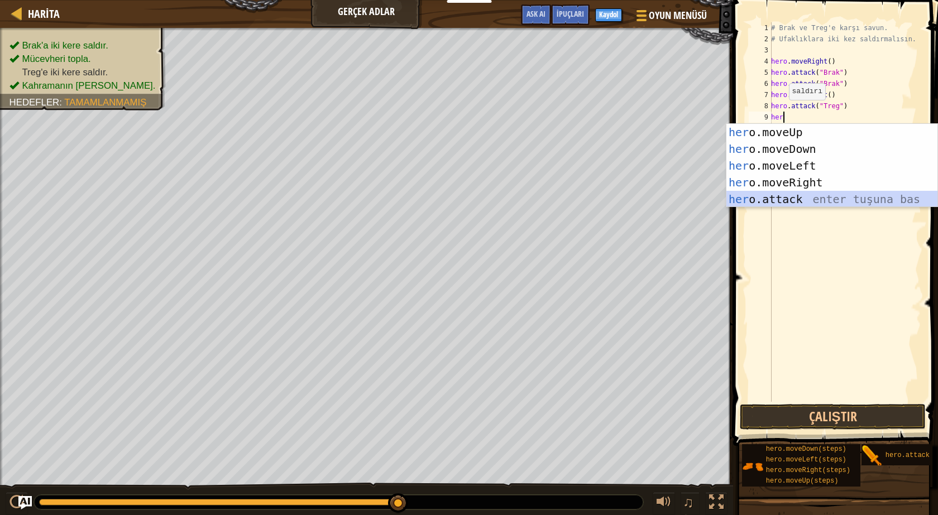
click at [793, 195] on div "her o.moveUp enter tuşuna bas her o.moveDown enter tuşuna bas her o.moveLeft en…" at bounding box center [831, 182] width 211 height 117
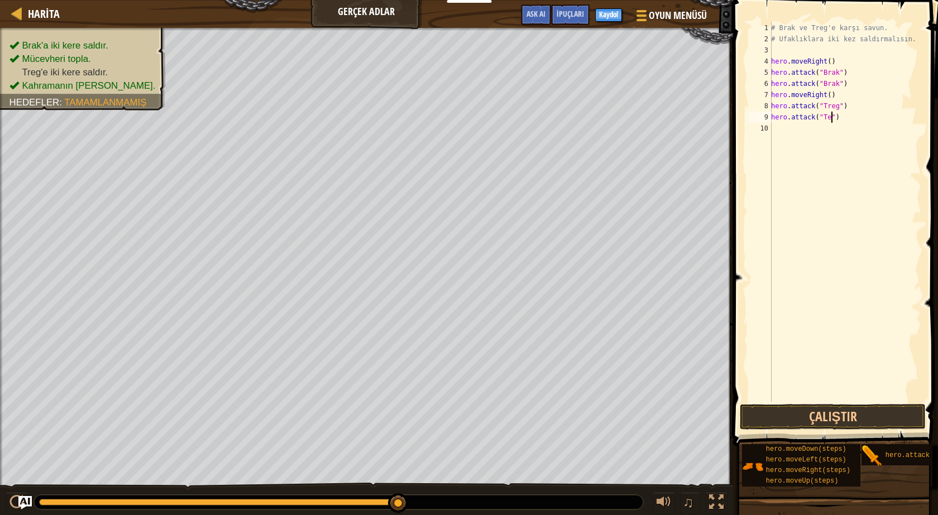
scroll to position [5, 5]
type textarea "hero.attack("Treg")"
click at [834, 420] on button "Çalıştır" at bounding box center [833, 417] width 186 height 26
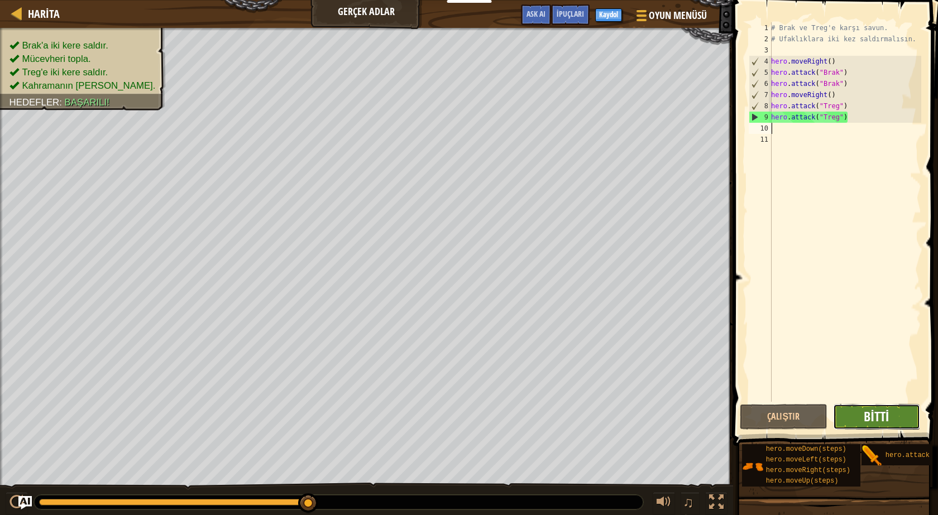
click at [881, 417] on span "Bitti" at bounding box center [876, 417] width 25 height 18
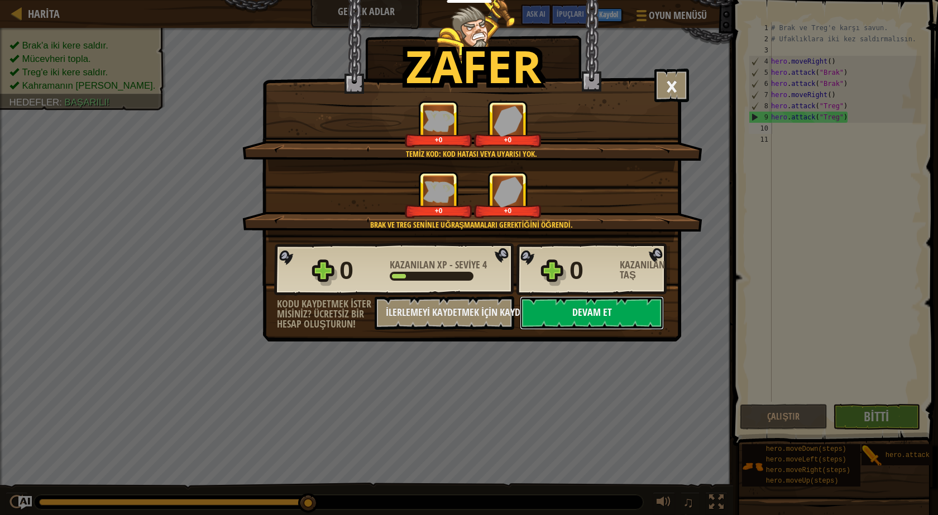
click at [624, 304] on button "Devam et" at bounding box center [592, 312] width 144 height 33
select select "tr"
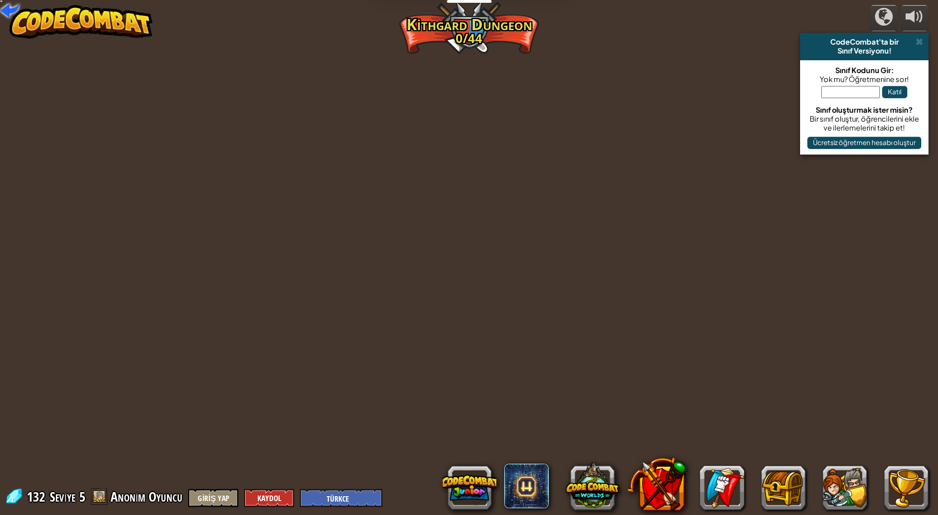
select select "tr"
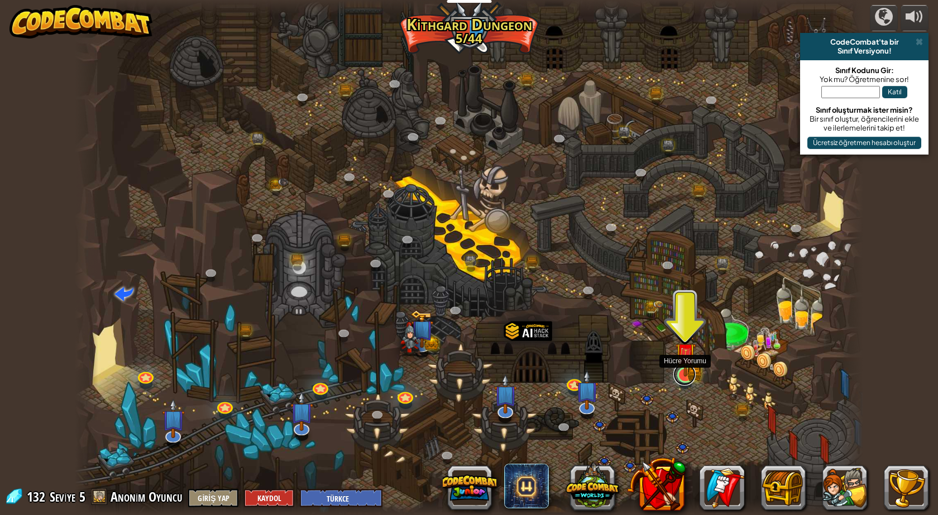
click at [692, 378] on link at bounding box center [684, 374] width 22 height 22
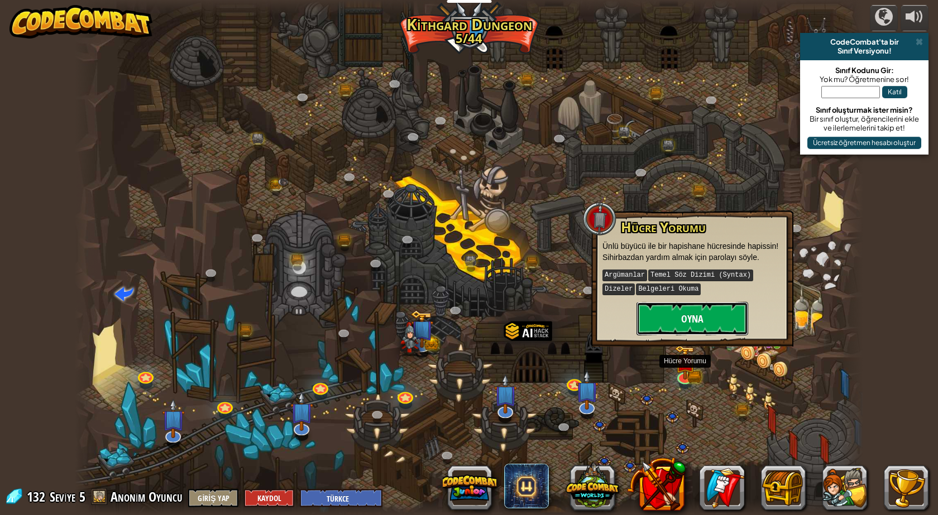
click at [696, 328] on button "Oyna" at bounding box center [692, 318] width 112 height 33
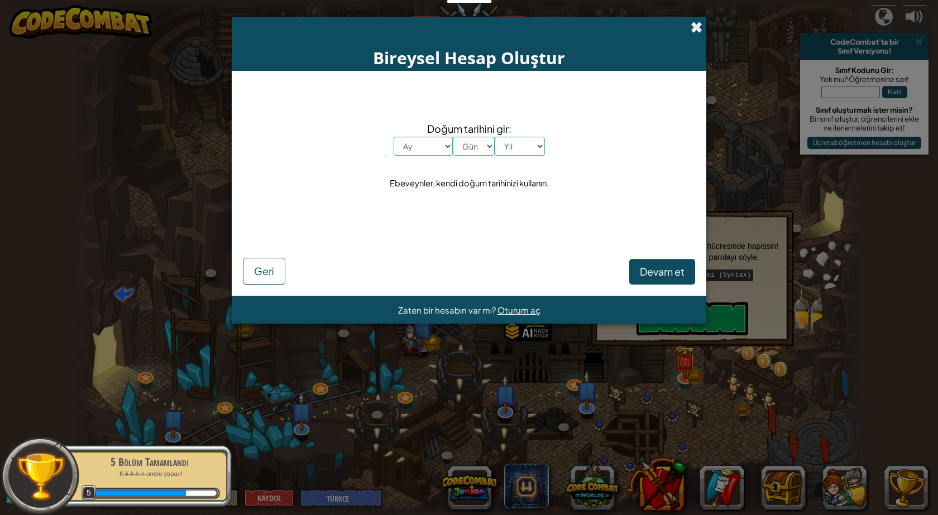
click at [696, 23] on span at bounding box center [697, 27] width 12 height 12
